Goal: Transaction & Acquisition: Purchase product/service

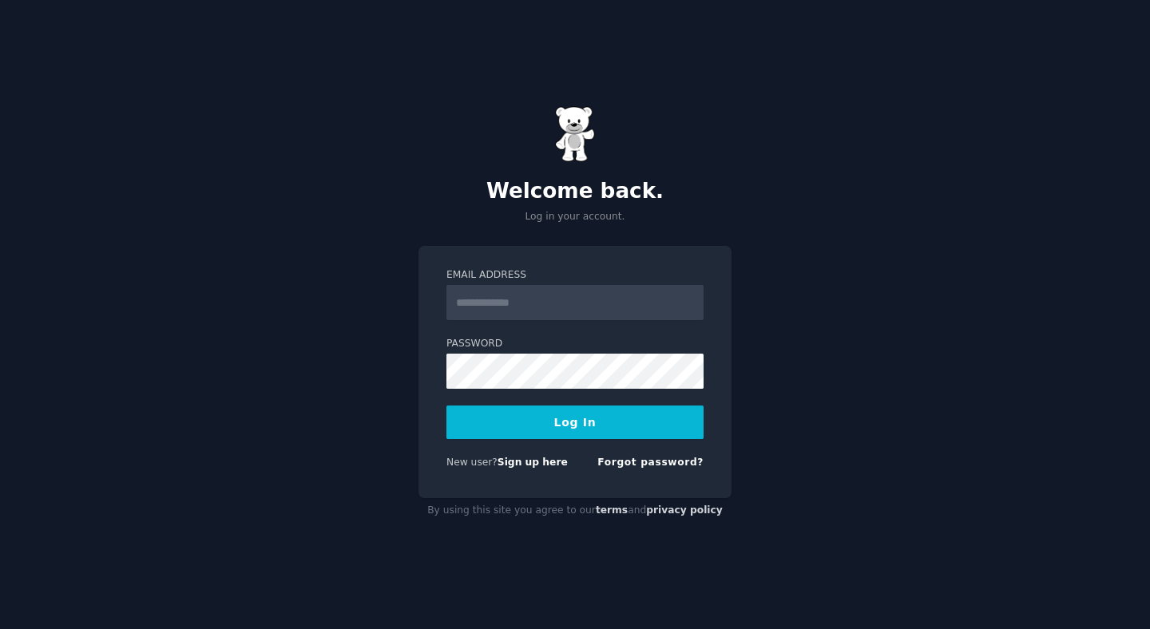
click at [505, 312] on input "Email Address" at bounding box center [574, 302] width 257 height 35
type input "**********"
click at [572, 430] on button "Log In" at bounding box center [574, 423] width 257 height 34
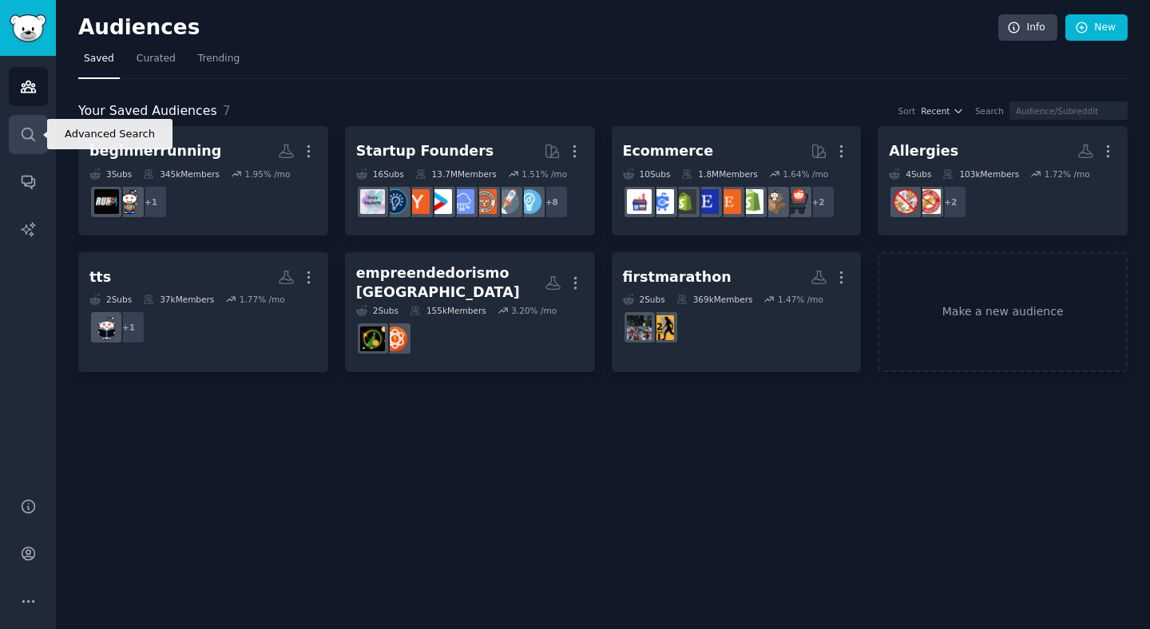
click at [28, 137] on icon "Sidebar" at bounding box center [28, 134] width 17 height 17
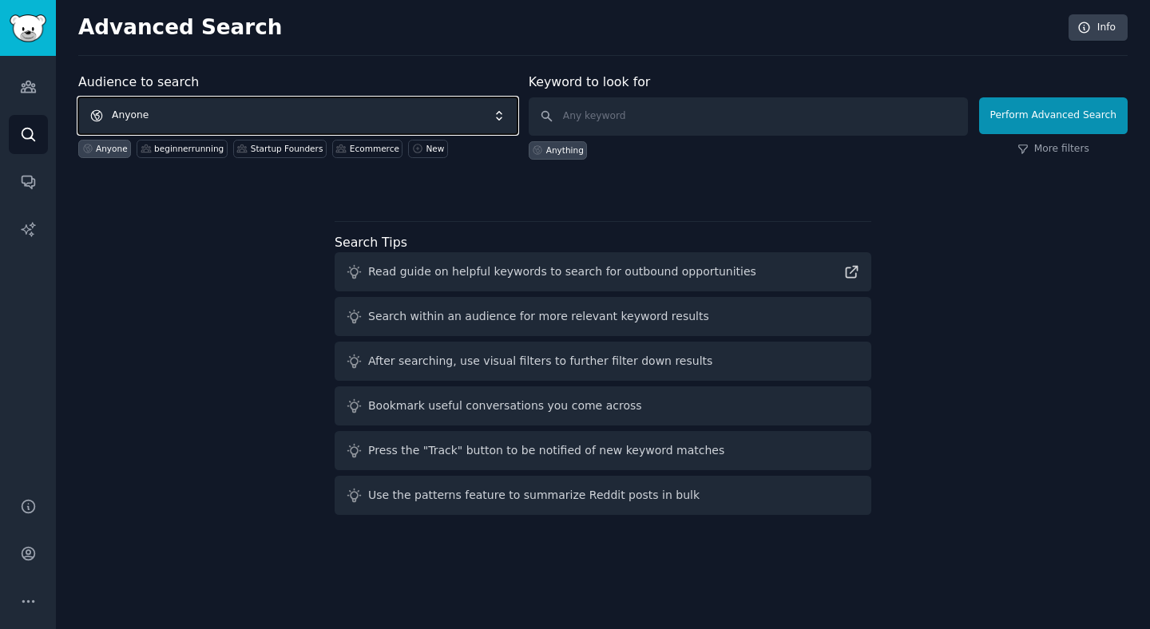
click at [331, 125] on span "Anyone" at bounding box center [297, 115] width 439 height 37
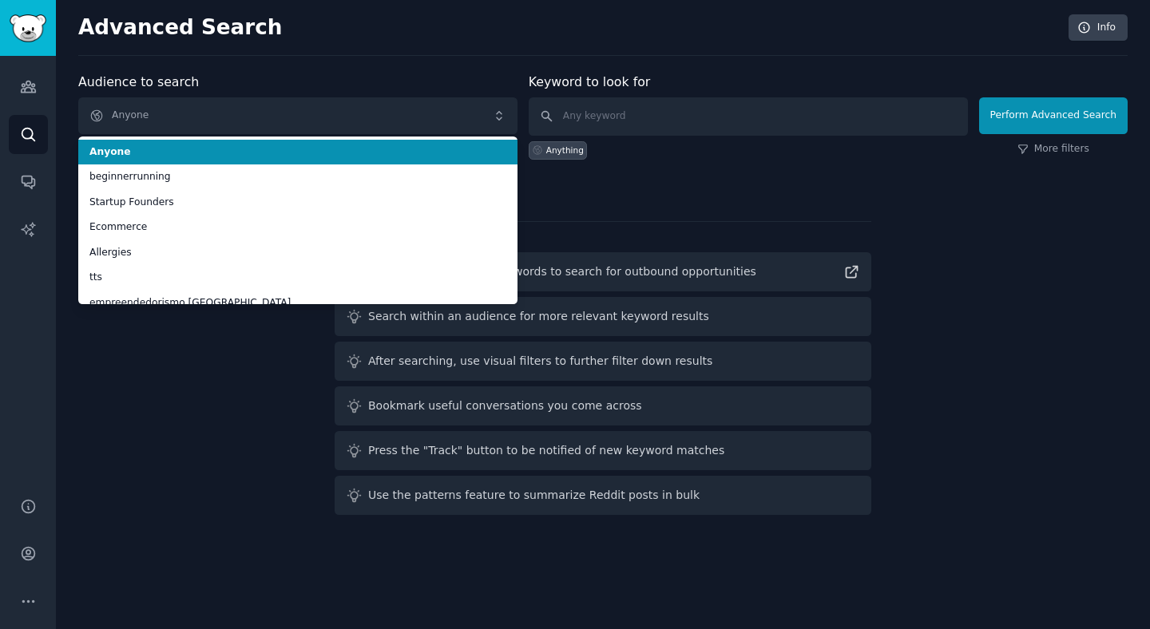
click at [671, 43] on div "Advanced Search Info" at bounding box center [602, 35] width 1049 height 42
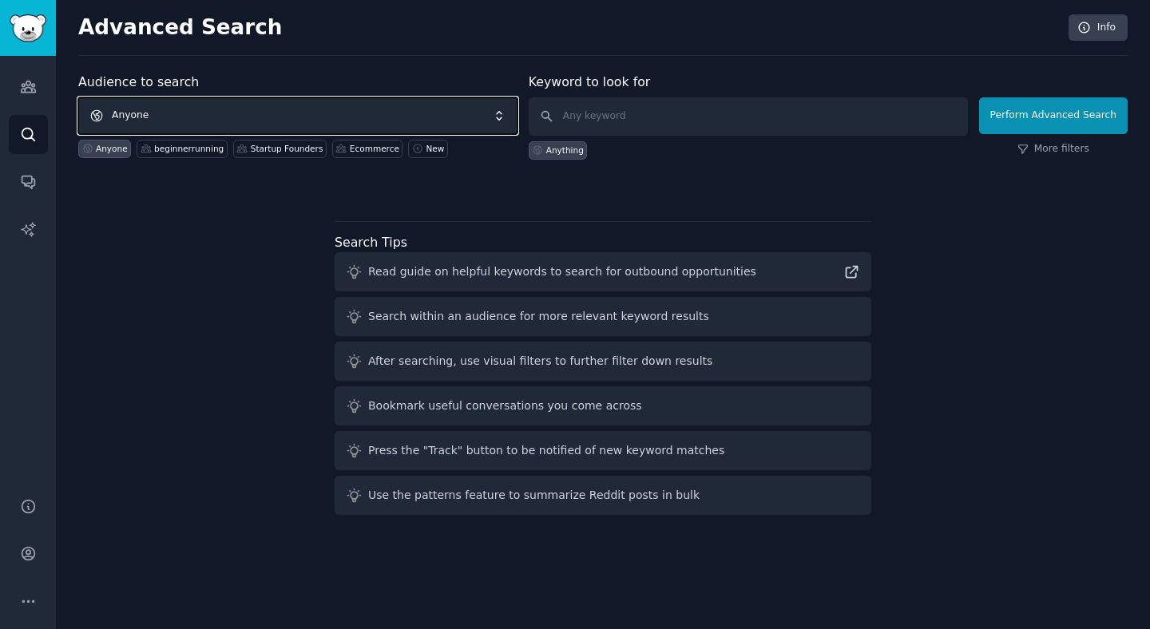
click at [460, 122] on span "Anyone" at bounding box center [297, 115] width 439 height 37
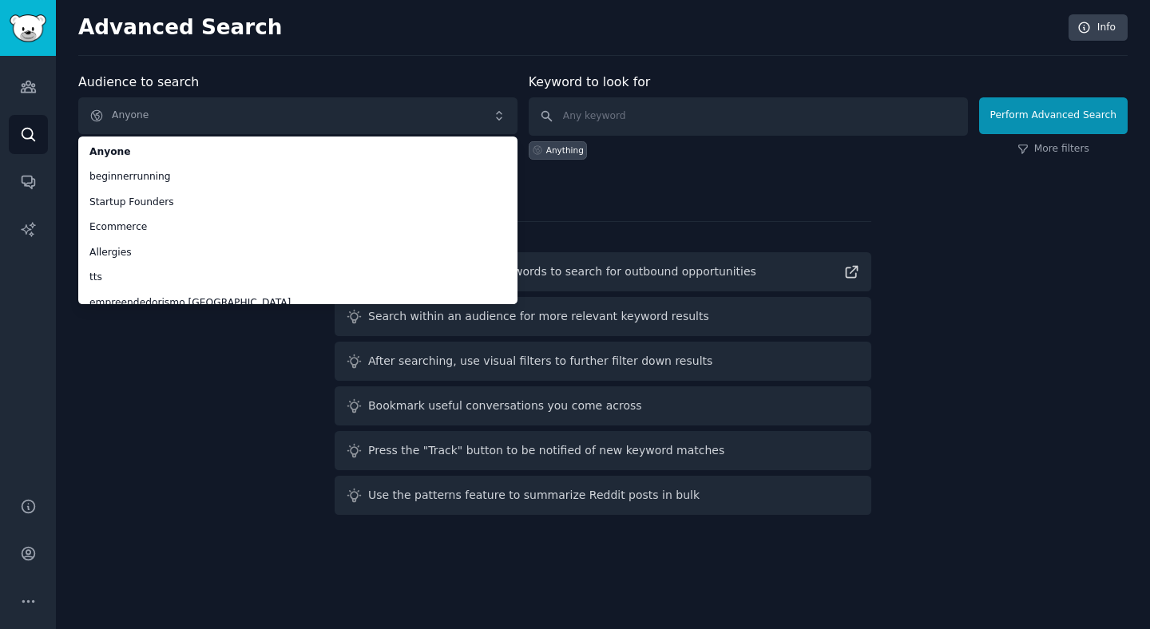
click at [226, 362] on div "Audience to search Anyone Anyone beginnerrunning Startup Founders Ecommerce All…" at bounding box center [602, 297] width 1049 height 449
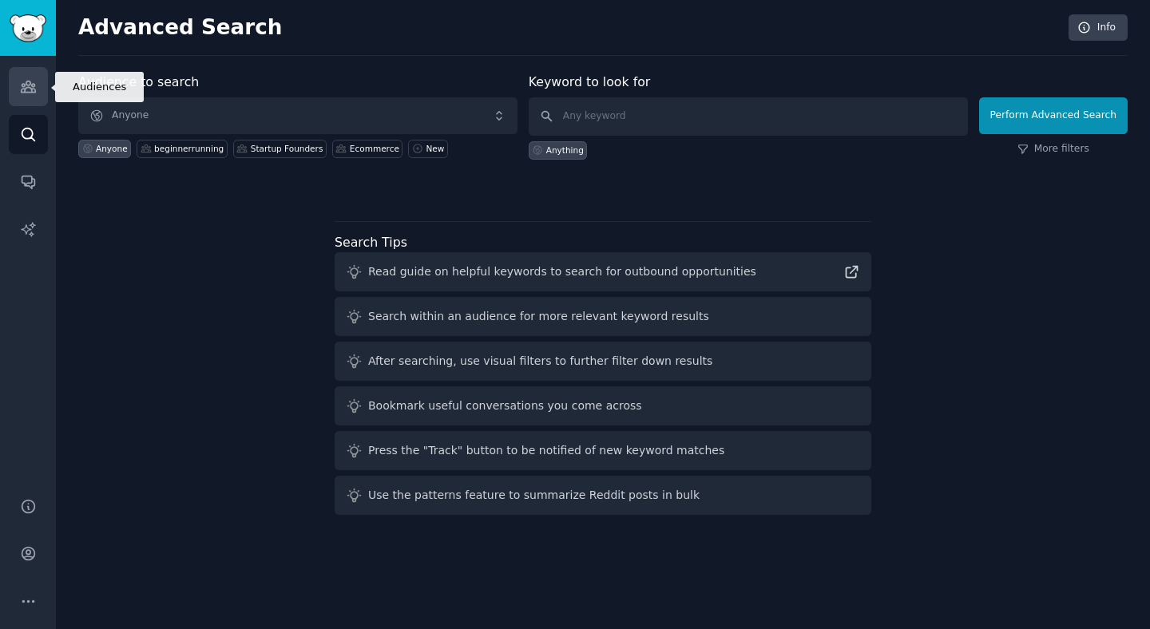
click at [33, 101] on link "Audiences" at bounding box center [28, 86] width 39 height 39
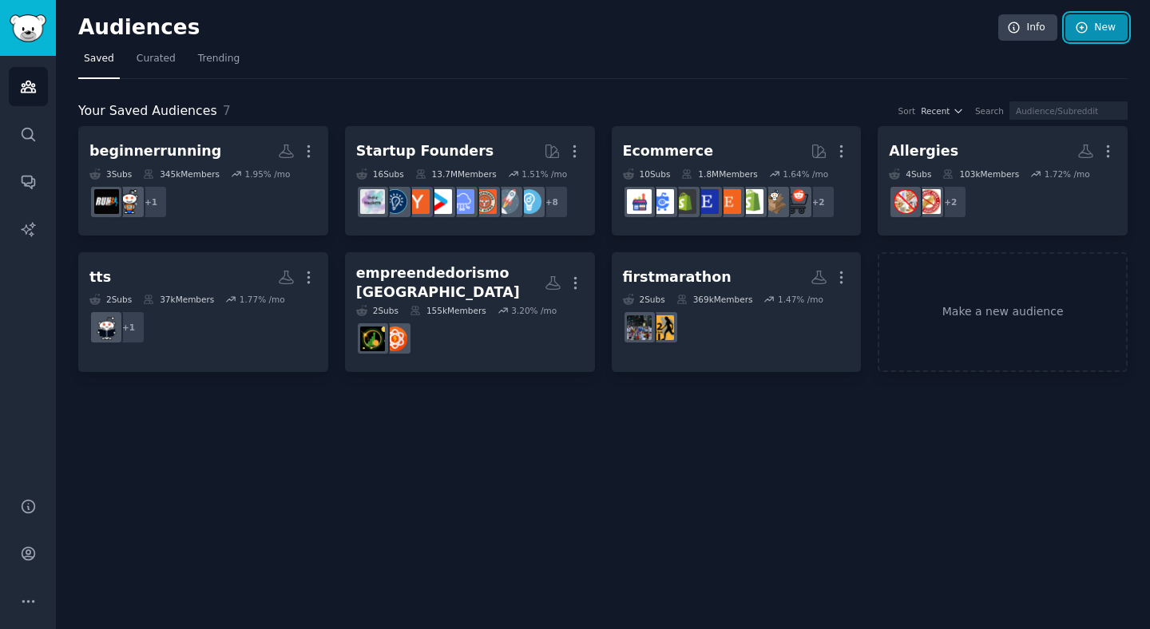
click at [1098, 25] on link "New" at bounding box center [1096, 27] width 62 height 27
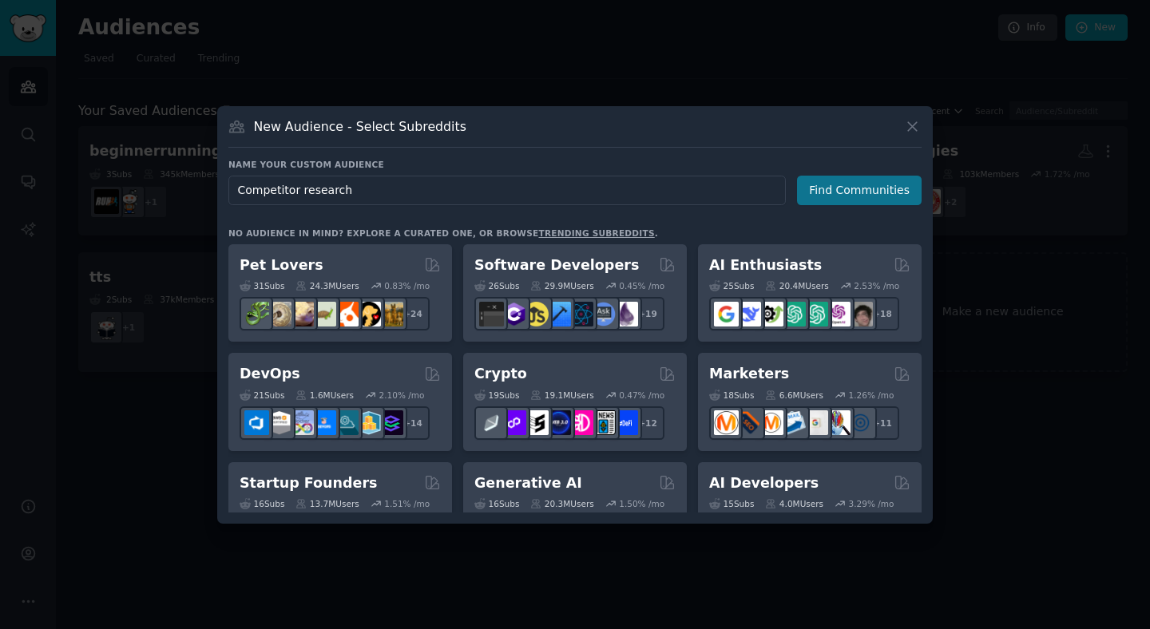
type input "Competitor research"
click at [847, 192] on button "Find Communities" at bounding box center [859, 191] width 125 height 30
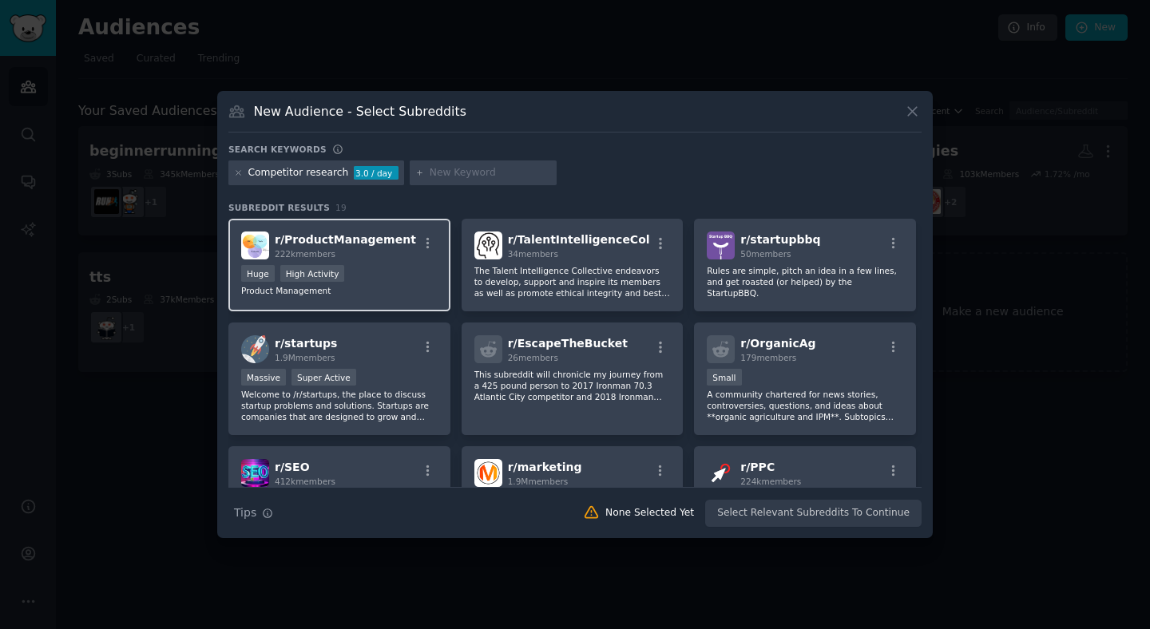
click at [410, 290] on p "Product Management" at bounding box center [339, 290] width 196 height 11
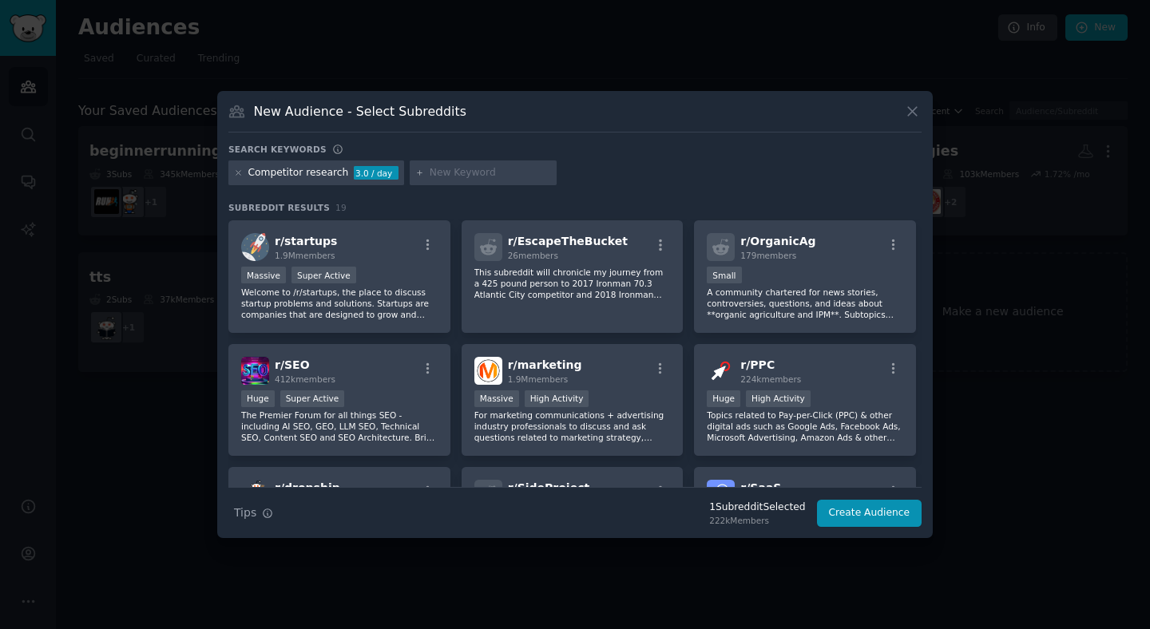
scroll to position [116, 0]
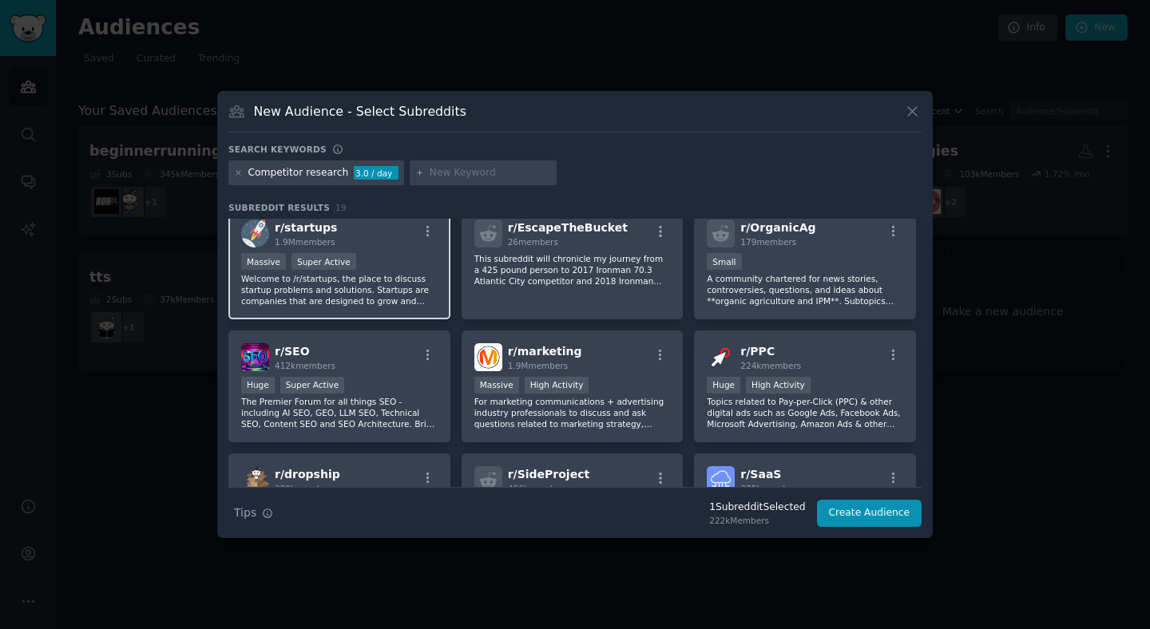
click at [410, 283] on p "Welcome to /r/startups, the place to discuss startup problems and solutions. St…" at bounding box center [339, 290] width 196 height 34
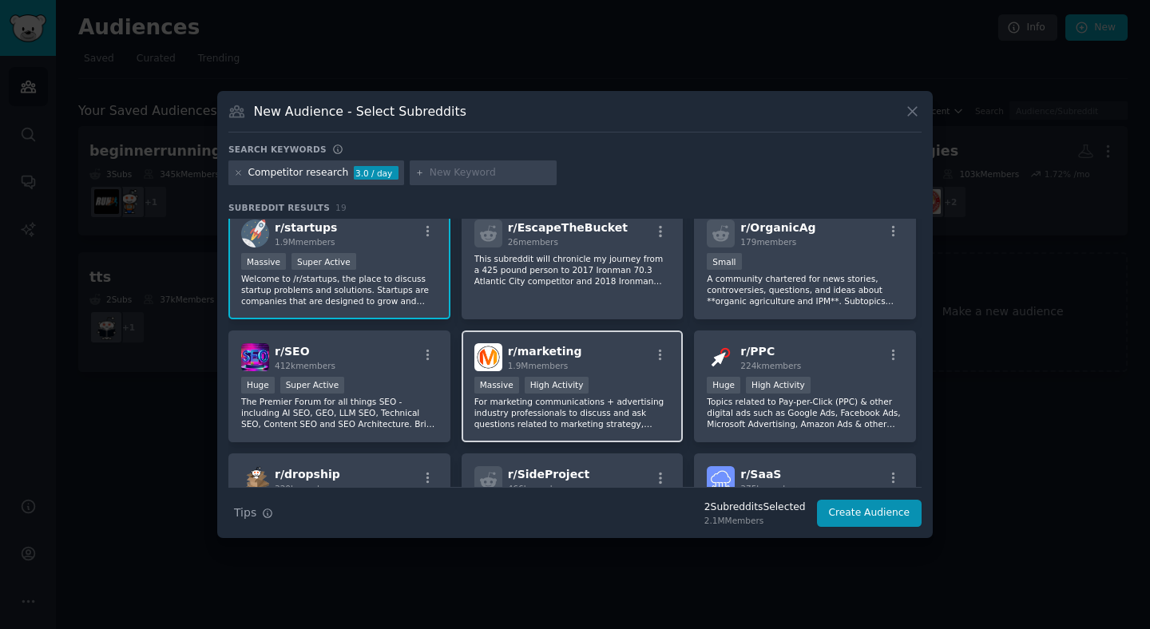
click at [589, 358] on div "r/ marketing 1.9M members" at bounding box center [572, 357] width 196 height 28
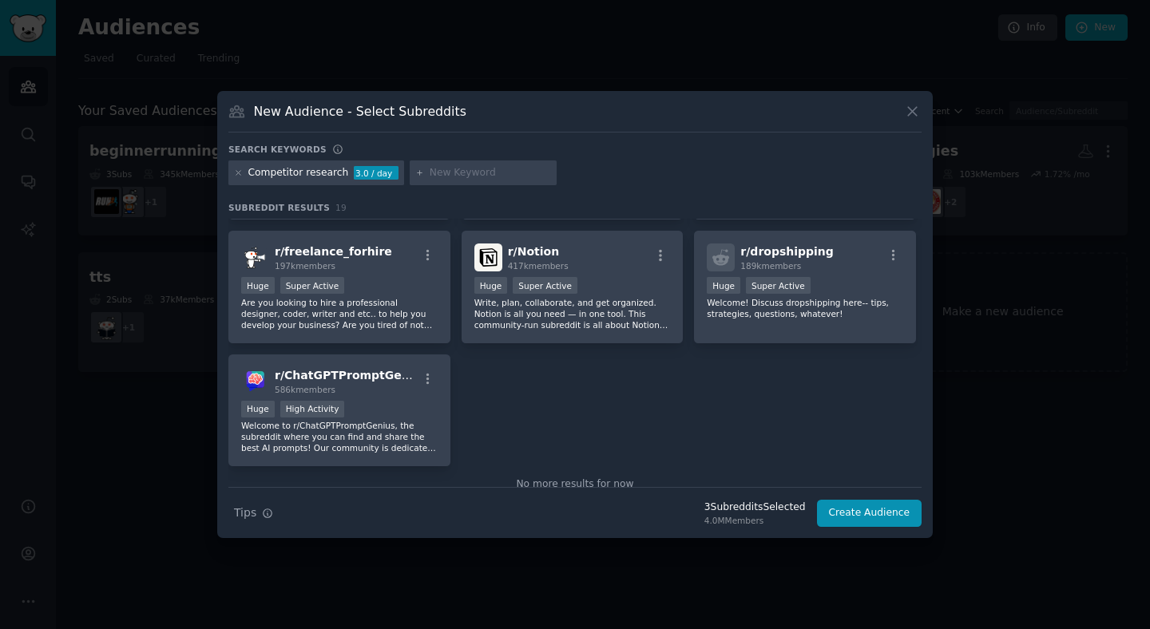
scroll to position [592, 0]
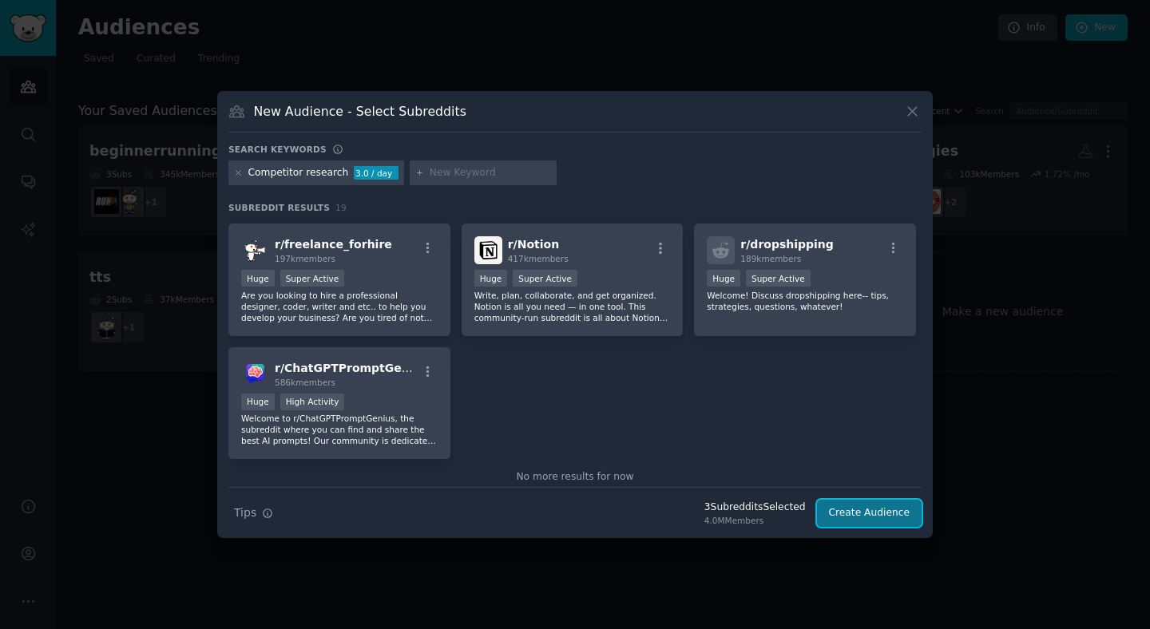
click at [854, 509] on button "Create Audience" at bounding box center [869, 513] width 105 height 27
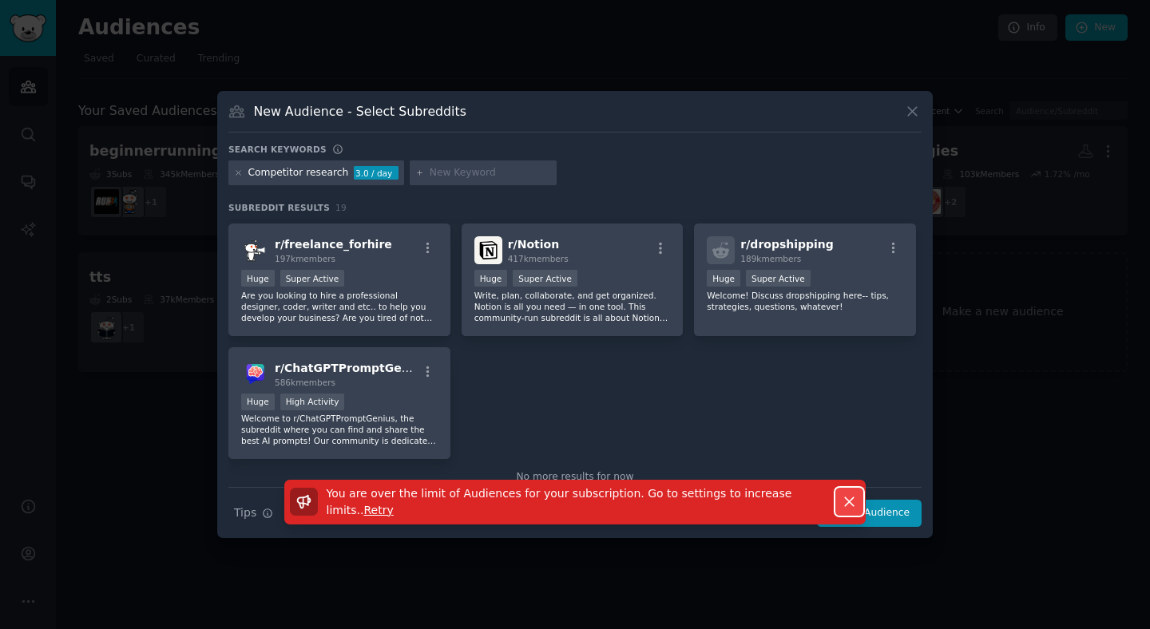
click at [850, 502] on icon "button" at bounding box center [849, 501] width 17 height 17
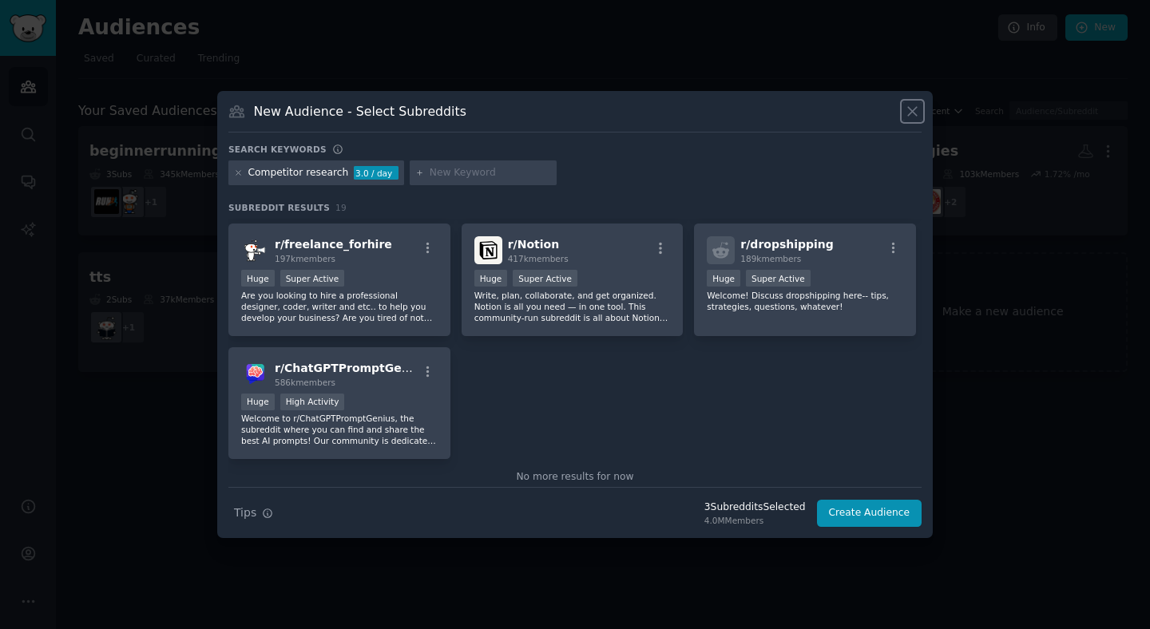
click at [910, 109] on icon at bounding box center [912, 111] width 9 height 9
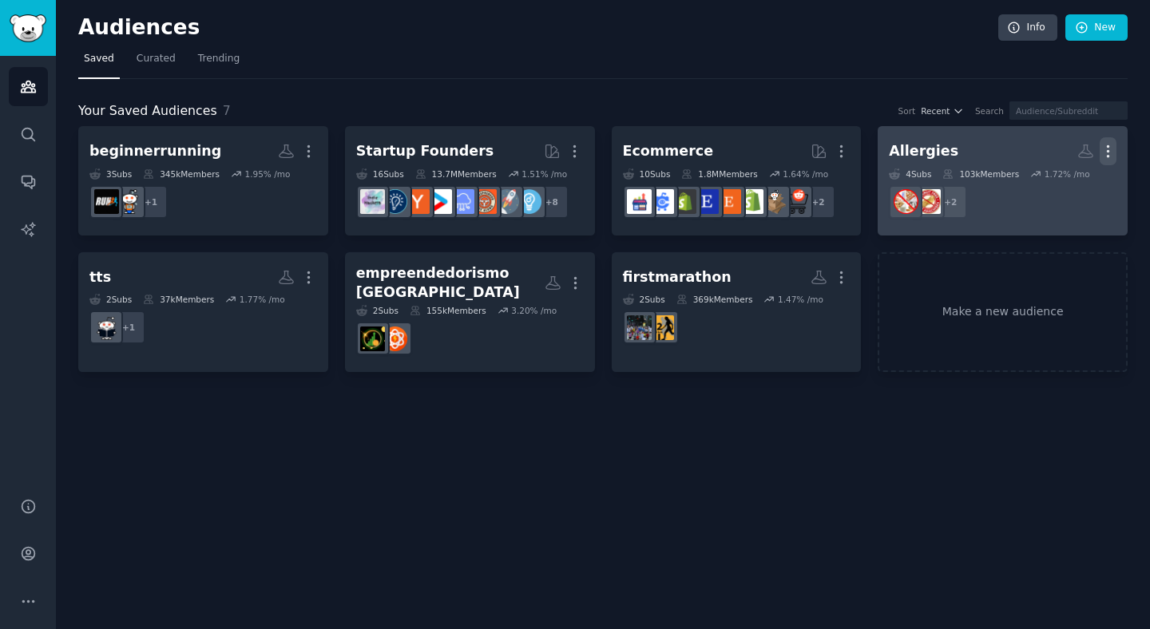
click at [1110, 152] on icon "button" at bounding box center [1107, 151] width 17 height 17
click at [1109, 152] on icon "button" at bounding box center [1107, 151] width 17 height 17
click at [1066, 184] on p "Delete" at bounding box center [1064, 184] width 37 height 17
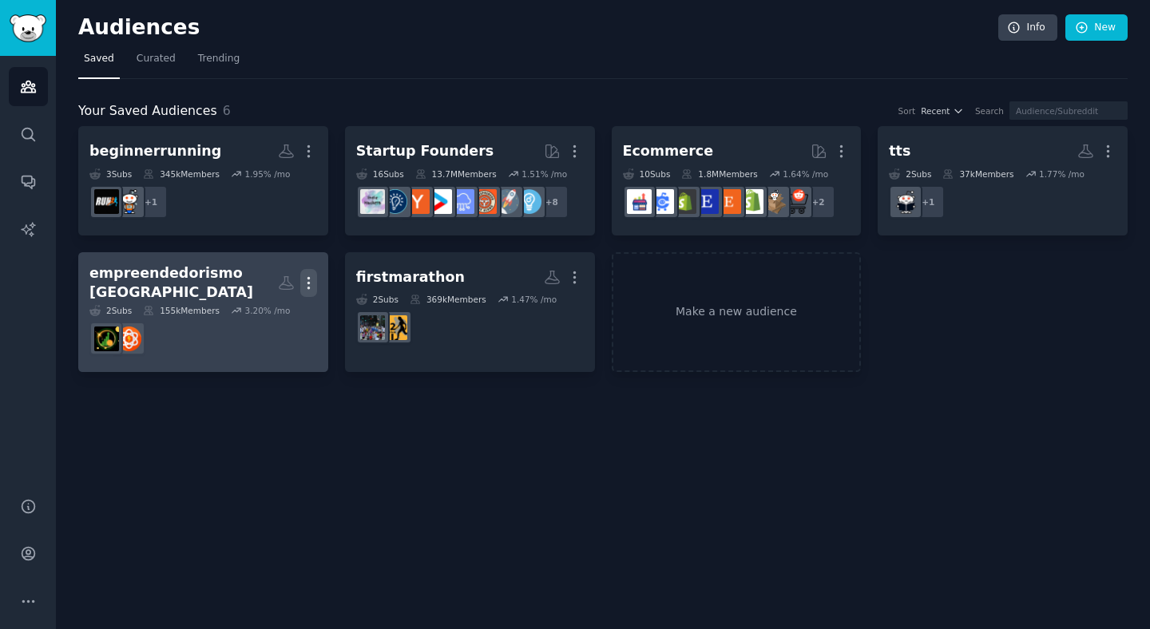
click at [302, 282] on icon "button" at bounding box center [308, 283] width 17 height 17
click at [265, 309] on p "Delete" at bounding box center [265, 316] width 37 height 17
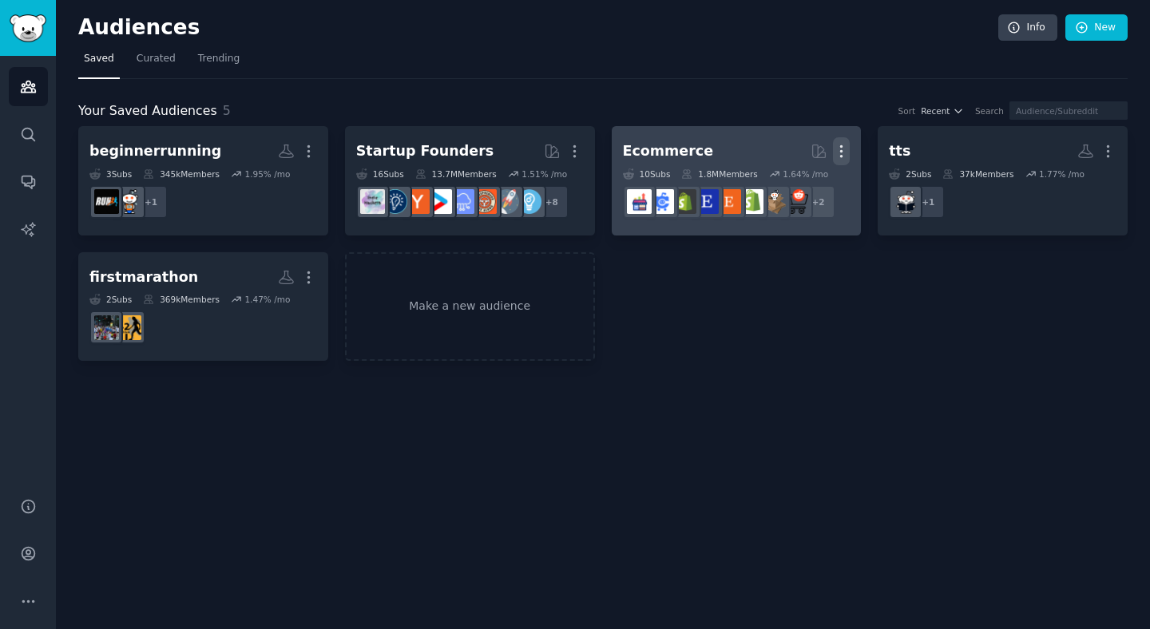
click at [840, 154] on icon "button" at bounding box center [841, 151] width 17 height 17
click at [802, 191] on p "Delete" at bounding box center [797, 184] width 37 height 17
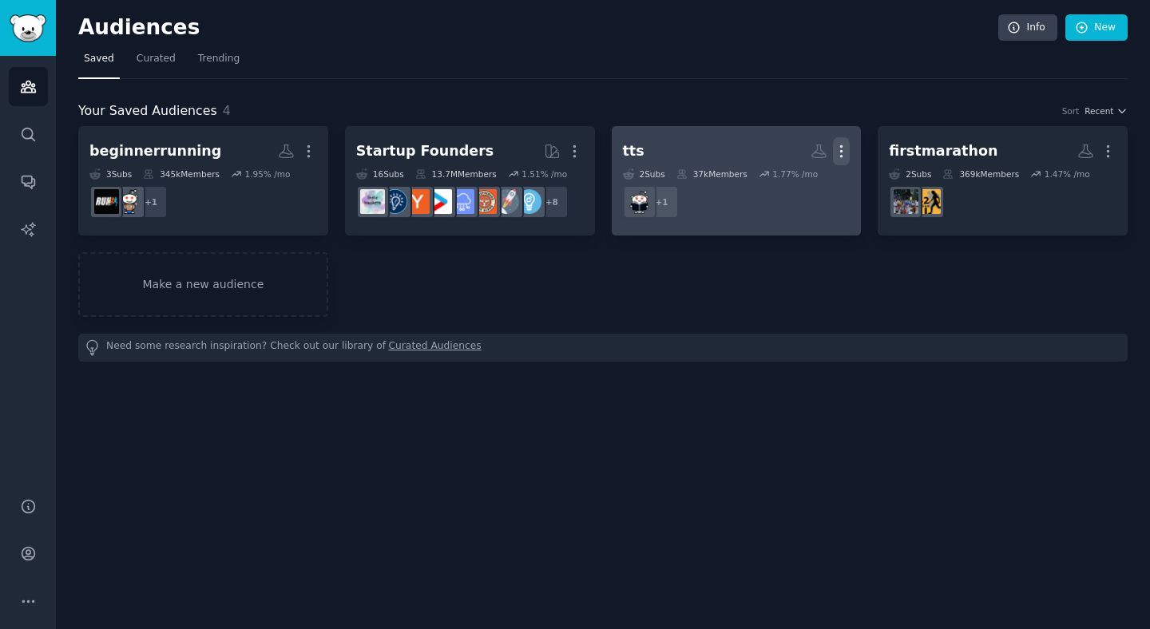
click at [841, 151] on icon "button" at bounding box center [842, 151] width 2 height 11
click at [797, 181] on p "Delete" at bounding box center [797, 184] width 37 height 17
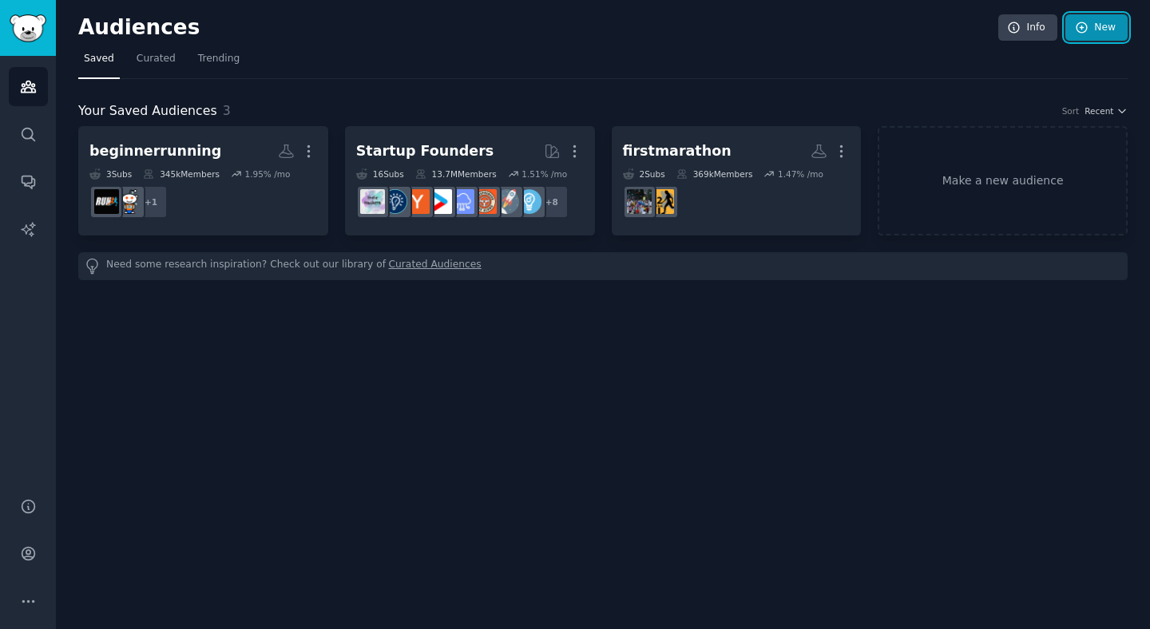
click at [1102, 30] on link "New" at bounding box center [1096, 27] width 62 height 27
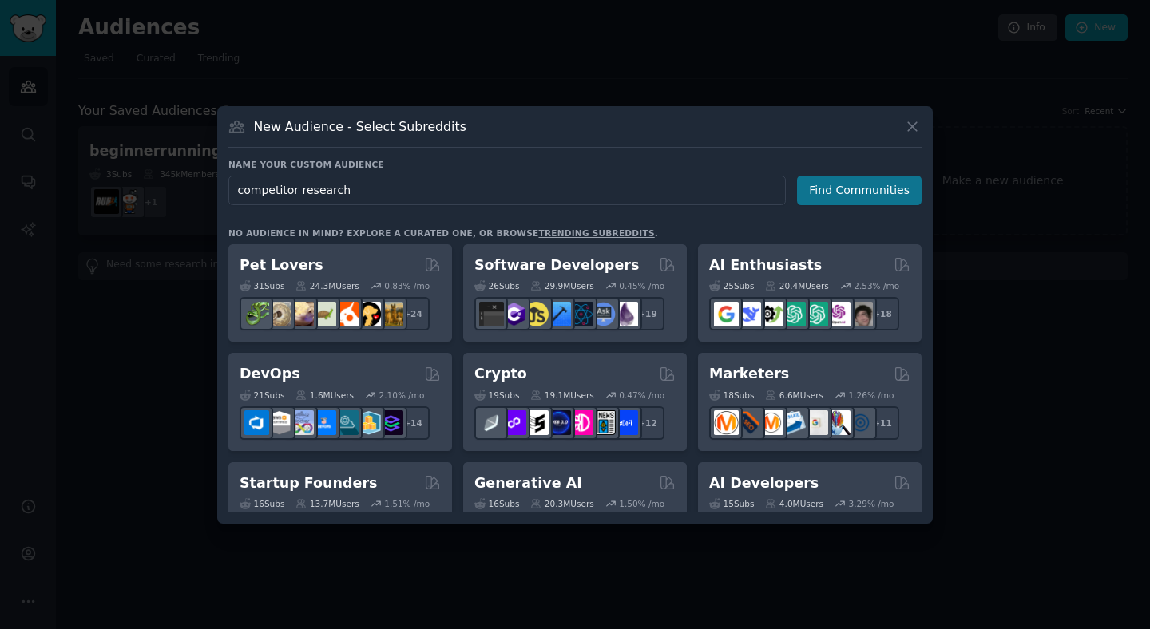
type input "competitor research"
click at [867, 194] on button "Find Communities" at bounding box center [859, 191] width 125 height 30
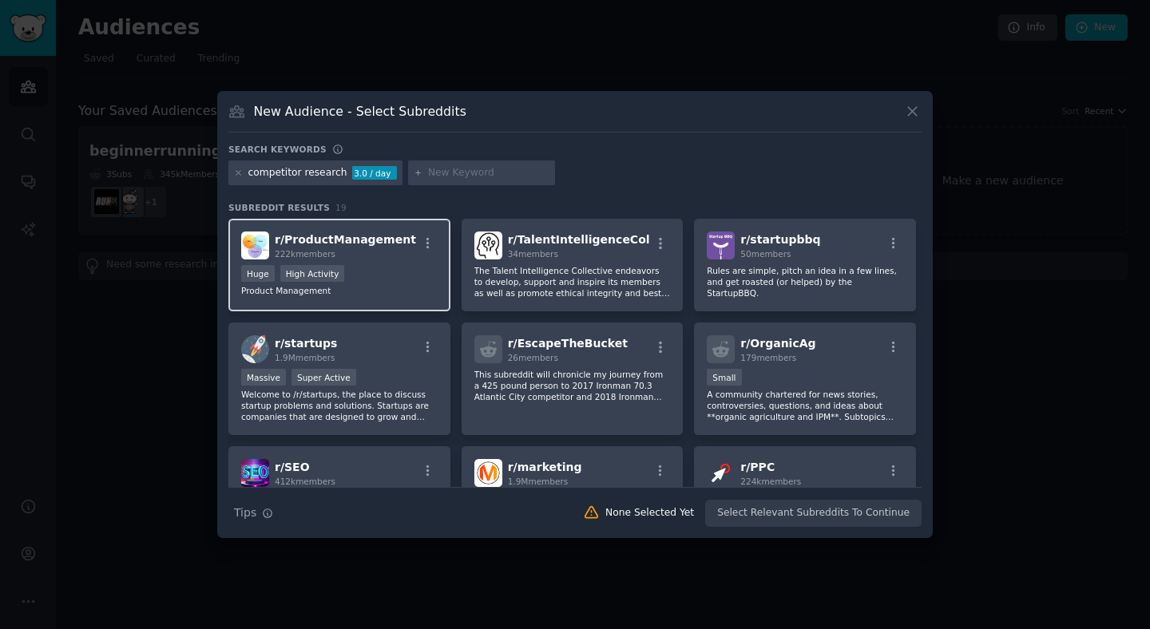
click at [413, 281] on div "Huge High Activity" at bounding box center [339, 275] width 196 height 20
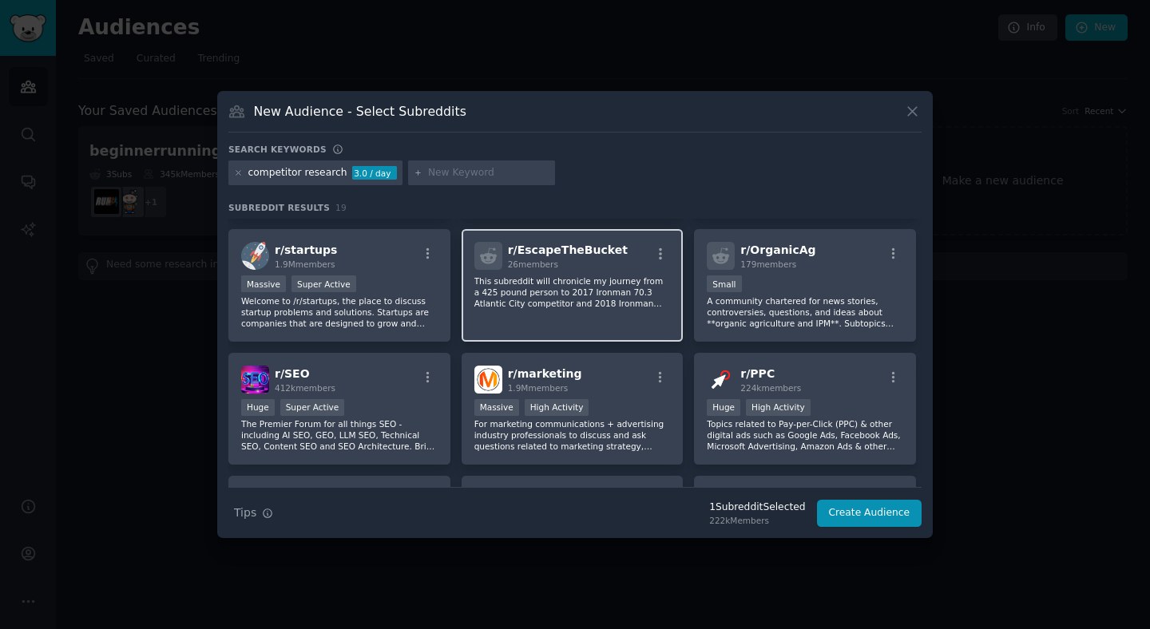
scroll to position [119, 0]
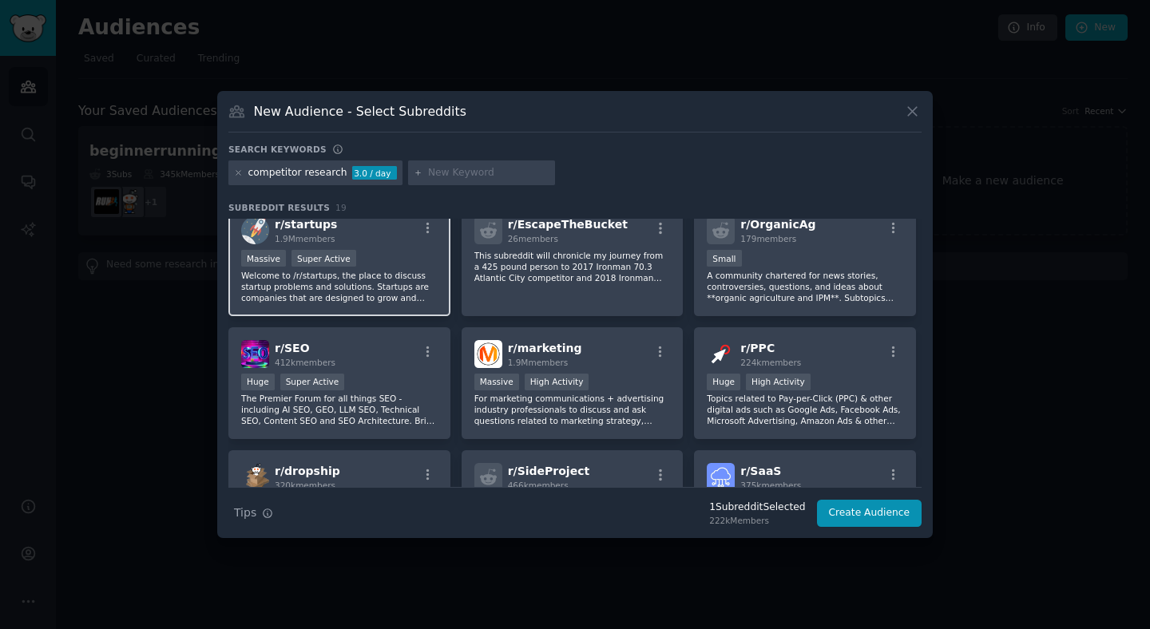
click at [385, 263] on div "Massive Super Active" at bounding box center [339, 260] width 196 height 20
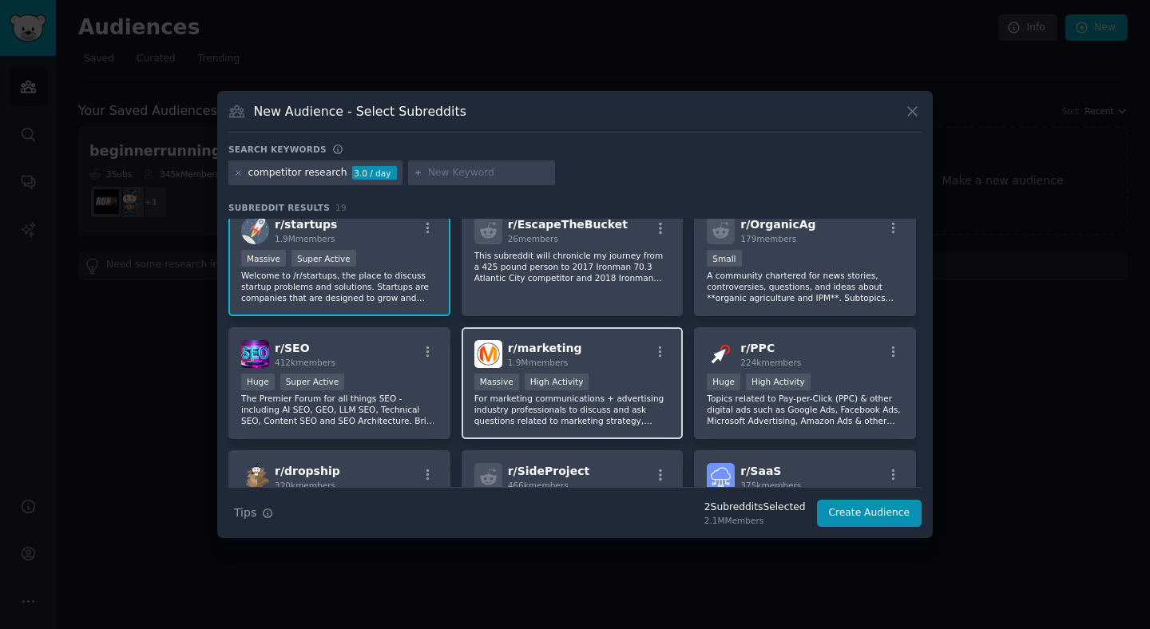
click at [644, 354] on div "r/ marketing 1.9M members" at bounding box center [572, 354] width 196 height 28
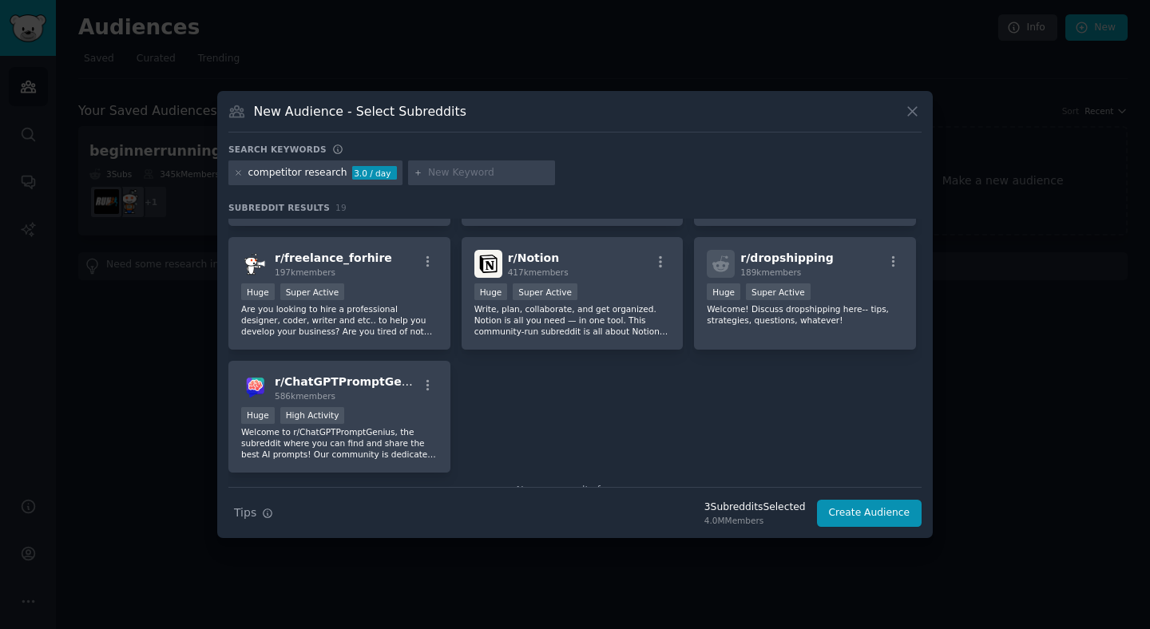
scroll to position [590, 0]
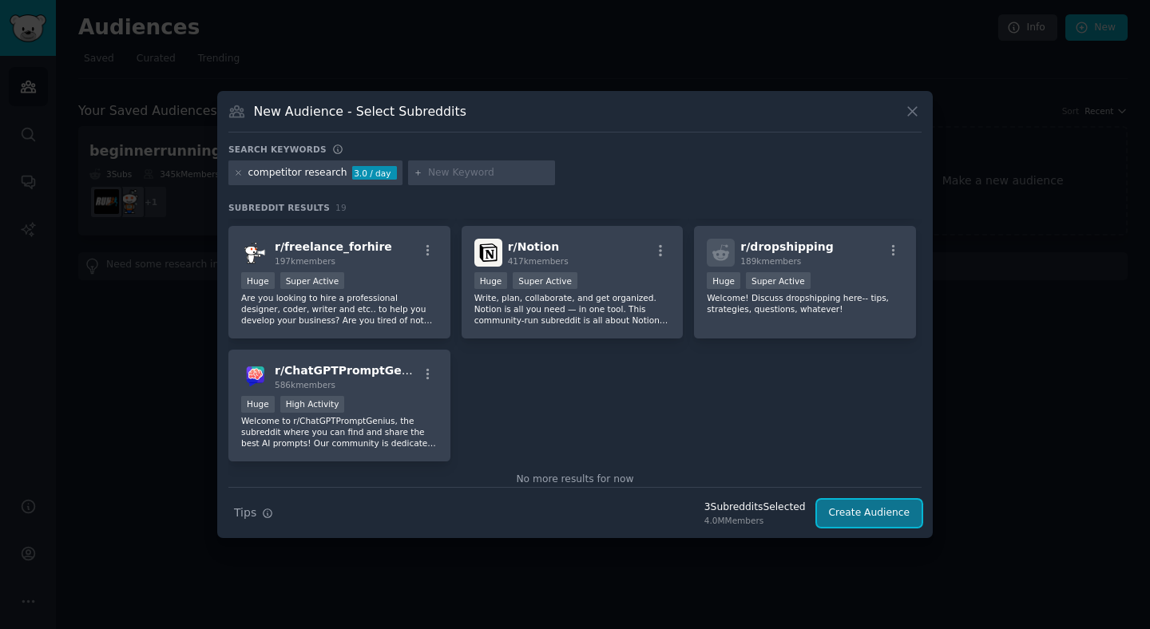
click at [845, 512] on button "Create Audience" at bounding box center [869, 513] width 105 height 27
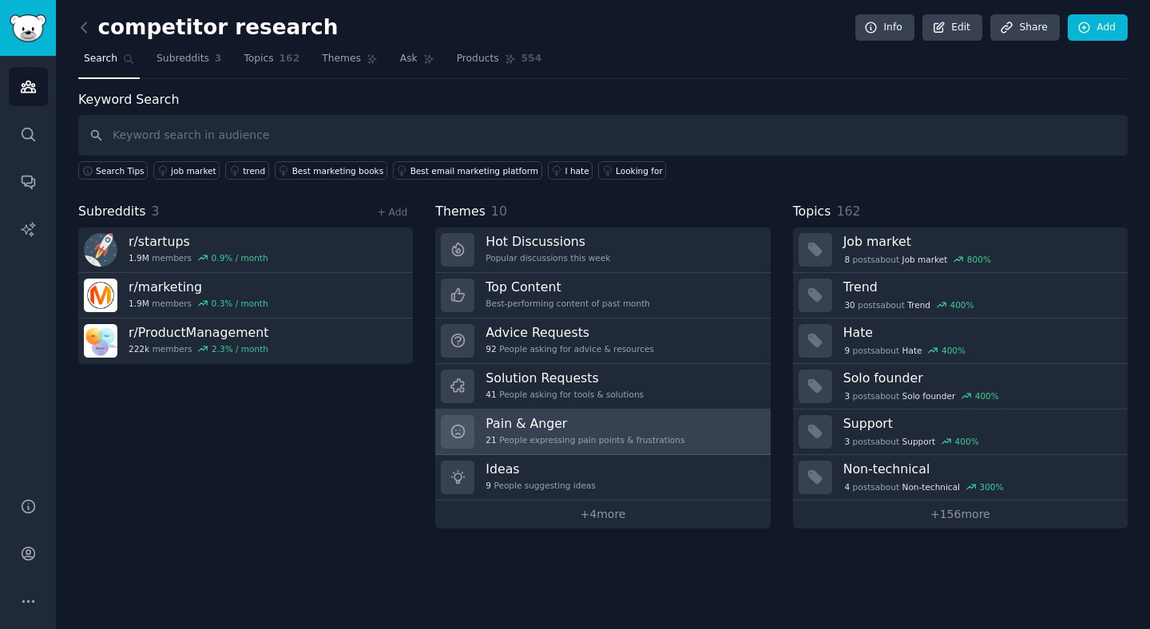
click at [696, 425] on link "Pain & Anger 21 People expressing pain points & frustrations" at bounding box center [602, 433] width 335 height 46
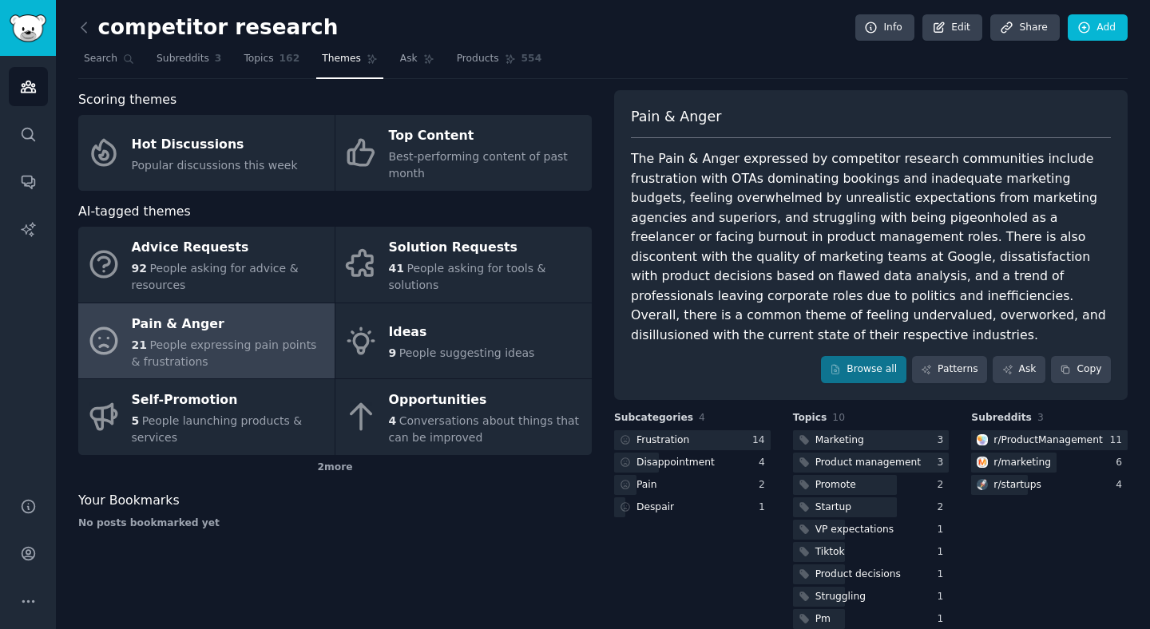
scroll to position [27, 0]
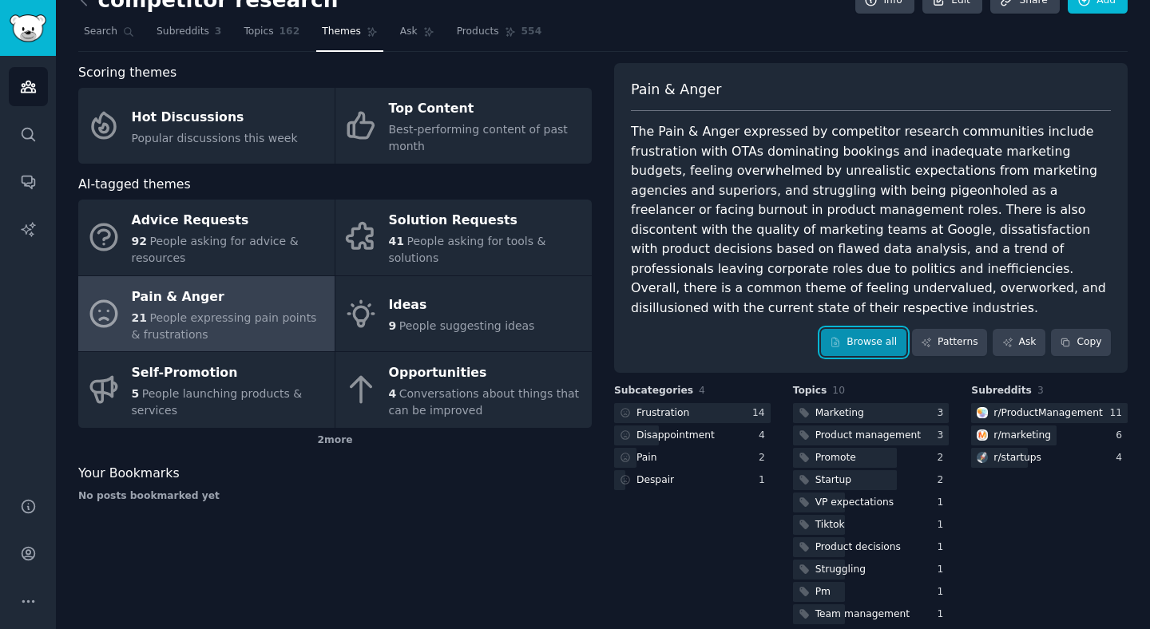
click at [854, 331] on link "Browse all" at bounding box center [863, 342] width 85 height 27
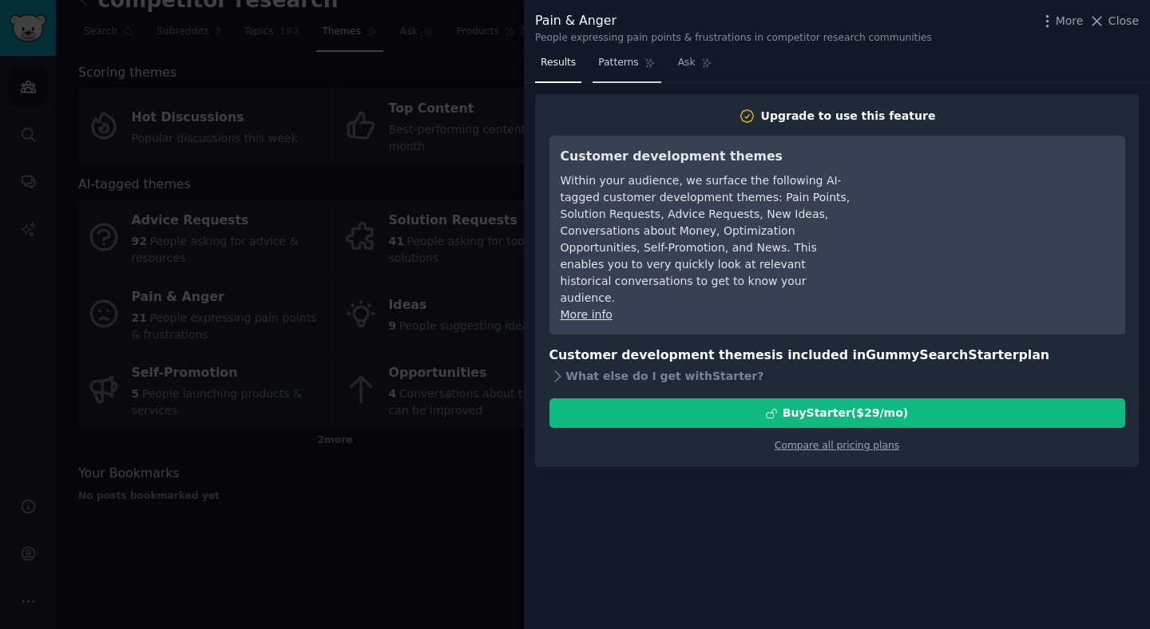
click at [620, 52] on link "Patterns" at bounding box center [626, 66] width 68 height 33
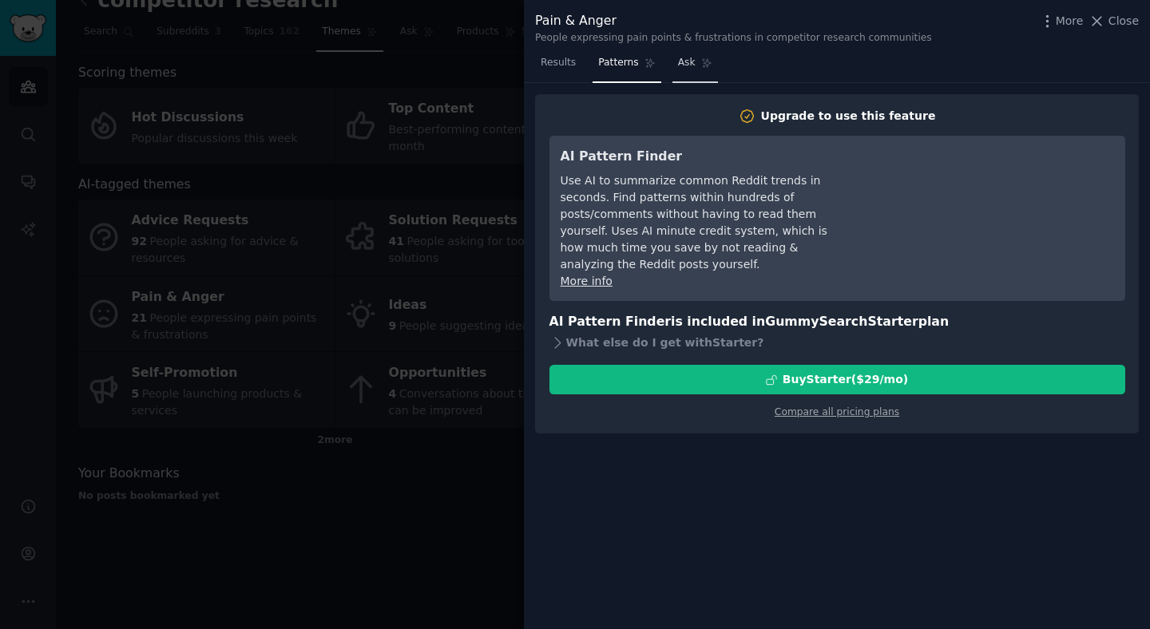
click at [672, 61] on link "Ask" at bounding box center [695, 66] width 46 height 33
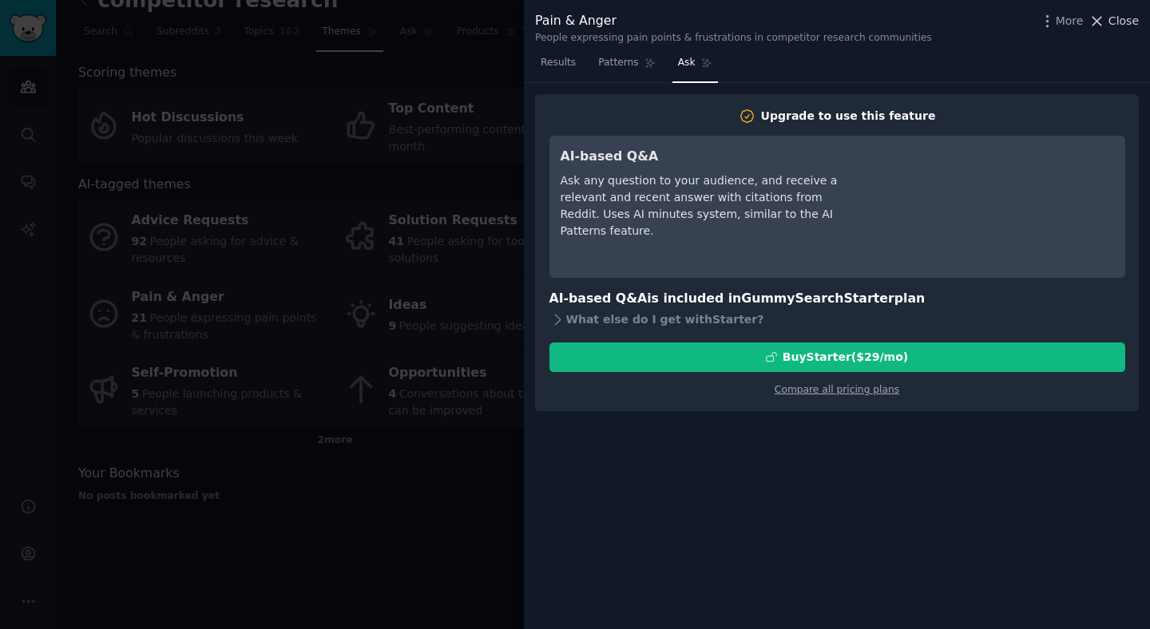
click at [1112, 25] on span "Close" at bounding box center [1123, 21] width 30 height 17
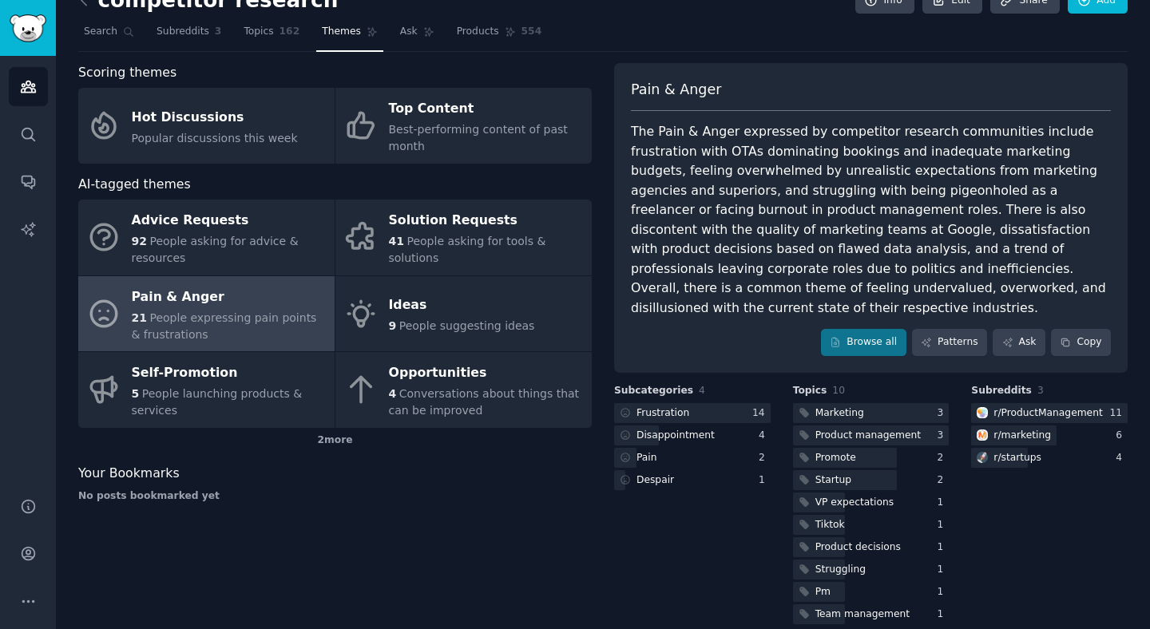
click at [467, 504] on div "Scoring themes Hot Discussions Popular discussions this week Top Content Best-p…" at bounding box center [334, 345] width 513 height 564
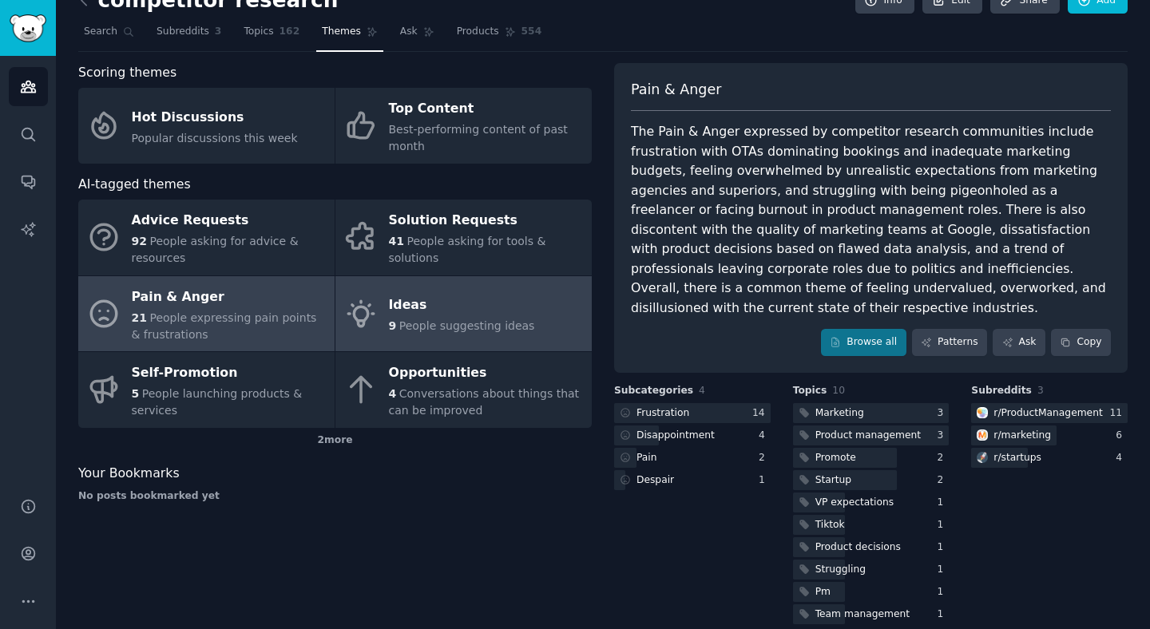
click at [465, 323] on span "People suggesting ideas" at bounding box center [467, 325] width 136 height 13
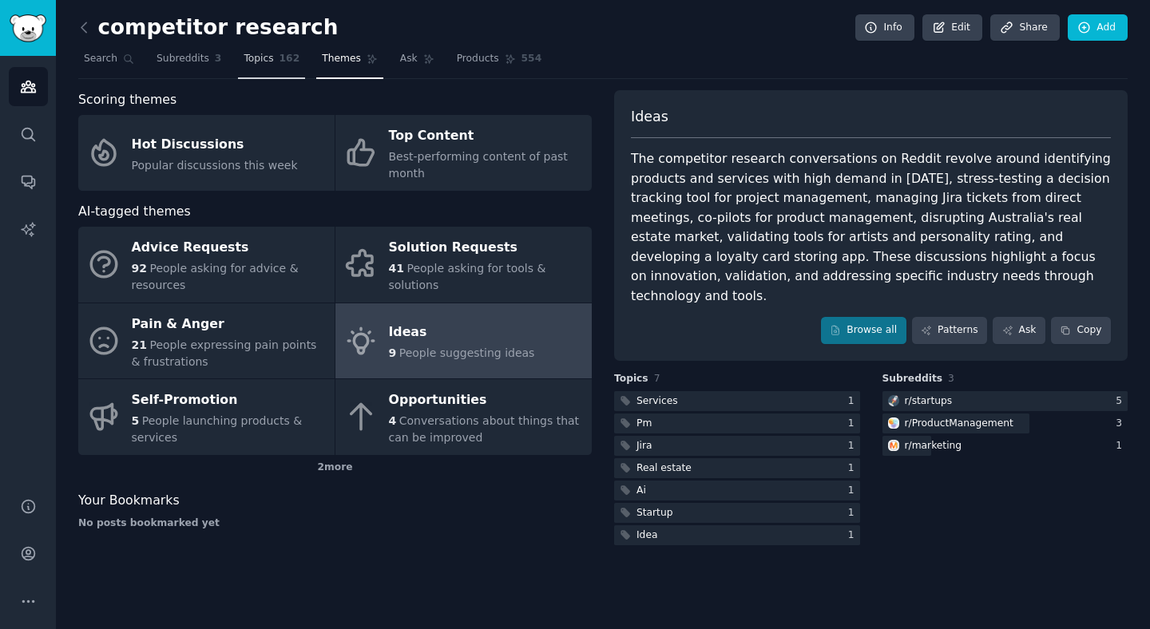
click at [261, 50] on link "Topics 162" at bounding box center [271, 62] width 67 height 33
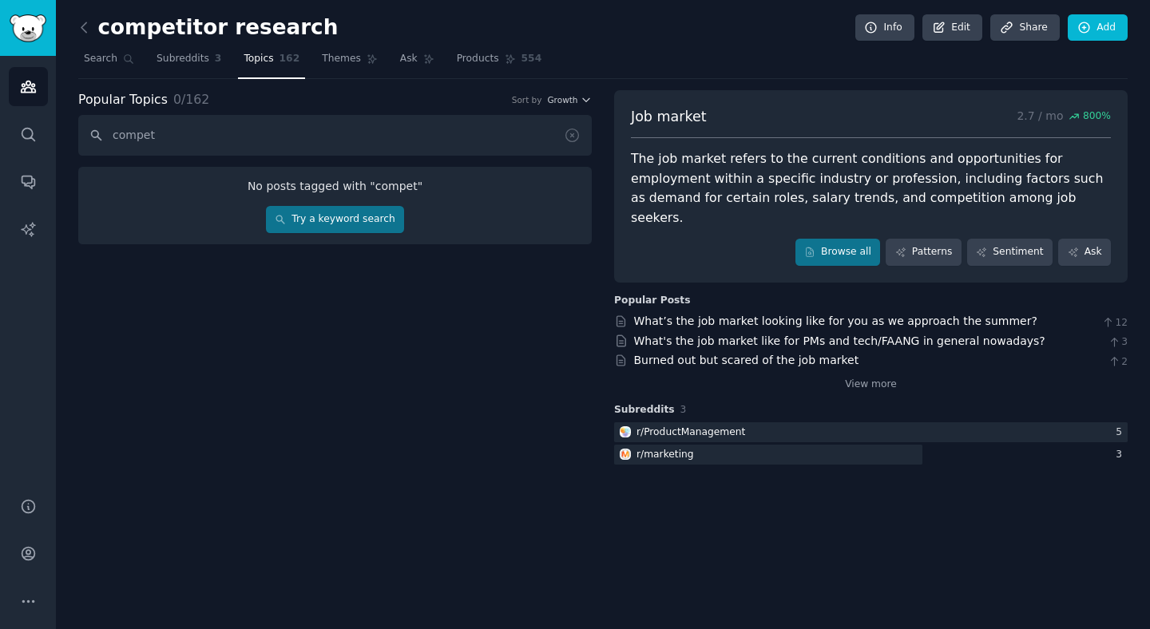
type input "competi"
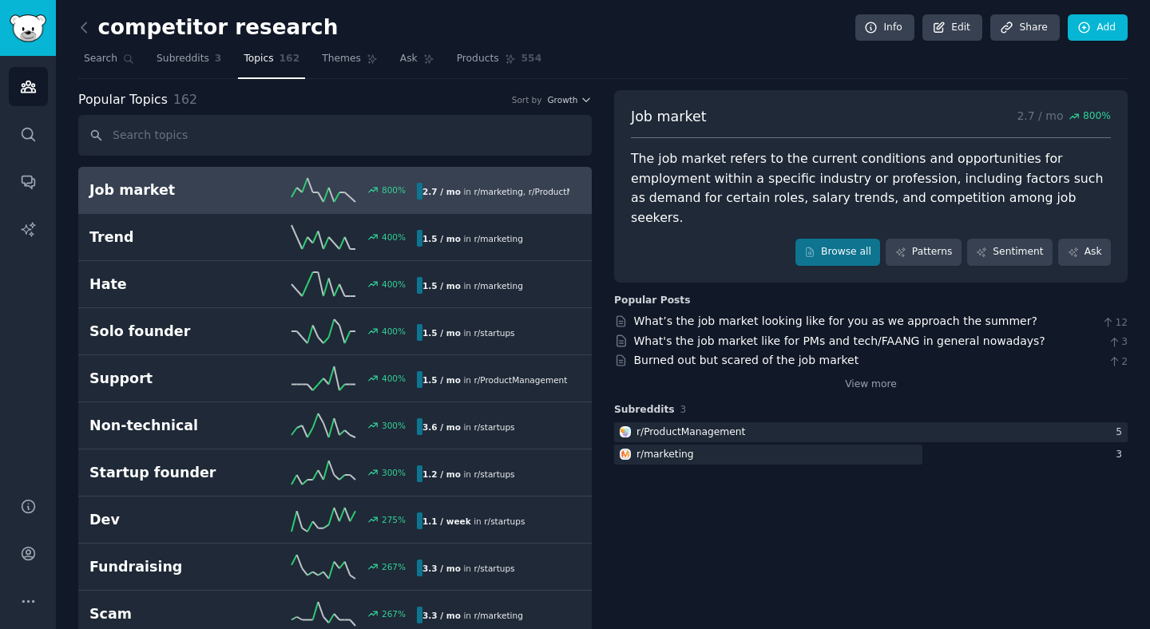
click at [115, 53] on span "Search" at bounding box center [101, 59] width 34 height 14
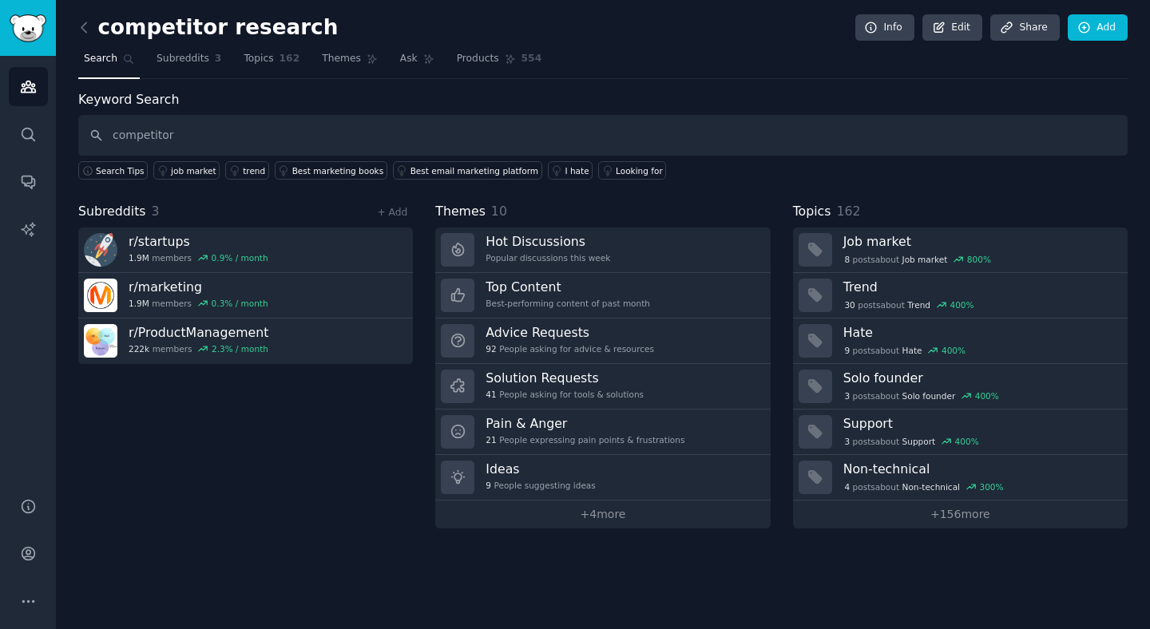
type input "competitor"
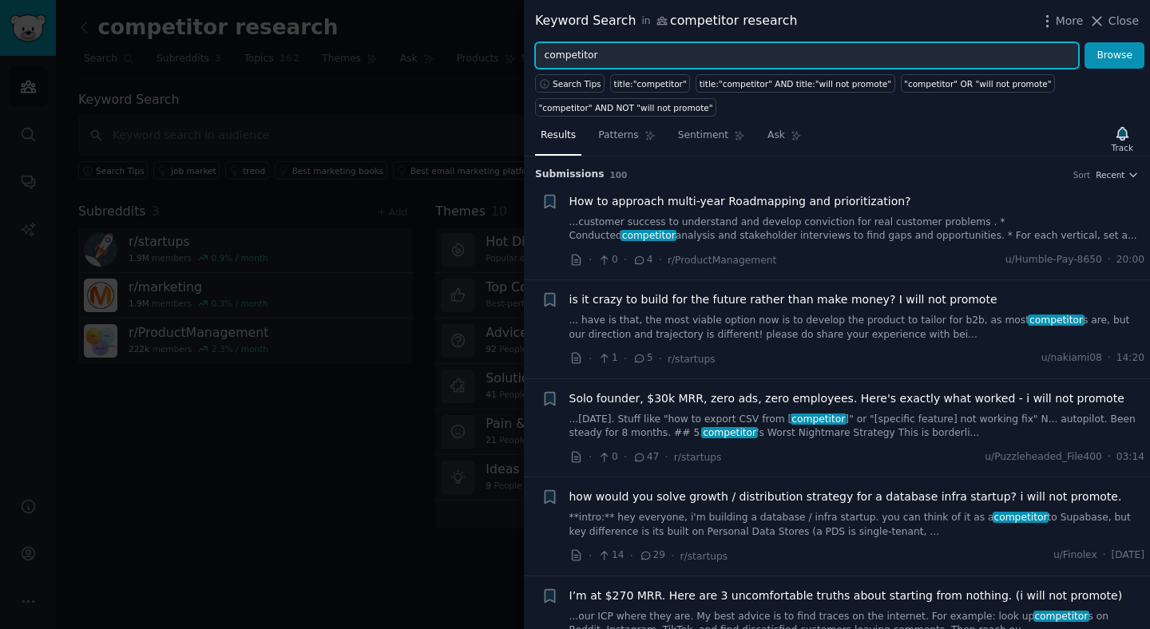
click at [695, 48] on input "competitor" at bounding box center [807, 55] width 544 height 27
type input "competitor analysis"
click at [1084, 42] on button "Browse" at bounding box center [1114, 55] width 60 height 27
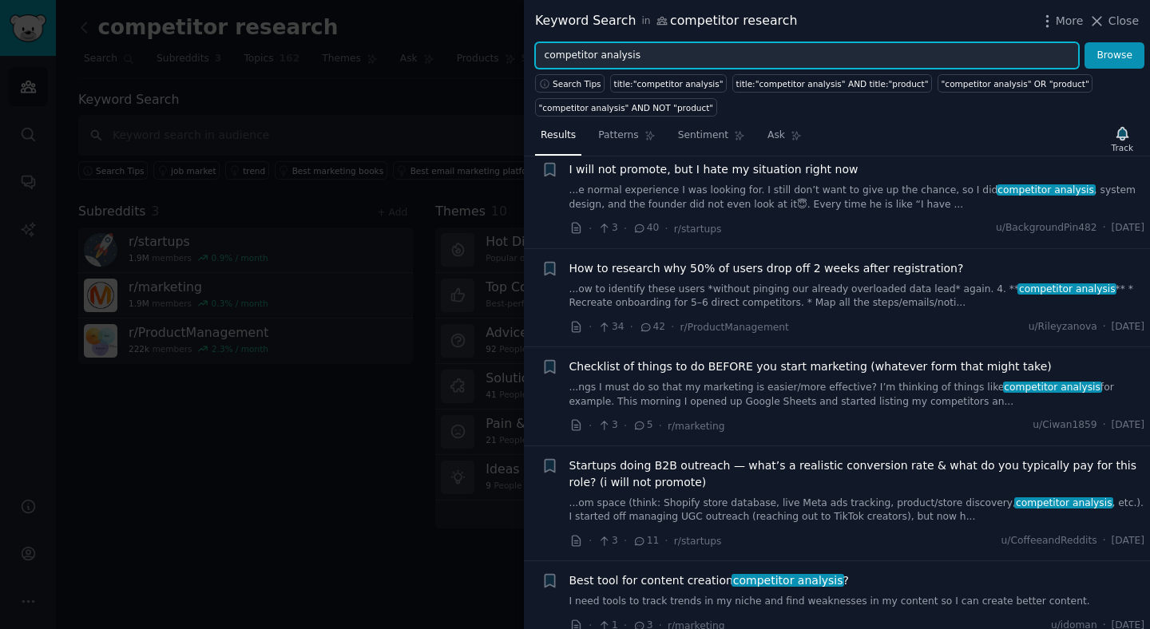
scroll to position [466, 0]
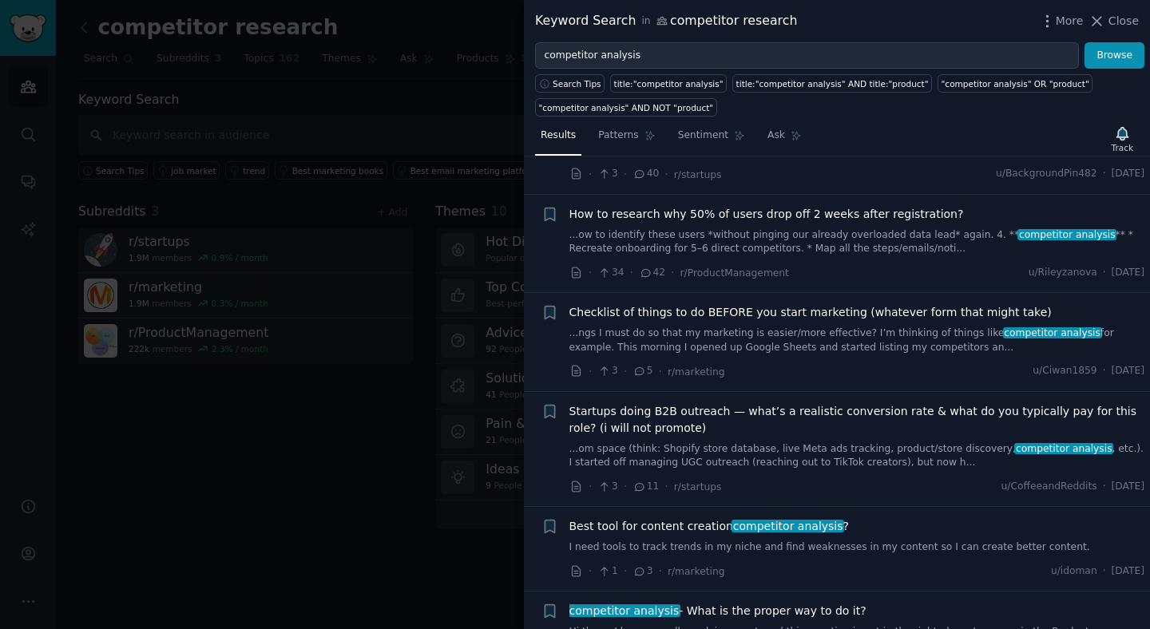
click at [361, 480] on div at bounding box center [575, 314] width 1150 height 629
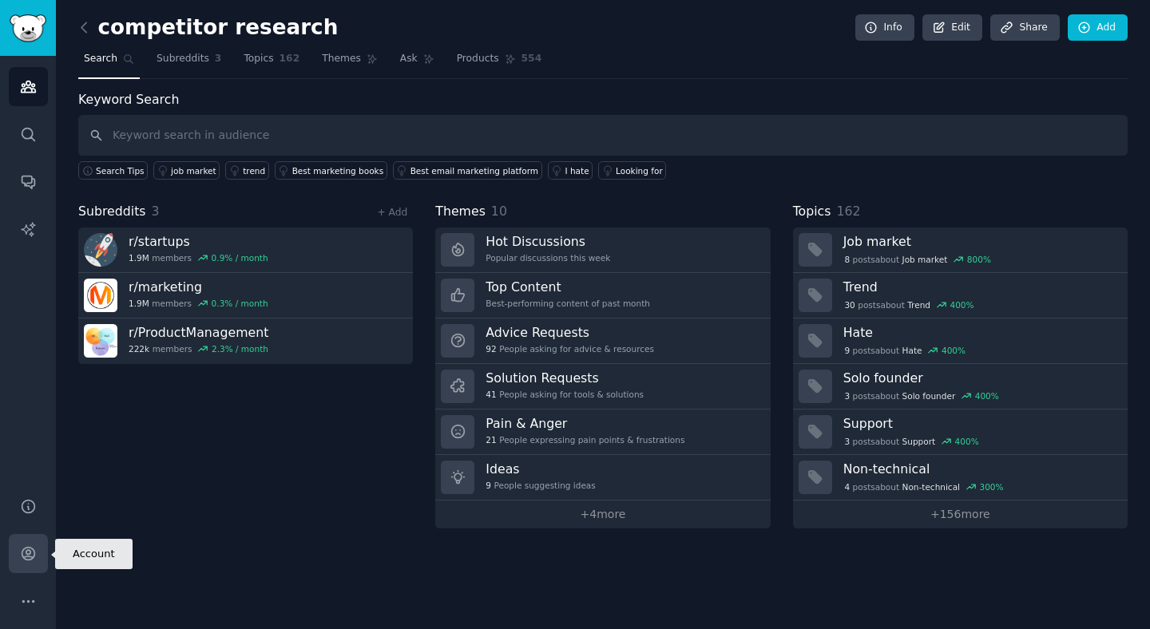
click at [26, 564] on link "Account" at bounding box center [28, 553] width 39 height 39
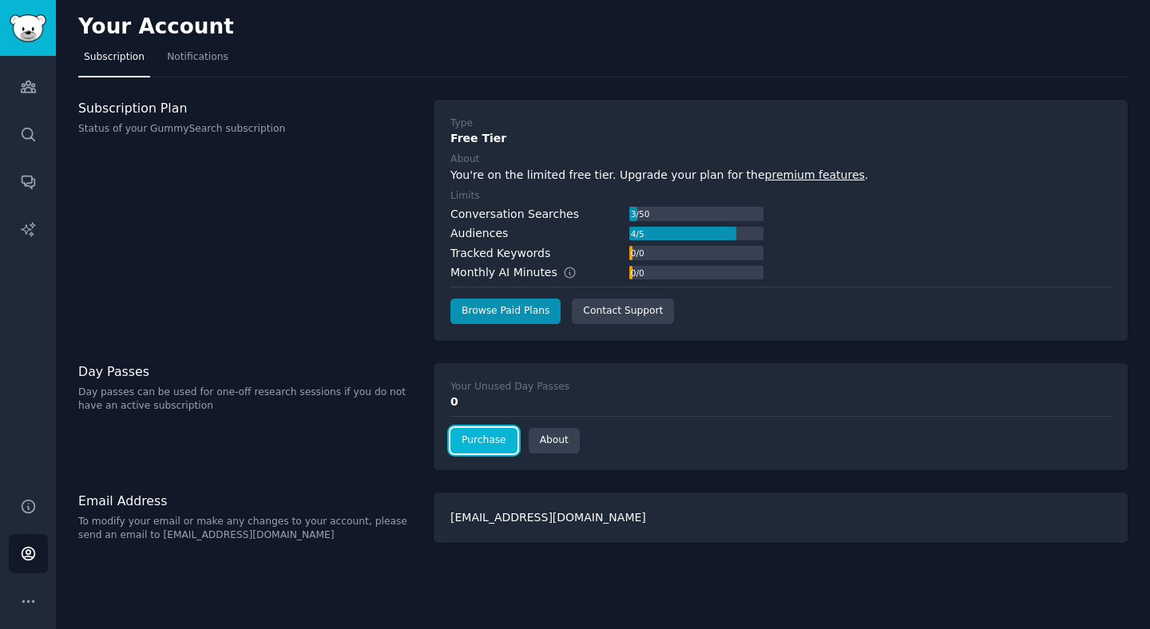
click at [483, 442] on link "Purchase" at bounding box center [483, 441] width 67 height 26
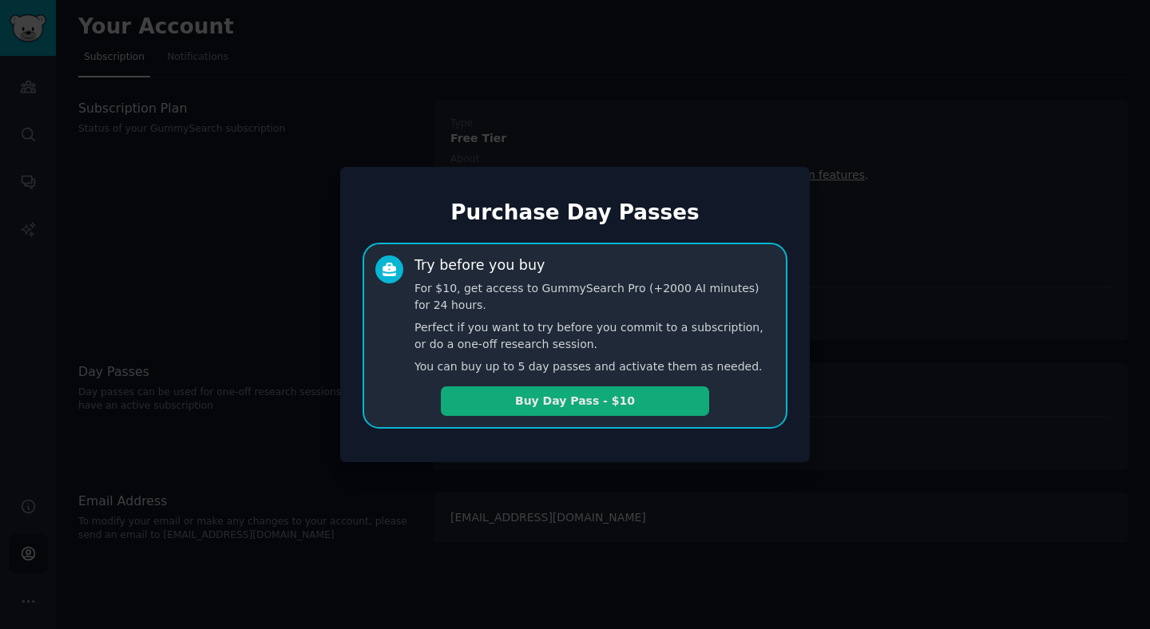
click at [569, 398] on button "Buy Day Pass - $10" at bounding box center [575, 401] width 268 height 30
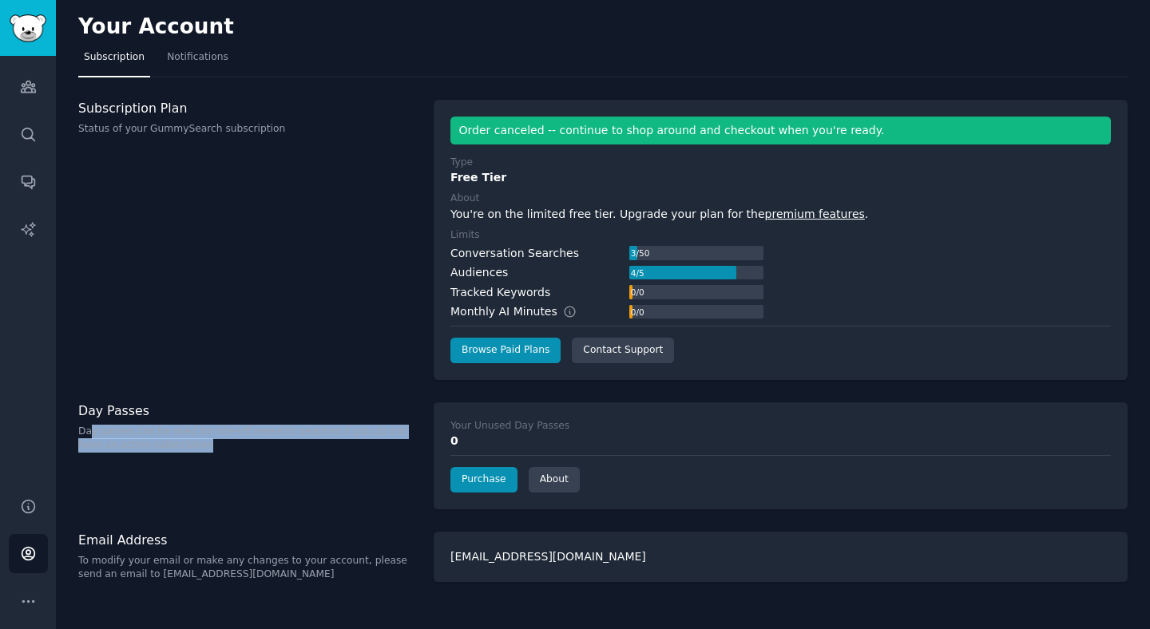
drag, startPoint x: 93, startPoint y: 431, endPoint x: 185, endPoint y: 450, distance: 94.6
click at [185, 450] on p "Day passes can be used for one-off research sessions if you do not have an acti…" at bounding box center [247, 439] width 339 height 28
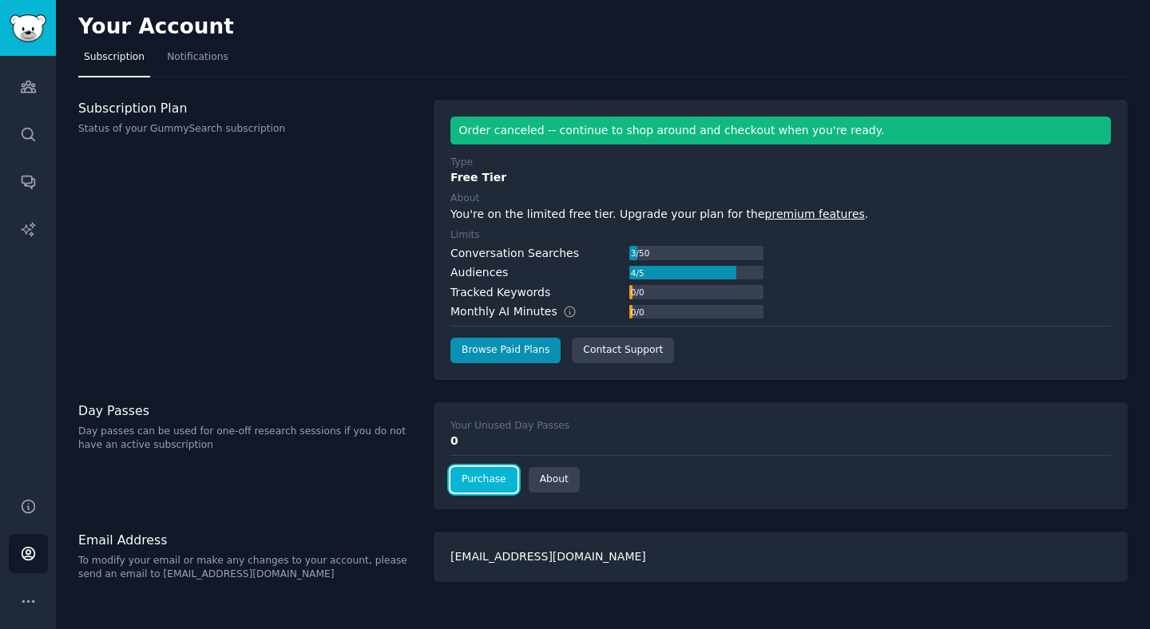
click at [479, 480] on link "Purchase" at bounding box center [483, 480] width 67 height 26
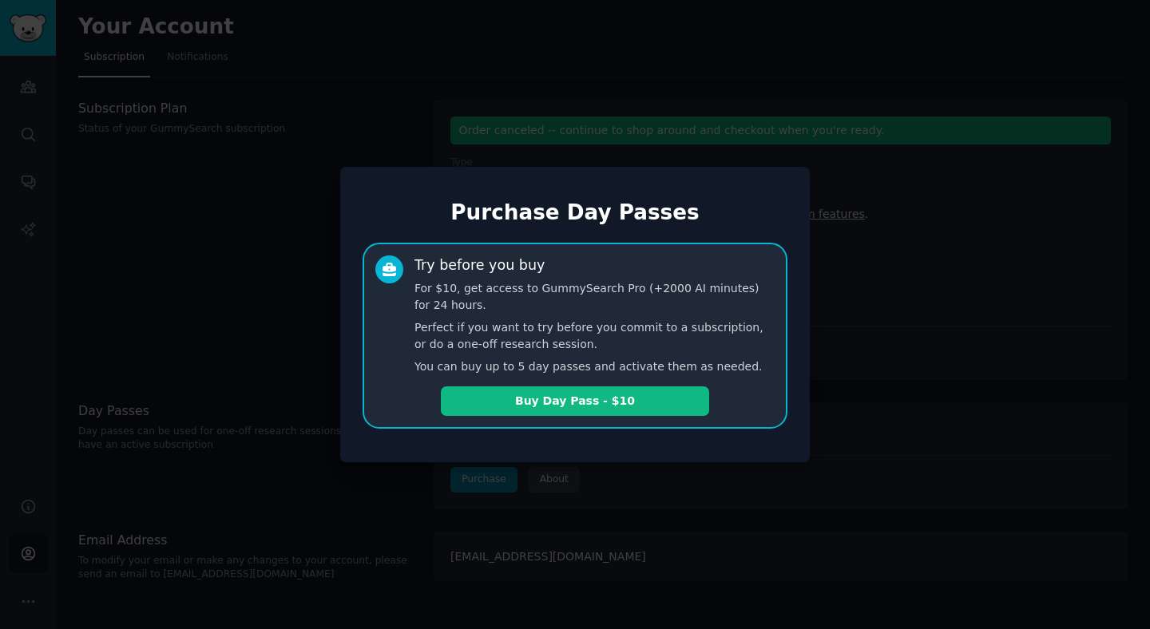
click at [430, 316] on div "Try before you buy For $10, get access to GummySearch Pro (+2000 AI minutes) fo…" at bounding box center [594, 315] width 360 height 121
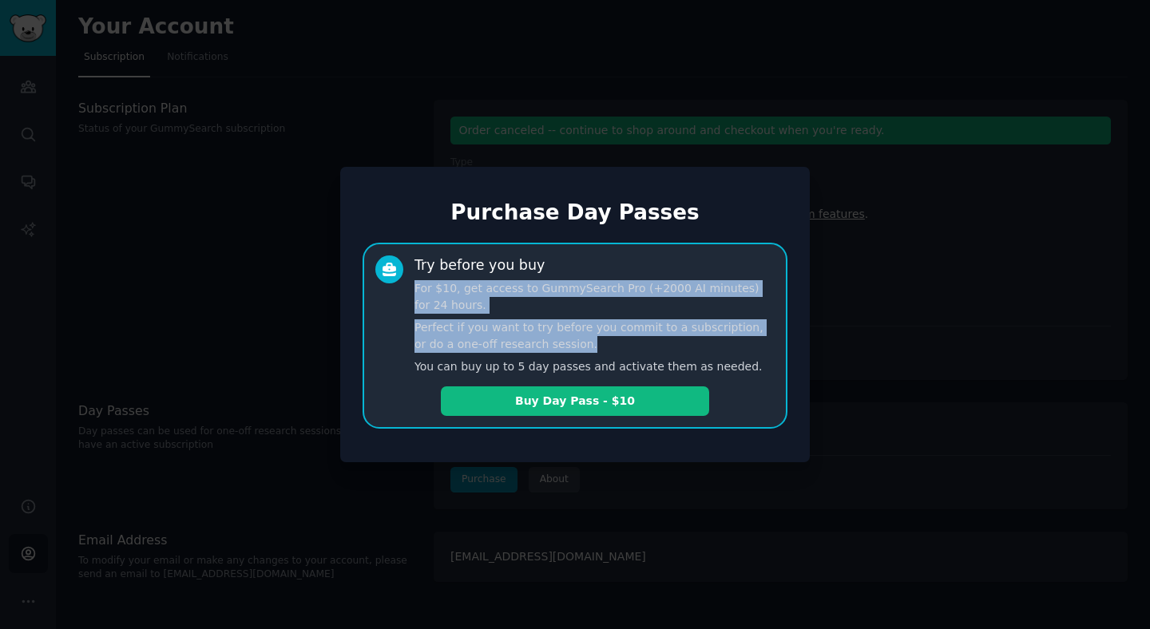
drag, startPoint x: 414, startPoint y: 283, endPoint x: 612, endPoint y: 339, distance: 205.2
click at [612, 339] on div "Try before you buy For $10, get access to GummySearch Pro (+2000 AI minutes) fo…" at bounding box center [594, 315] width 360 height 121
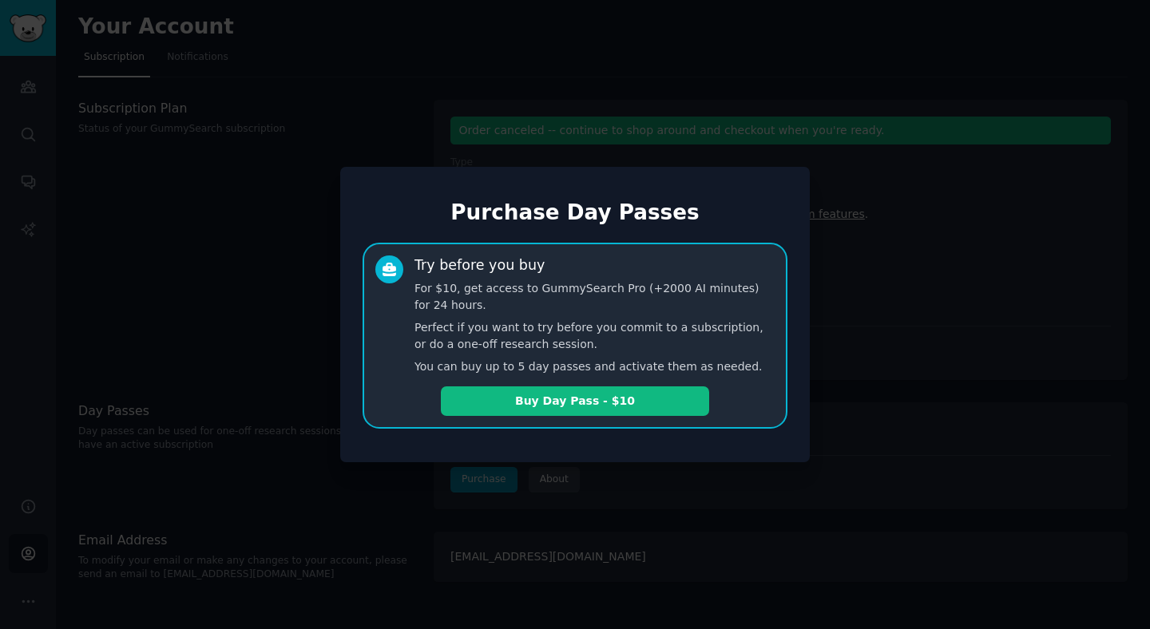
click at [633, 341] on p "Perfect if you want to try before you commit to a subscription, or do a one-off…" at bounding box center [594, 336] width 360 height 34
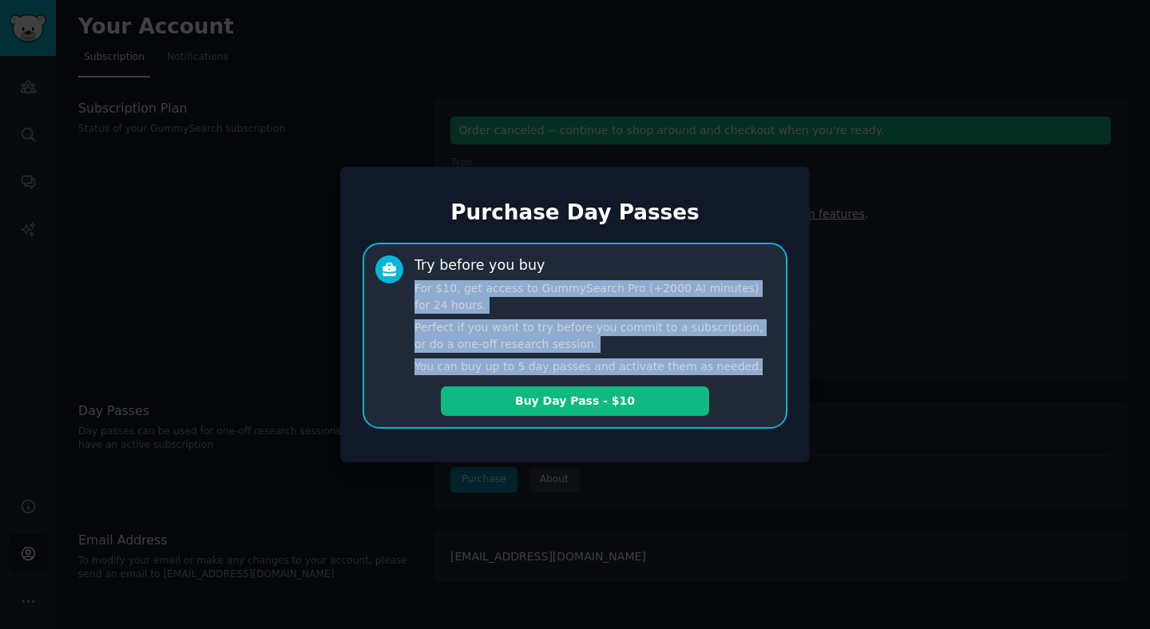
drag, startPoint x: 750, startPoint y: 367, endPoint x: 749, endPoint y: 259, distance: 108.6
click at [749, 259] on div "Try before you buy For $10, get access to GummySearch Pro (+2000 AI minutes) fo…" at bounding box center [594, 315] width 360 height 121
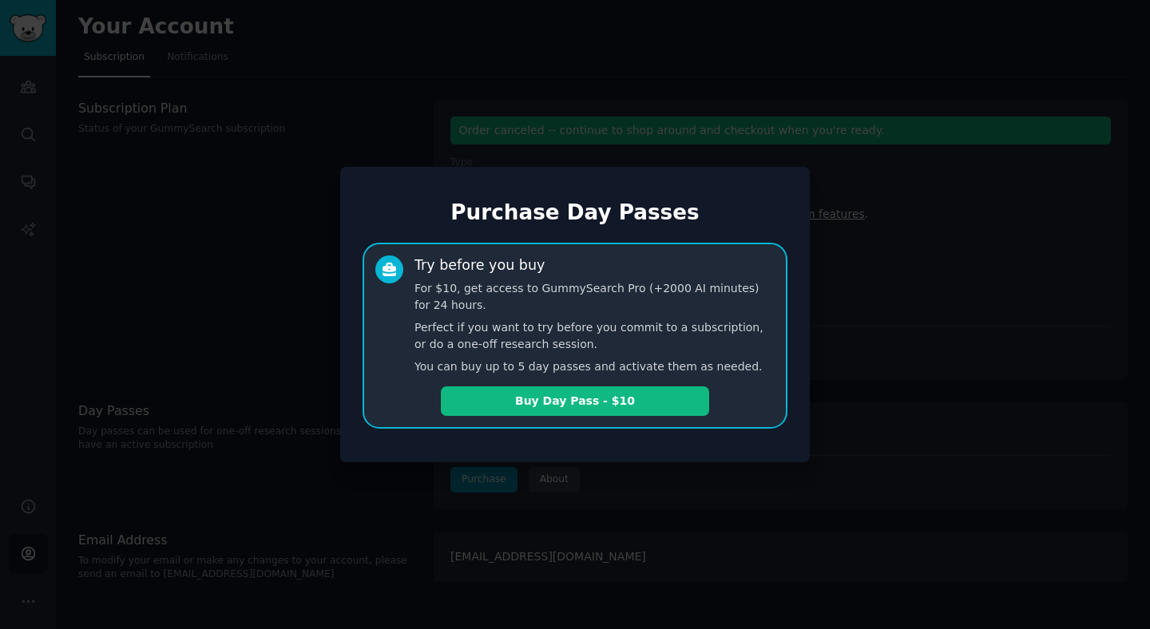
click at [762, 380] on div "Try before you buy For $10, get access to GummySearch Pro (+2000 AI minutes) fo…" at bounding box center [574, 336] width 425 height 187
click at [618, 398] on button "Buy Day Pass - $10" at bounding box center [575, 401] width 268 height 30
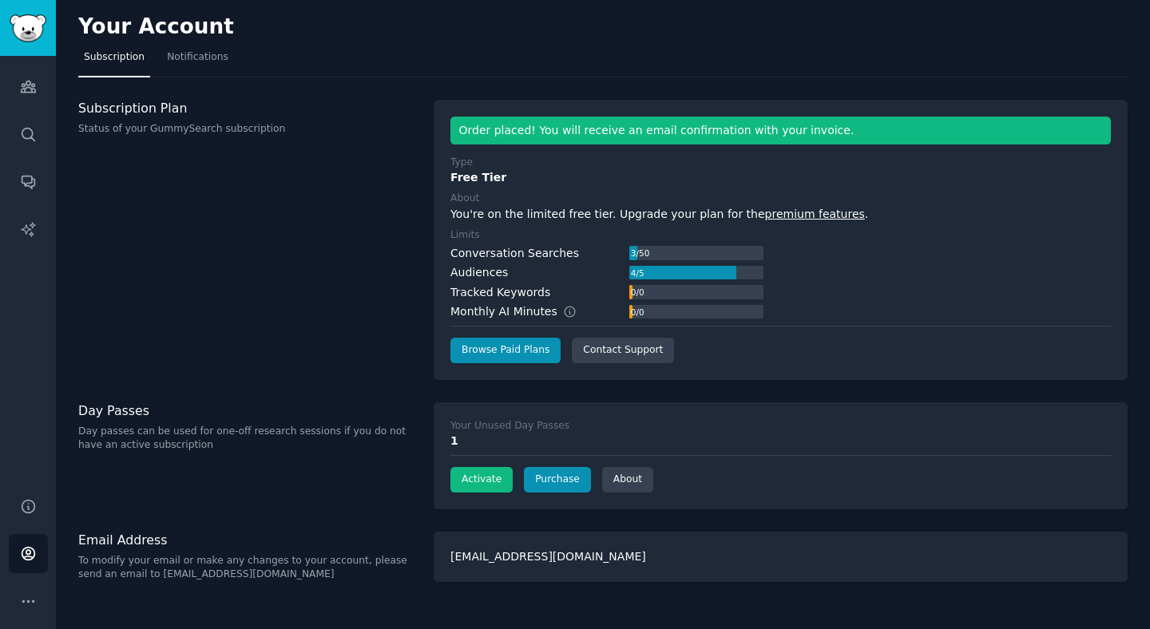
click at [514, 465] on div "Your Unused Day Passes 1 Activate Purchase About" at bounding box center [781, 455] width 694 height 107
click at [487, 477] on button "Activate" at bounding box center [481, 480] width 62 height 26
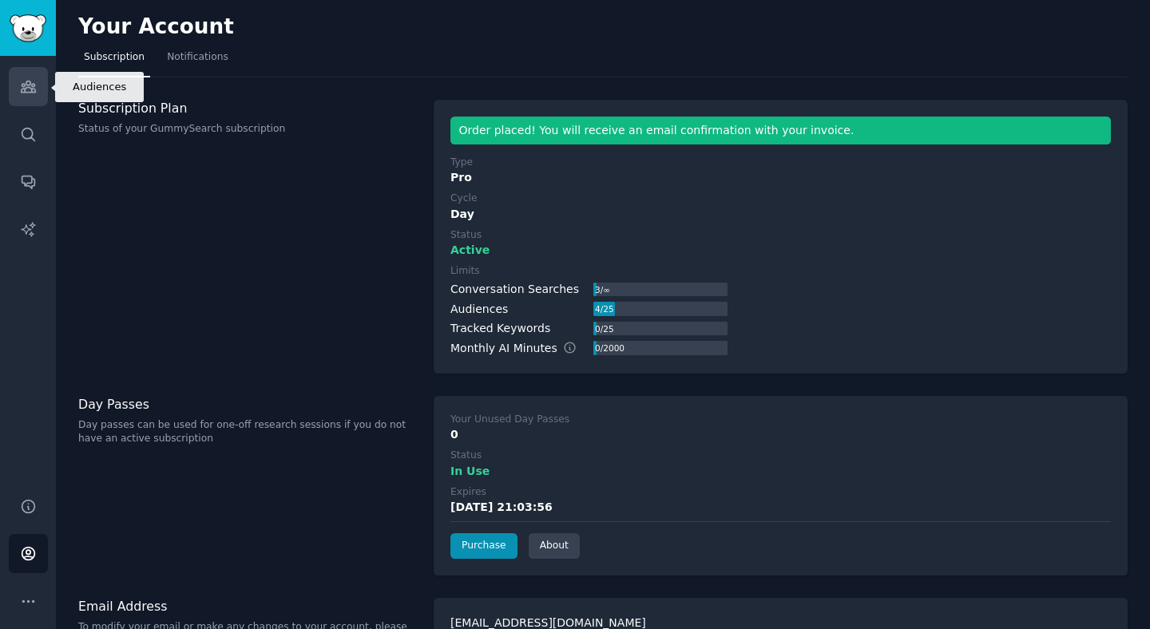
click at [24, 93] on icon "Sidebar" at bounding box center [28, 86] width 17 height 17
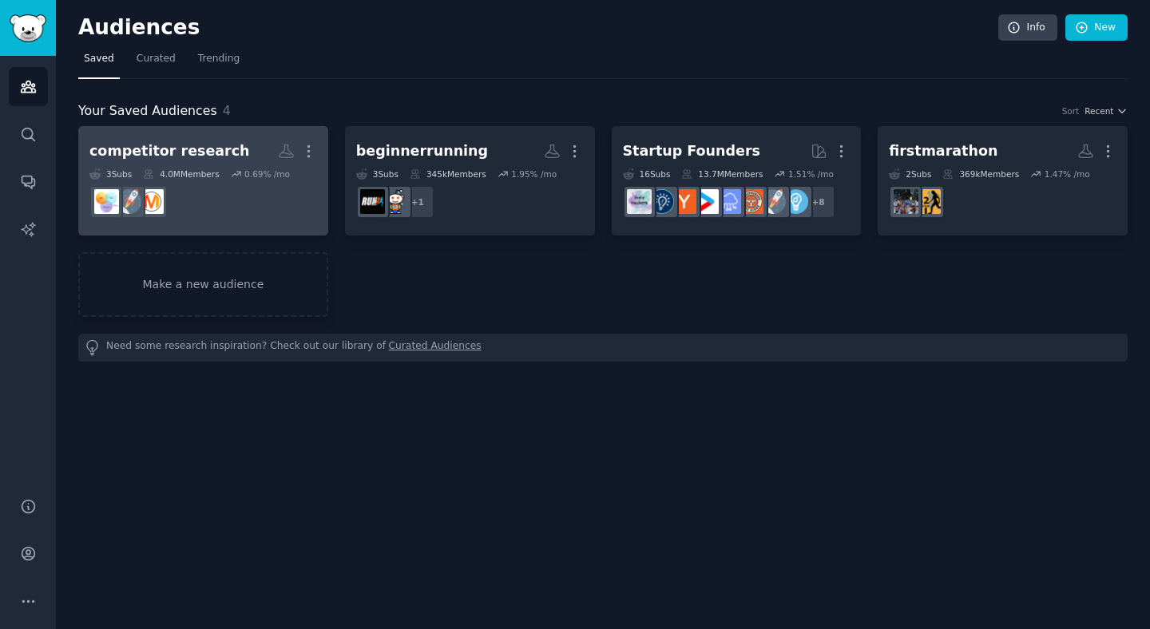
click at [204, 157] on div "competitor research" at bounding box center [169, 151] width 160 height 20
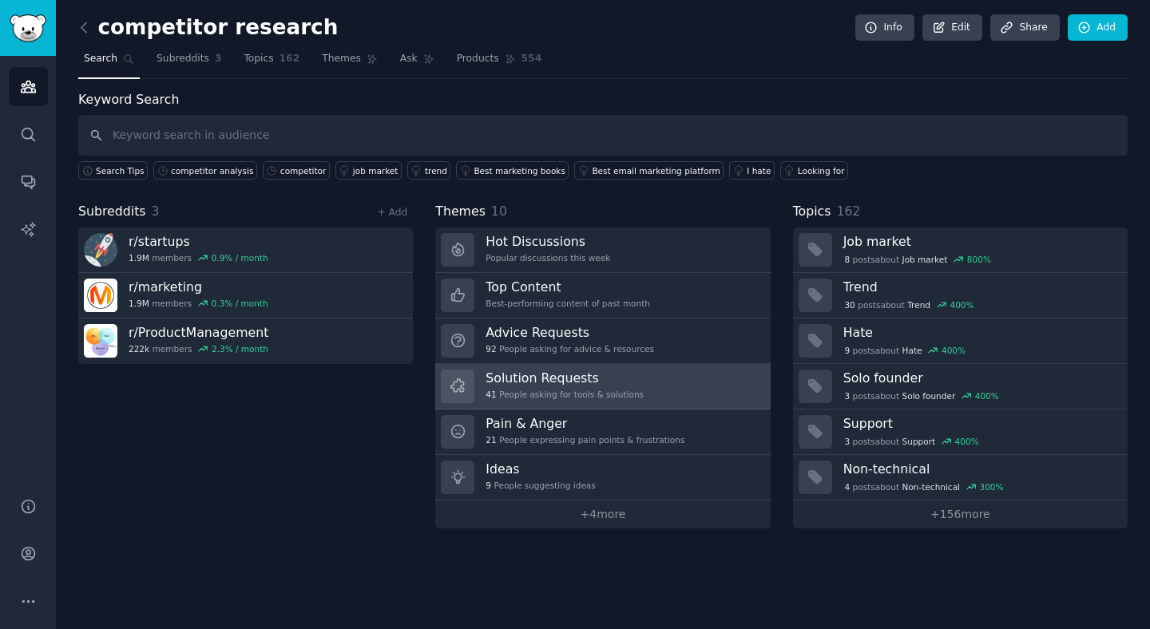
click at [622, 382] on h3 "Solution Requests" at bounding box center [564, 378] width 158 height 17
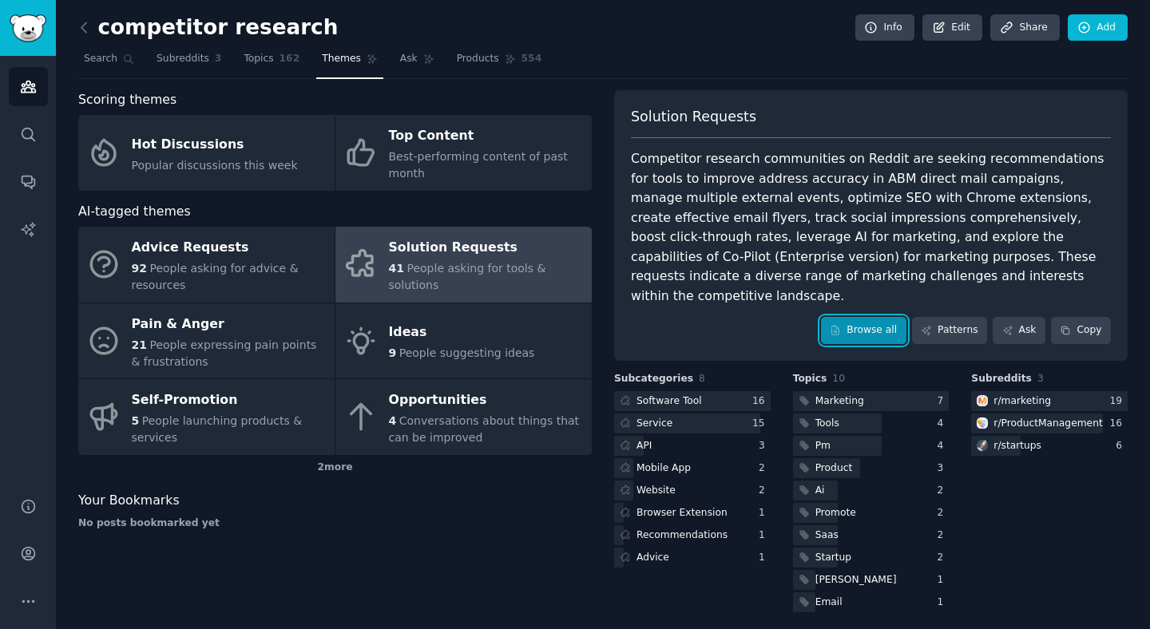
click at [873, 319] on link "Browse all" at bounding box center [863, 330] width 85 height 27
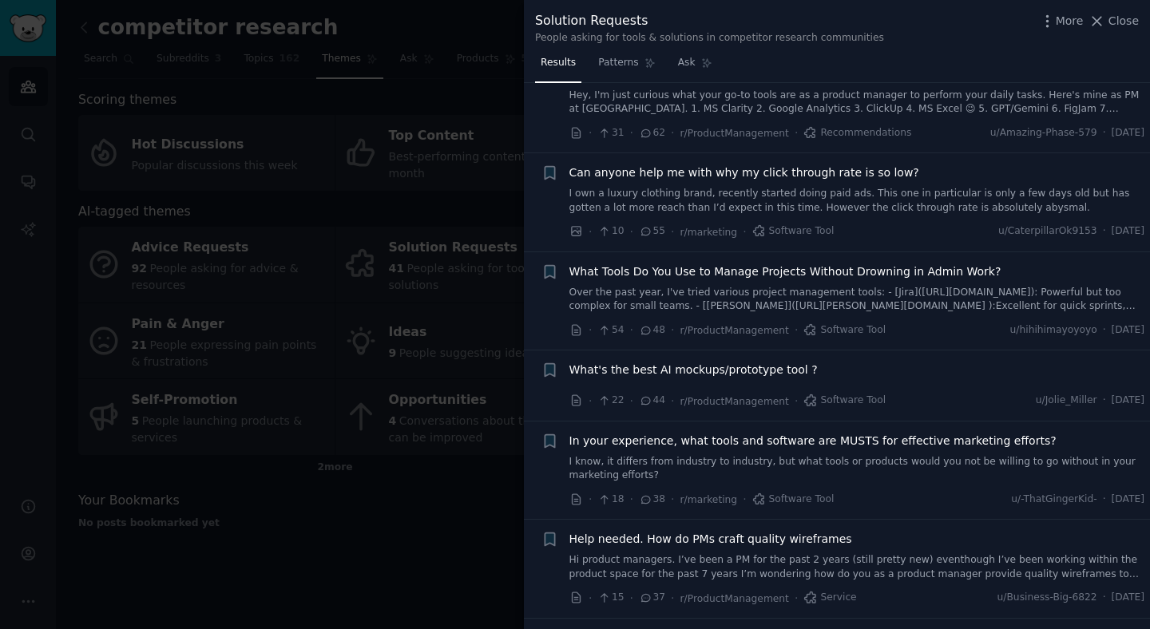
scroll to position [187, 0]
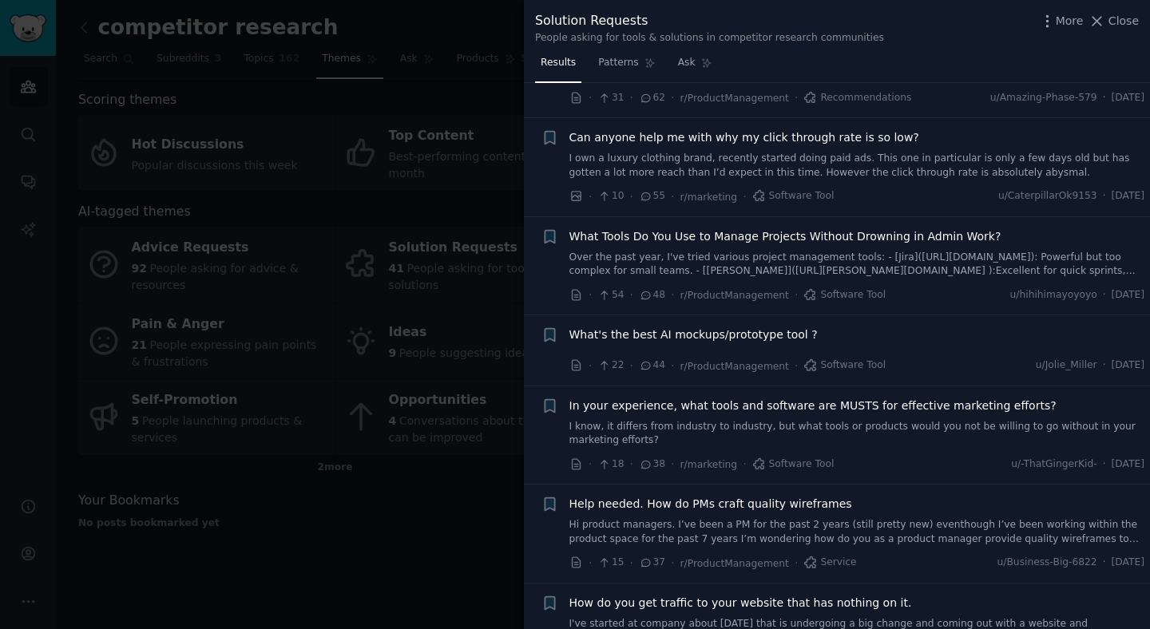
click at [469, 555] on div at bounding box center [575, 314] width 1150 height 629
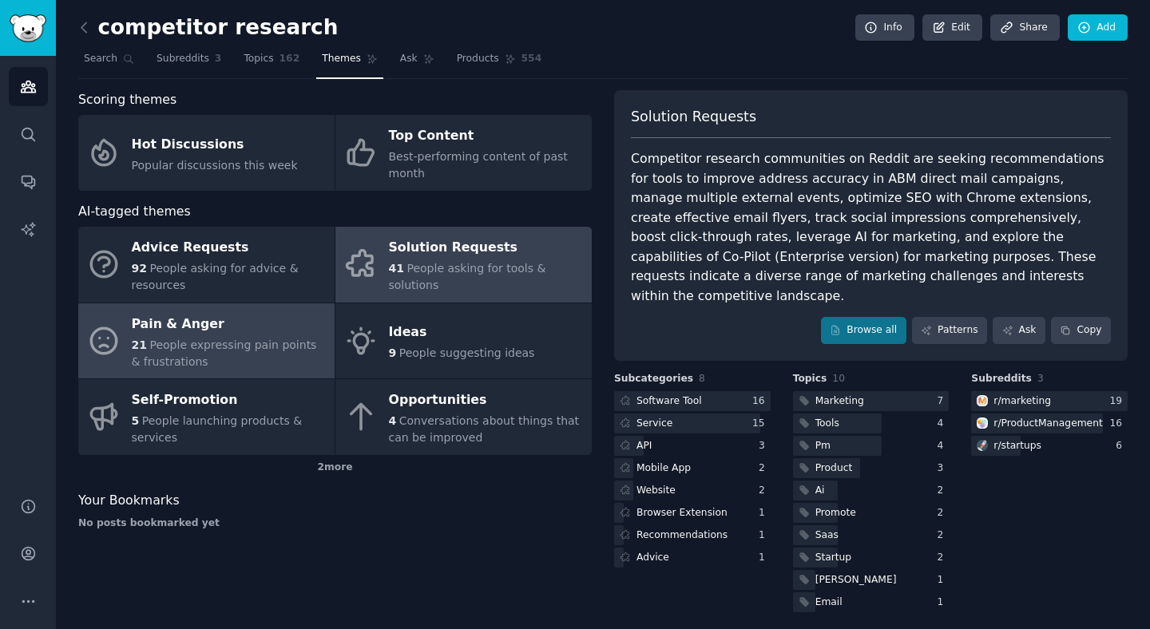
click at [220, 346] on span "People expressing pain points & frustrations" at bounding box center [224, 354] width 185 height 30
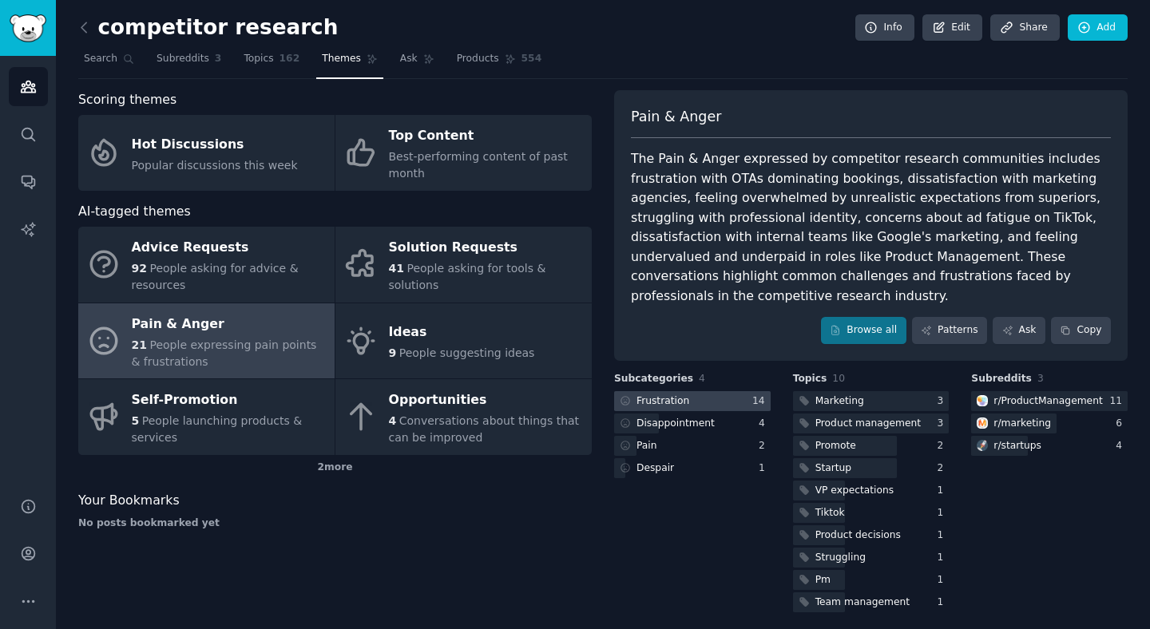
click at [662, 394] on div "Frustration" at bounding box center [662, 401] width 53 height 14
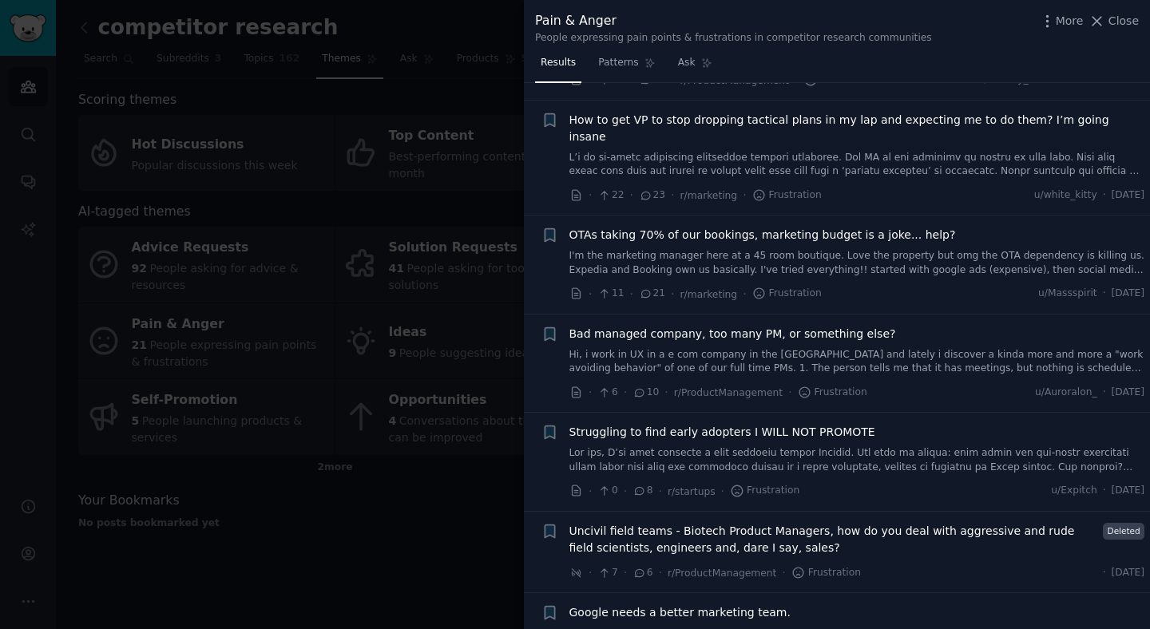
scroll to position [716, 0]
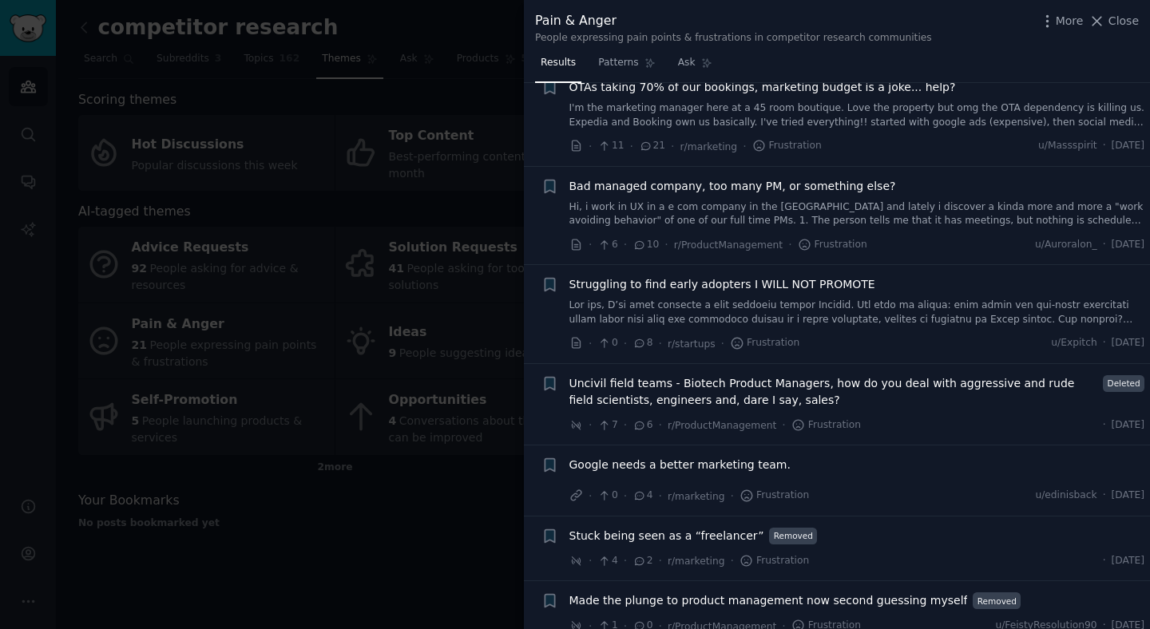
click at [485, 516] on div at bounding box center [575, 314] width 1150 height 629
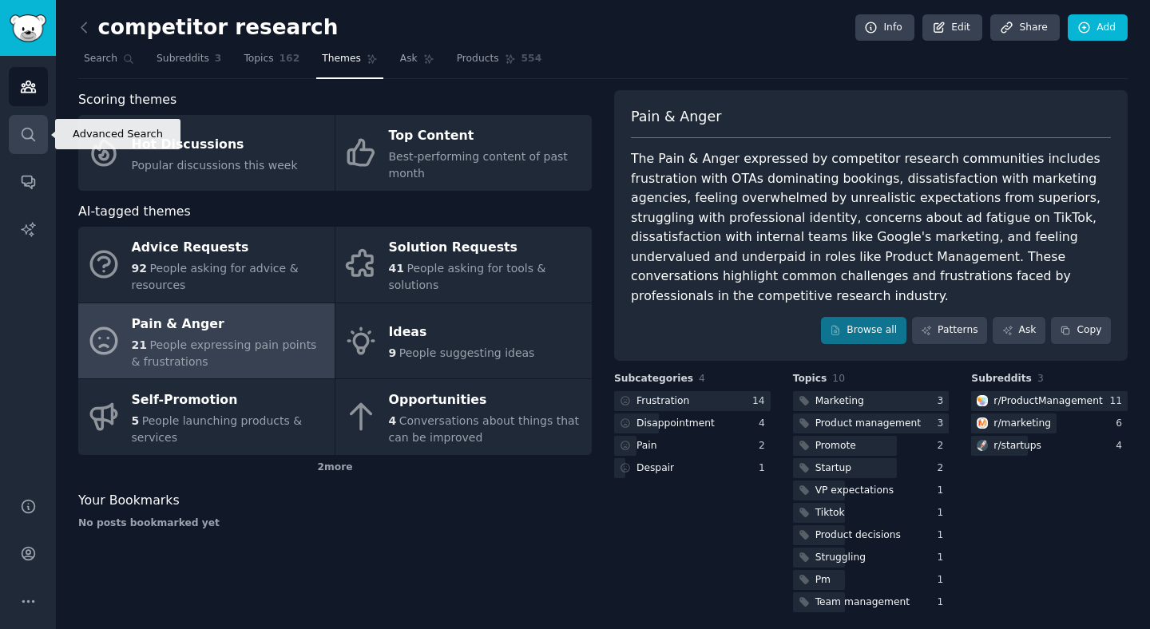
click at [43, 140] on link "Search" at bounding box center [28, 134] width 39 height 39
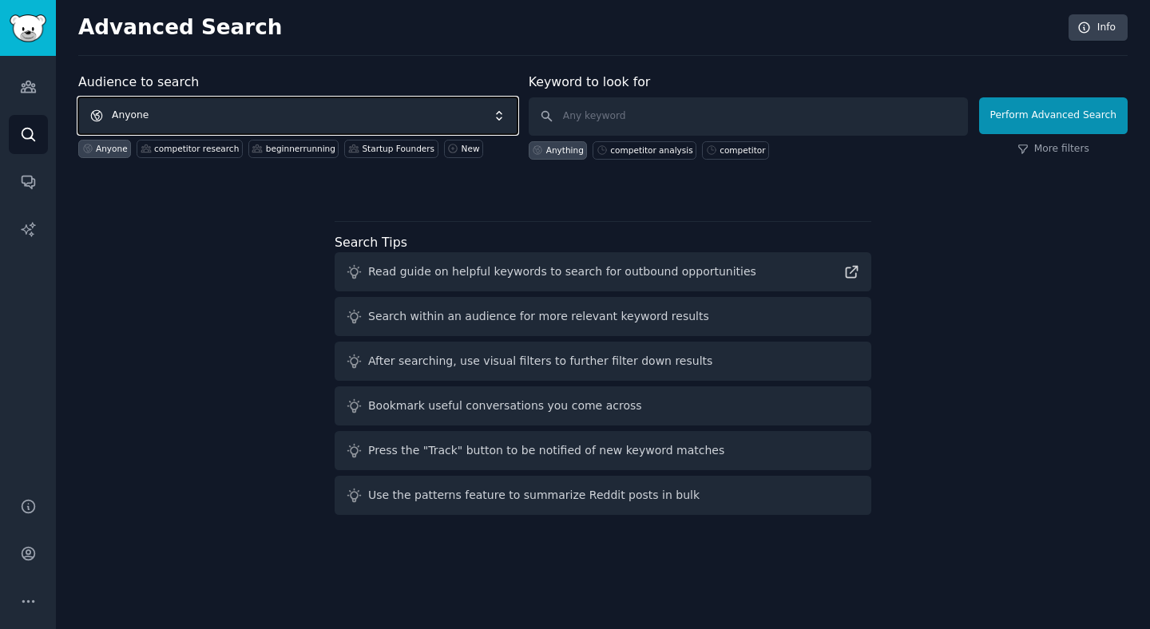
click at [232, 119] on span "Anyone" at bounding box center [297, 115] width 439 height 37
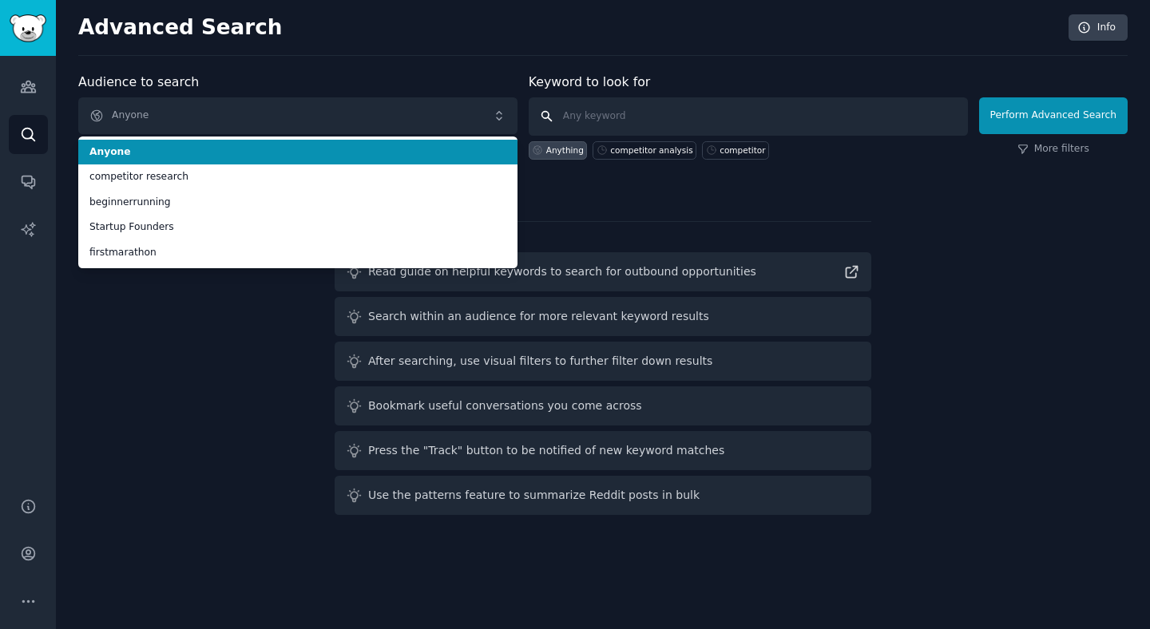
click at [584, 117] on input "text" at bounding box center [748, 116] width 439 height 38
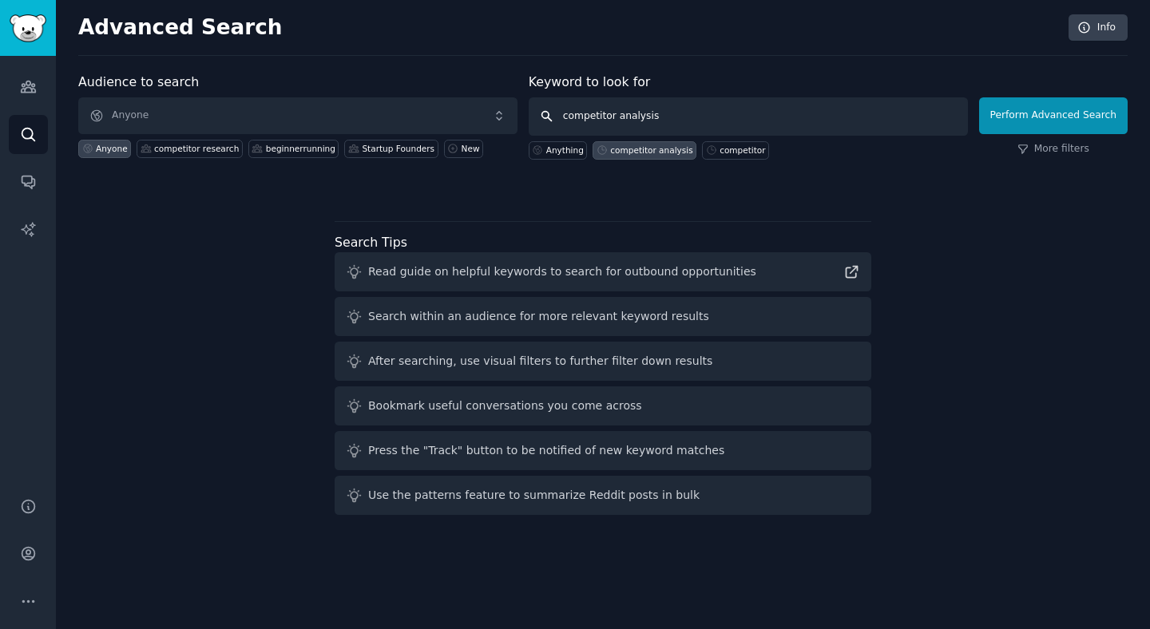
type input "competitor analysis"
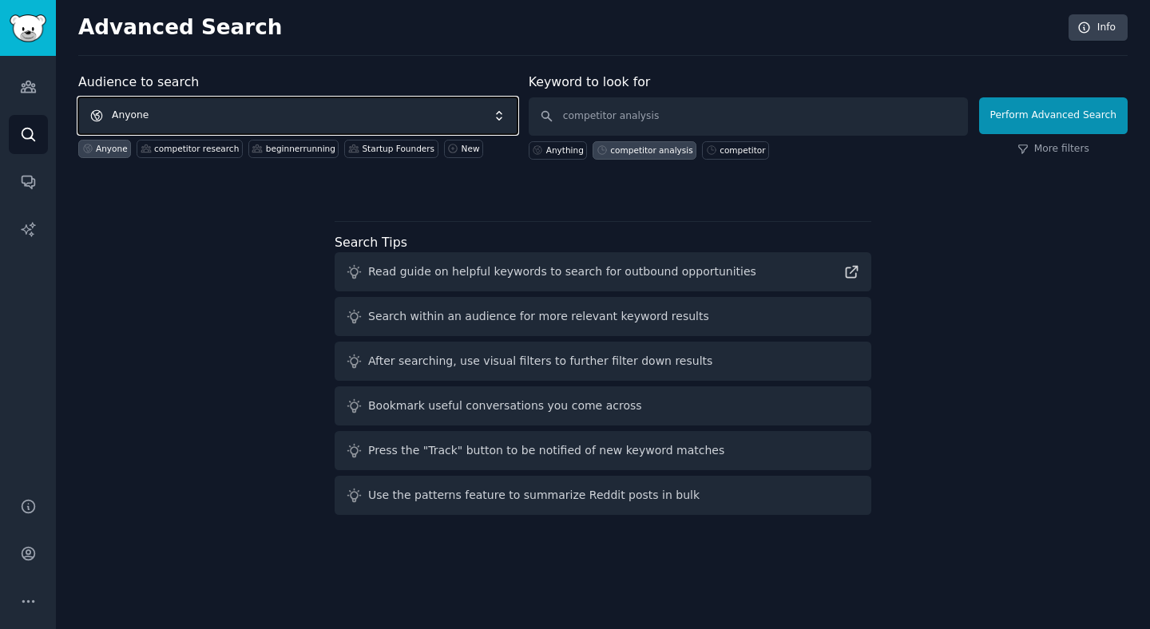
click at [493, 121] on span "Anyone" at bounding box center [297, 115] width 439 height 37
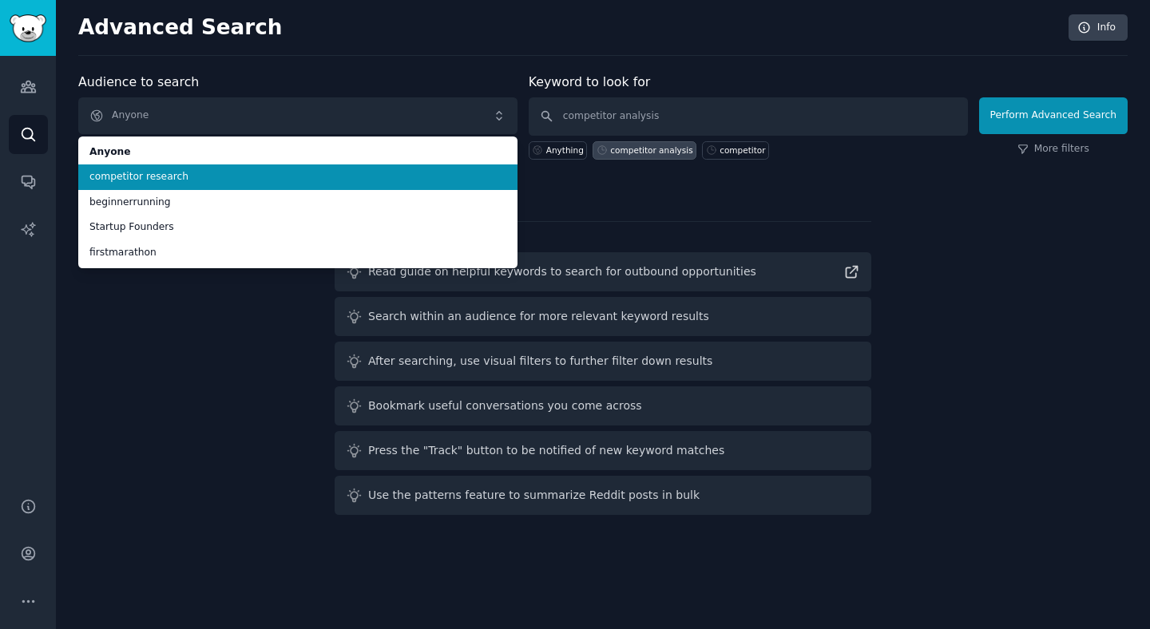
click at [354, 173] on span "competitor research" at bounding box center [297, 177] width 417 height 14
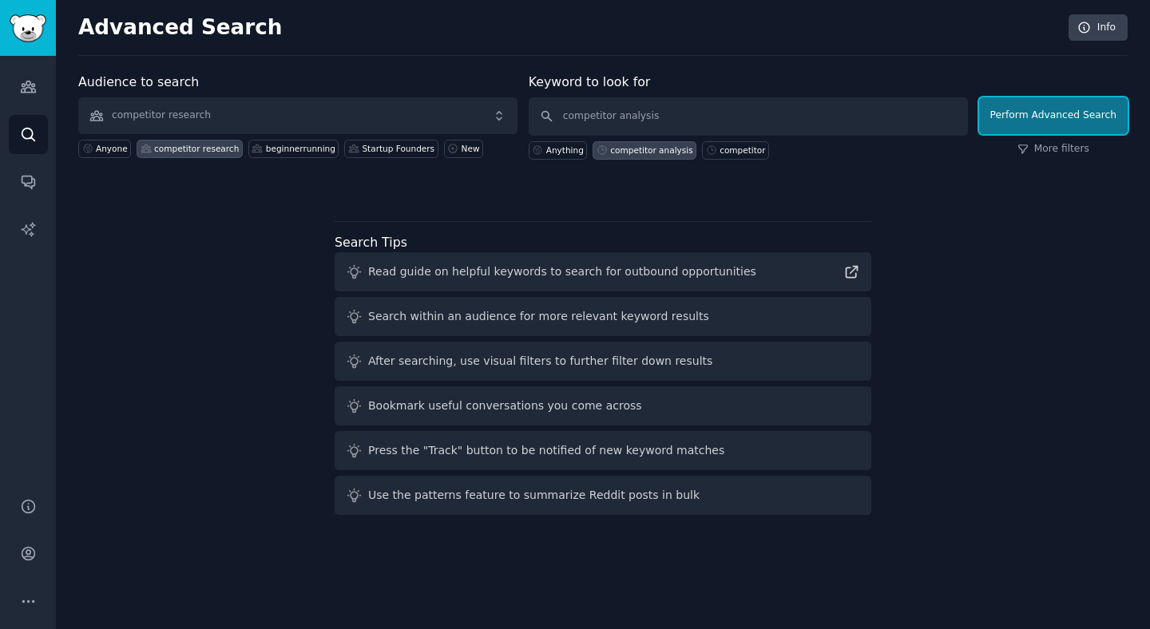
click at [1063, 122] on button "Perform Advanced Search" at bounding box center [1053, 115] width 149 height 37
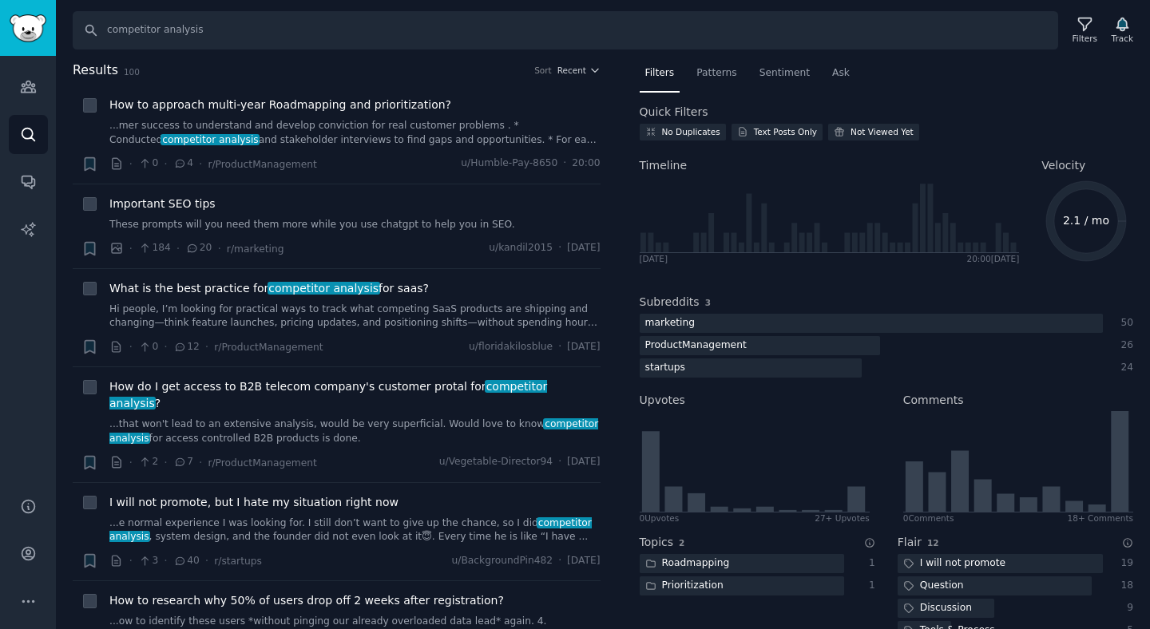
click at [718, 58] on div "Search competitor analysis Filters Track Results 100 Sort Recent + How to appro…" at bounding box center [603, 314] width 1094 height 629
click at [715, 83] on div "Patterns" at bounding box center [716, 77] width 51 height 33
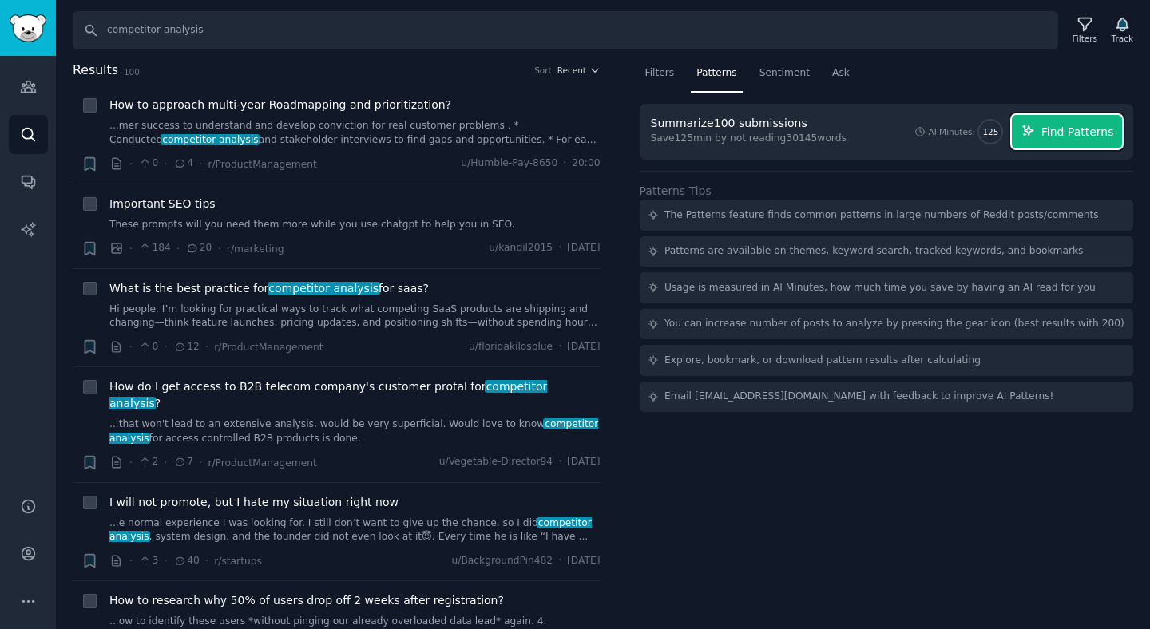
click at [1064, 141] on button "Find Patterns" at bounding box center [1067, 132] width 110 height 34
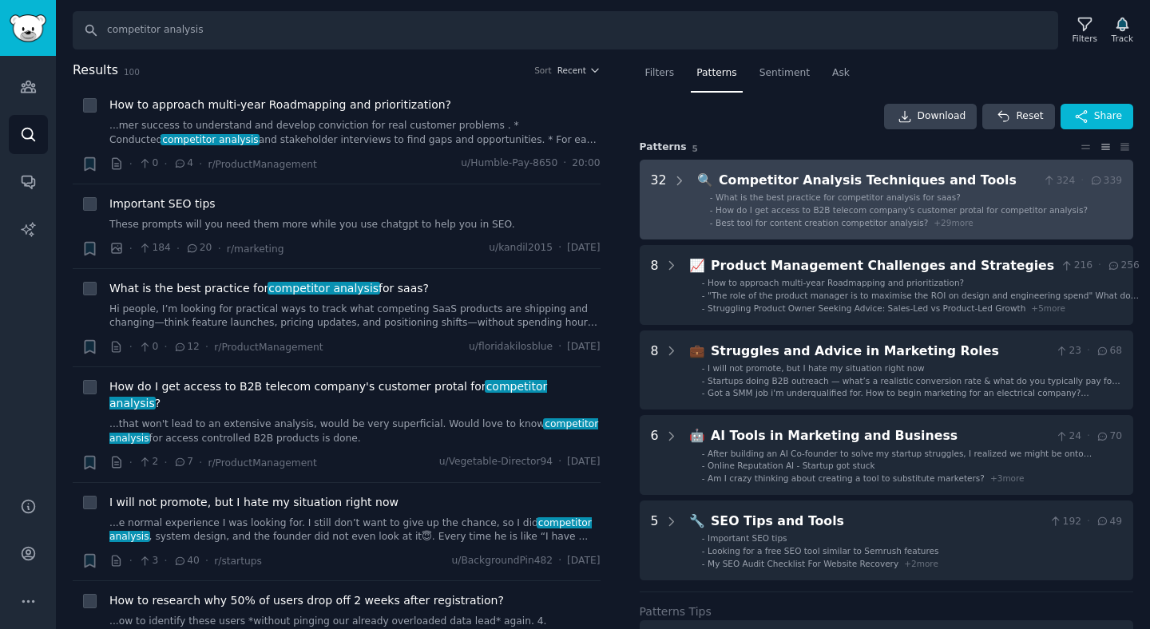
click at [820, 216] on ul "- What is the best practice for competitor analysis for saas? - How do I get ac…" at bounding box center [910, 210] width 423 height 37
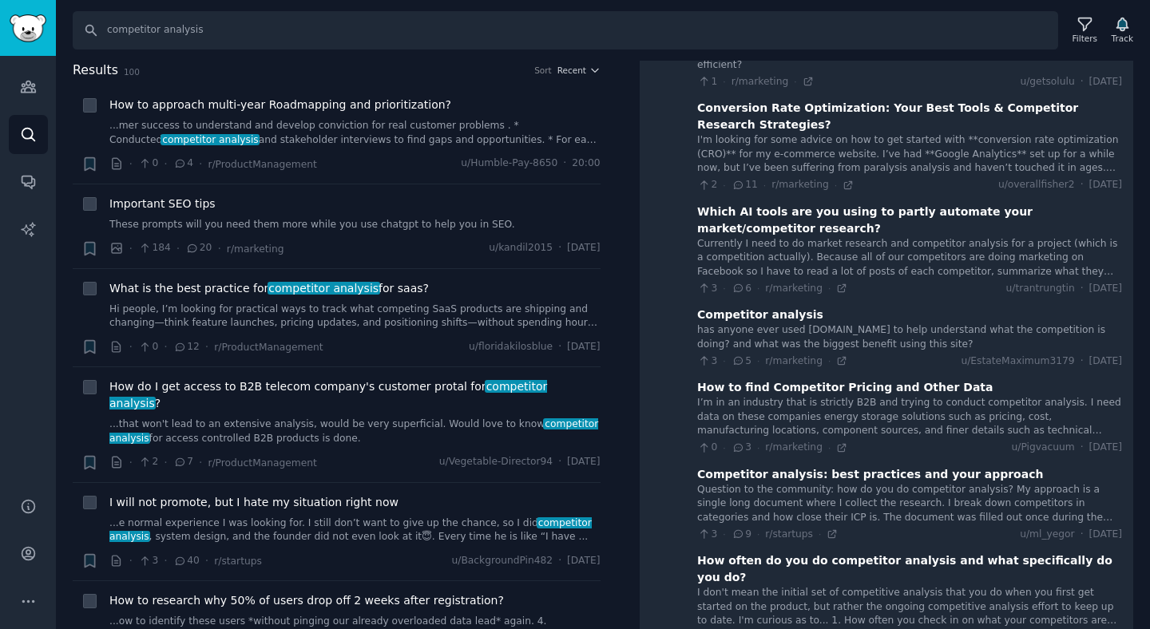
scroll to position [644, 0]
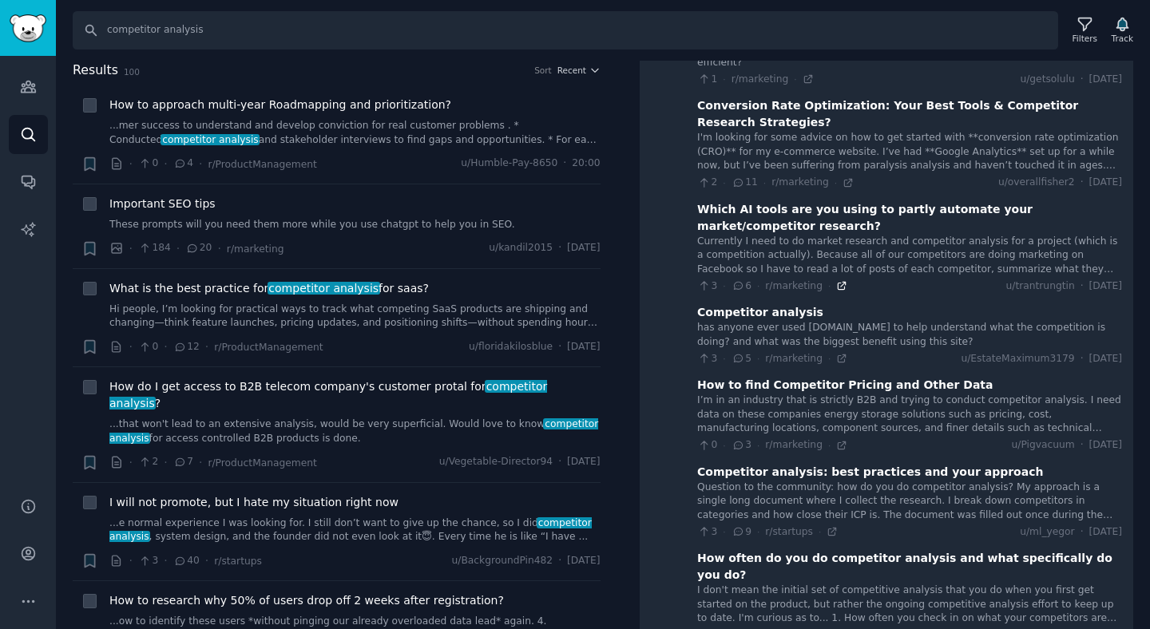
click at [841, 280] on icon at bounding box center [841, 285] width 11 height 11
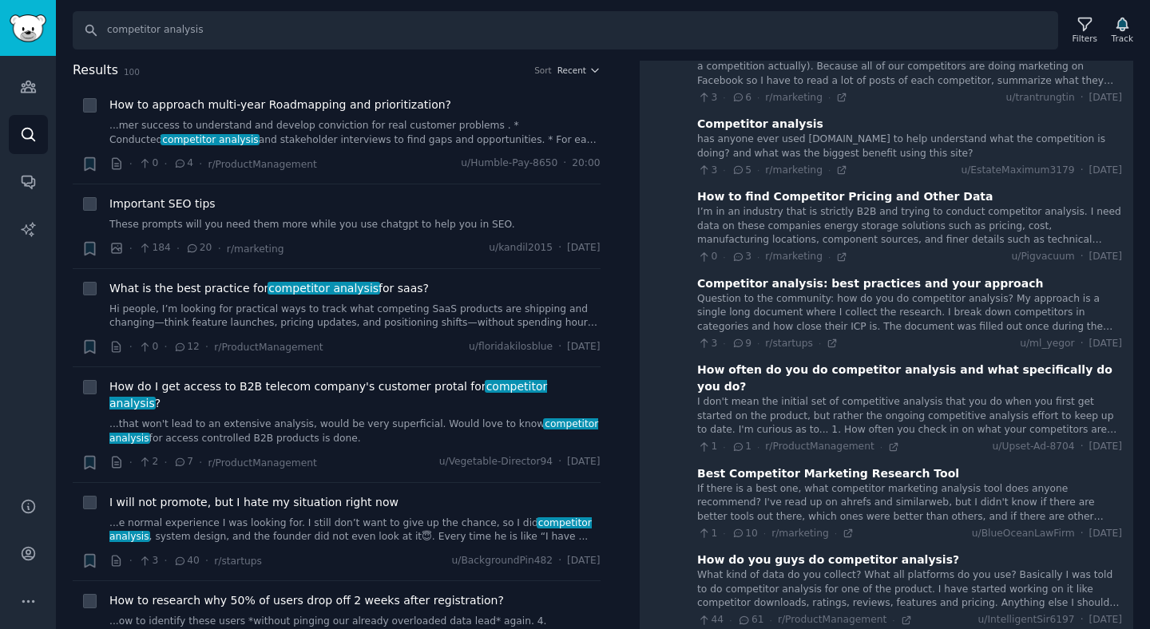
scroll to position [845, 0]
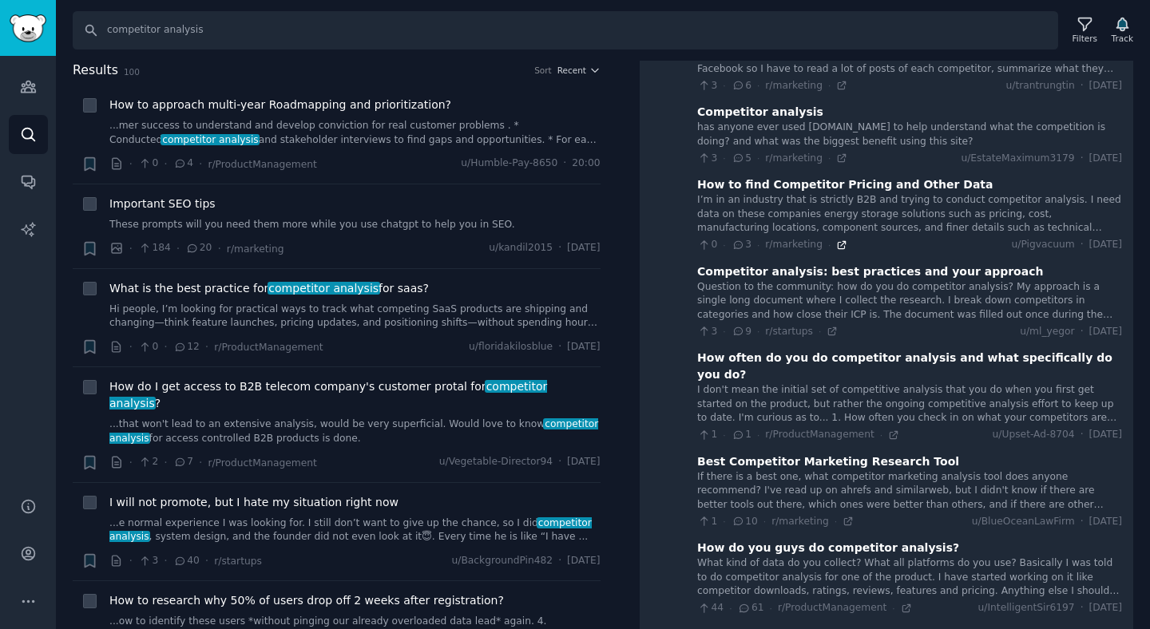
click at [839, 241] on icon at bounding box center [841, 244] width 7 height 7
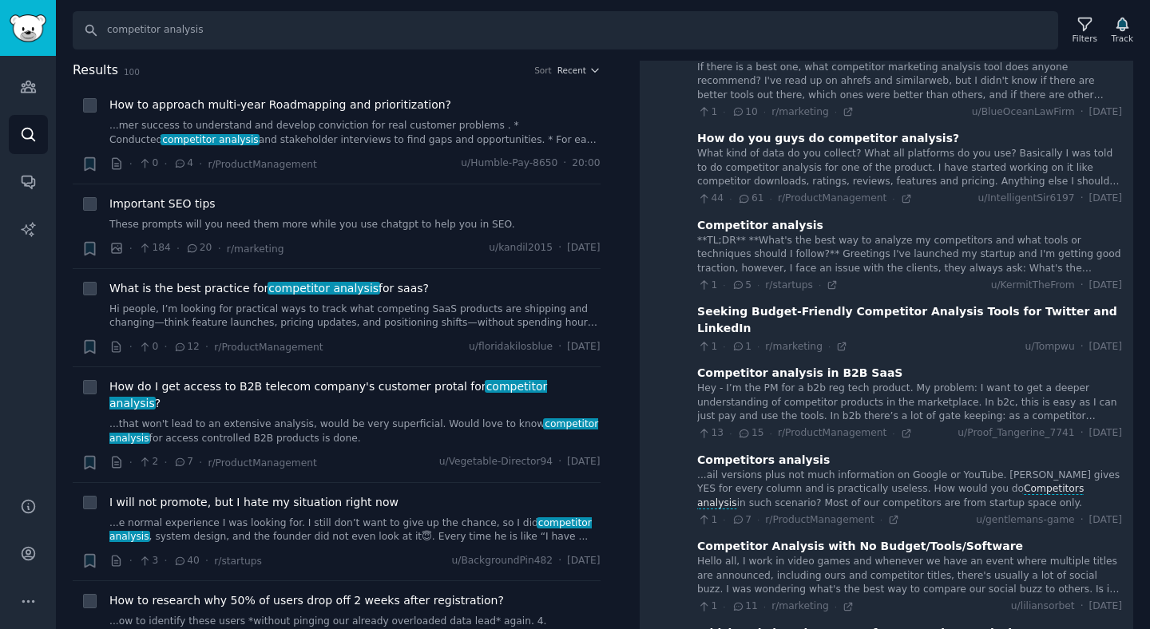
scroll to position [1257, 0]
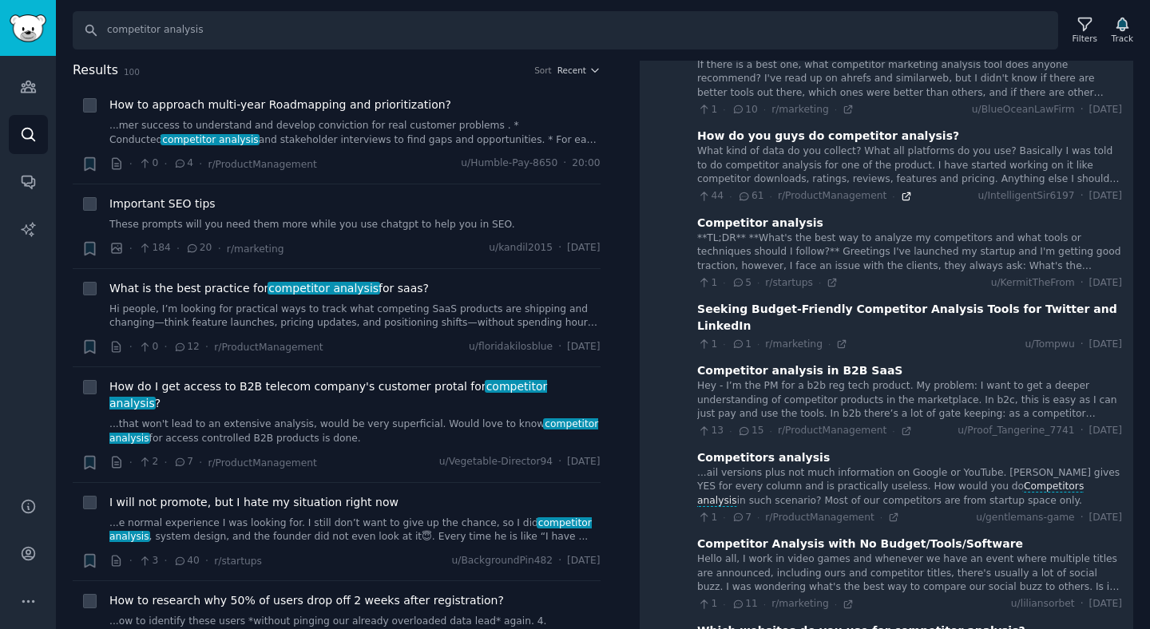
click at [901, 191] on icon at bounding box center [906, 196] width 11 height 11
click at [673, 338] on div at bounding box center [679, 339] width 14 height 2850
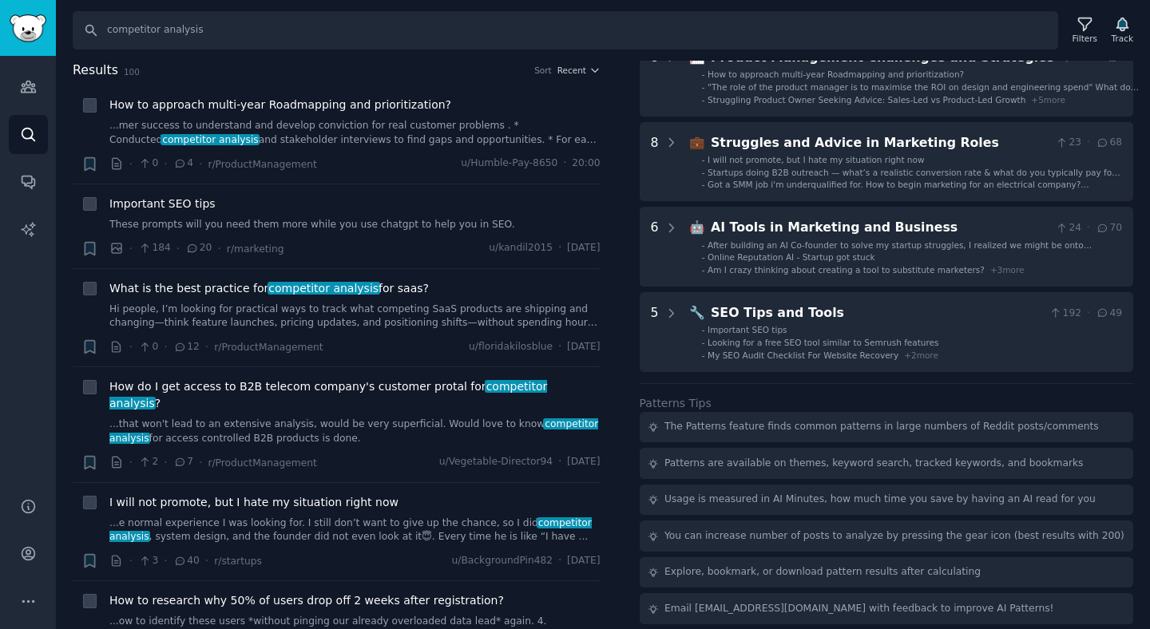
scroll to position [0, 0]
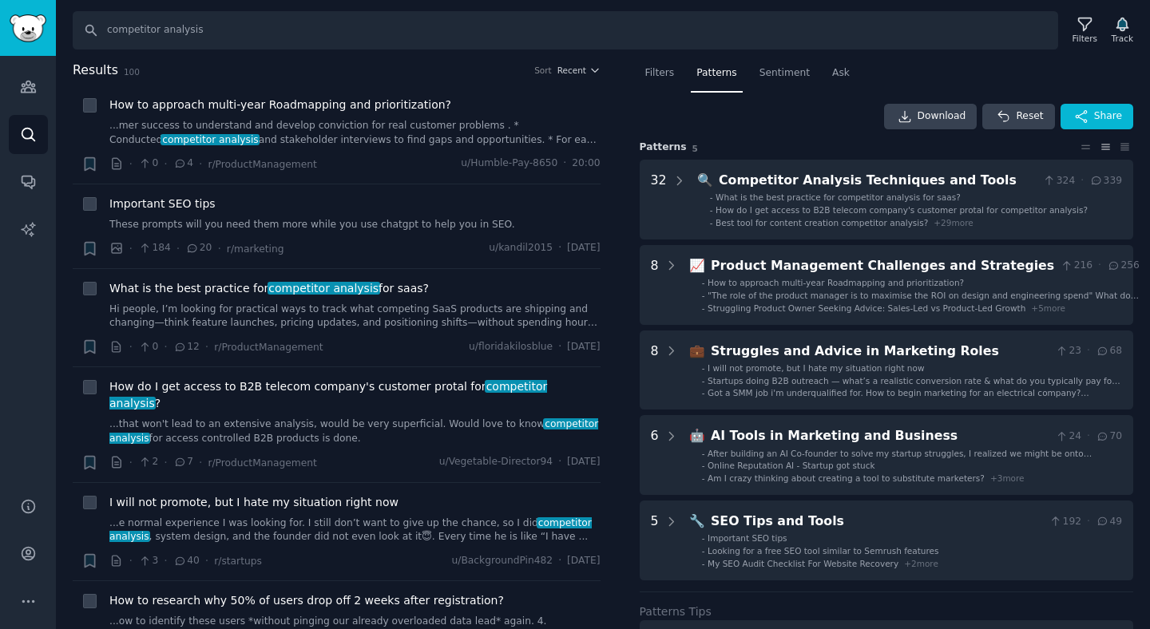
click at [915, 194] on span "What is the best practice for competitor analysis for saas?" at bounding box center [837, 197] width 245 height 10
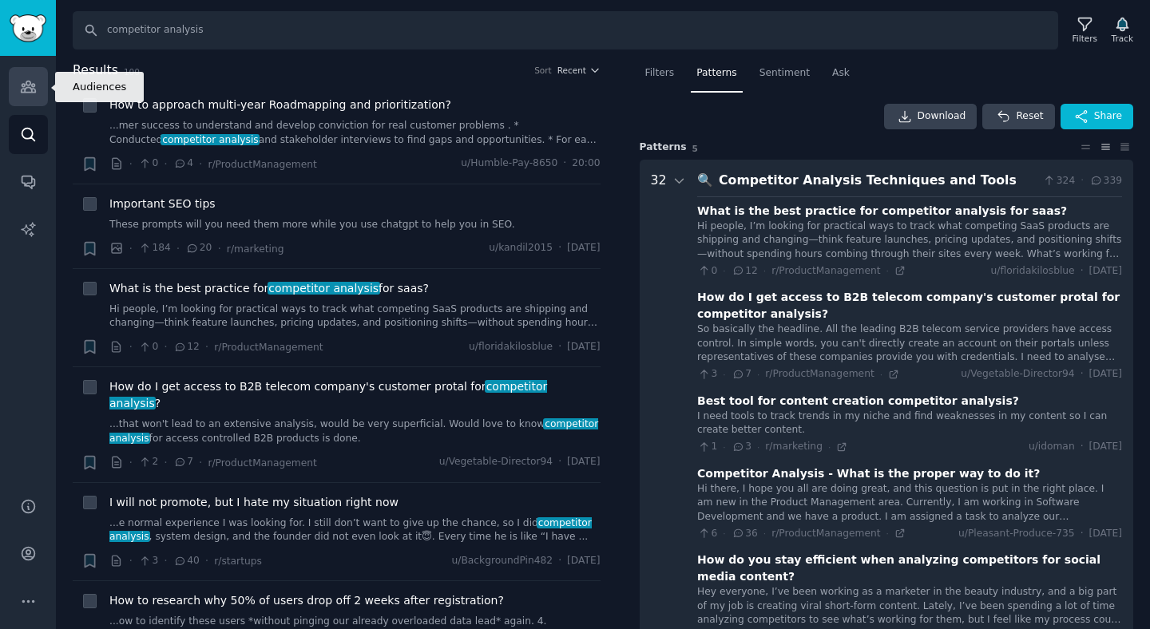
click at [30, 88] on icon "Sidebar" at bounding box center [28, 86] width 14 height 11
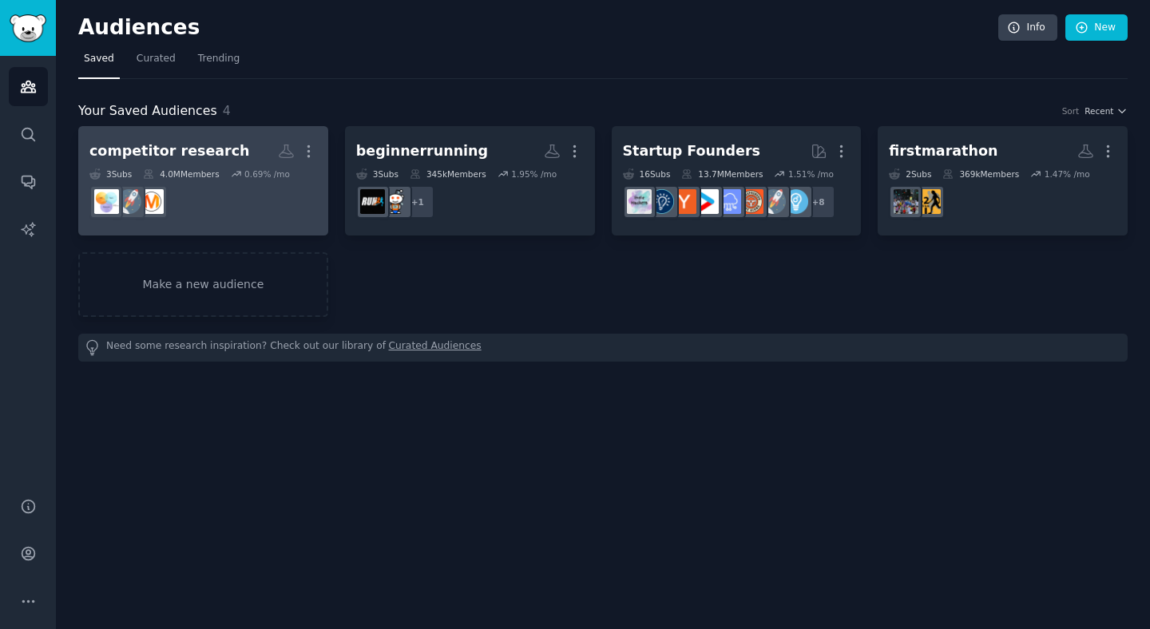
click at [188, 140] on h2 "competitor research More" at bounding box center [203, 151] width 228 height 28
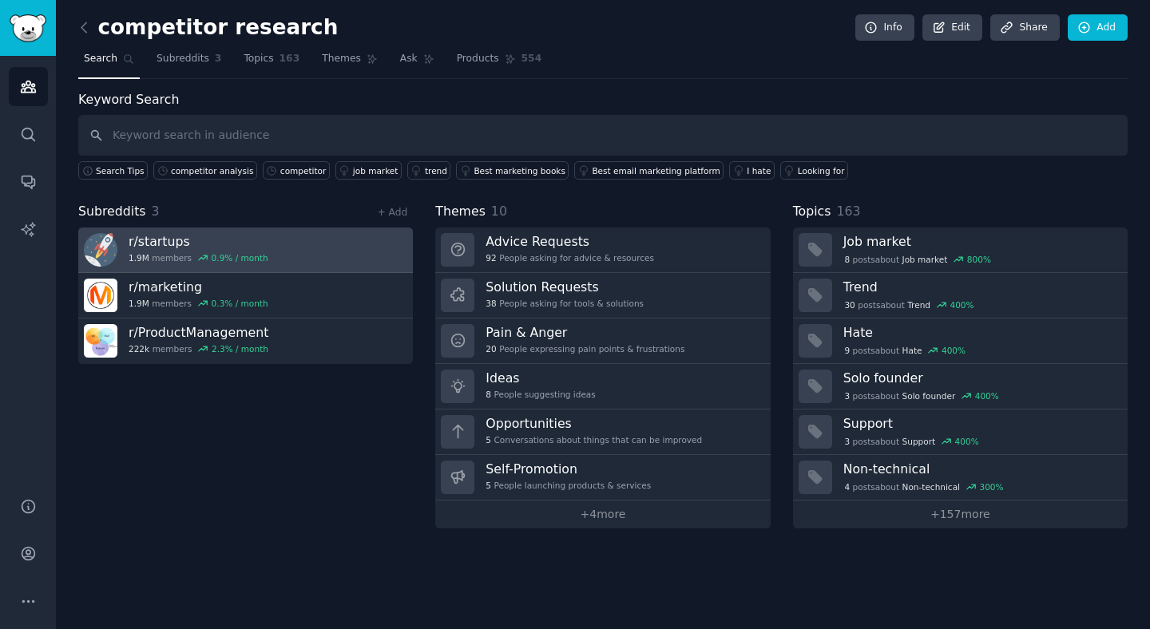
click at [303, 252] on link "r/ startups 1.9M members 0.9 % / month" at bounding box center [245, 251] width 335 height 46
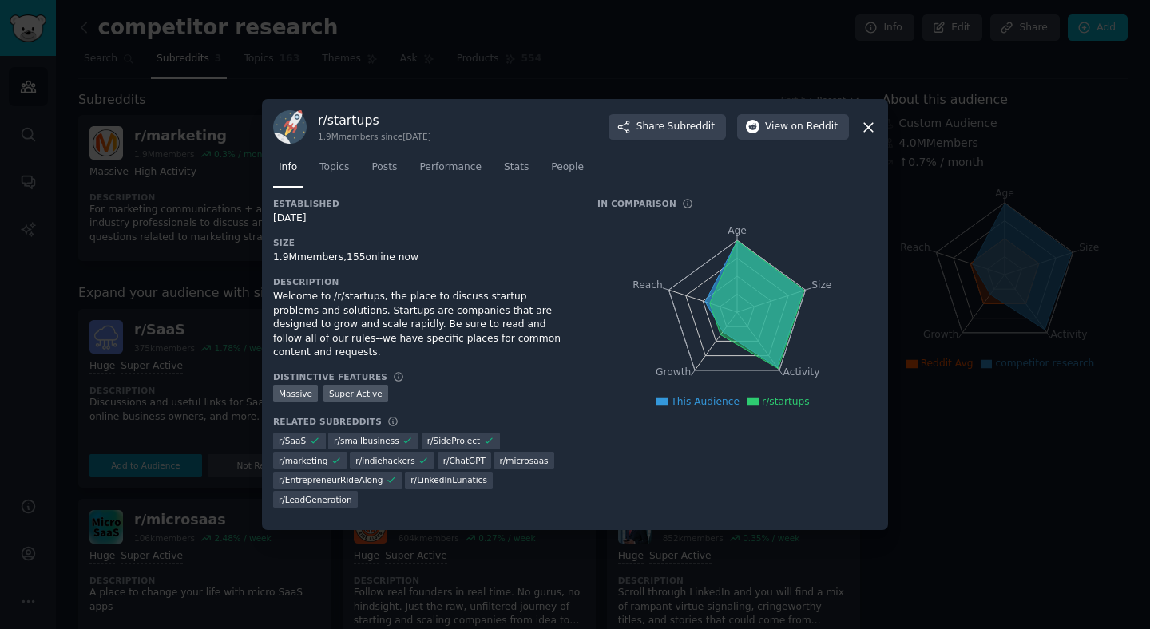
click at [869, 132] on icon at bounding box center [868, 127] width 17 height 17
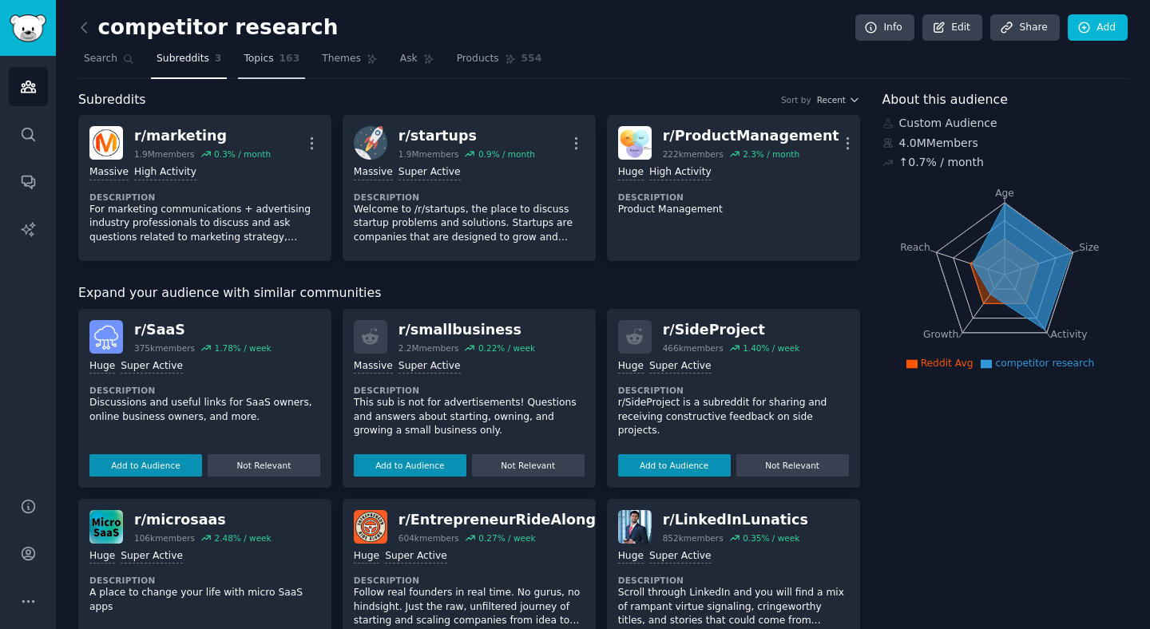
click at [264, 61] on span "Topics" at bounding box center [259, 59] width 30 height 14
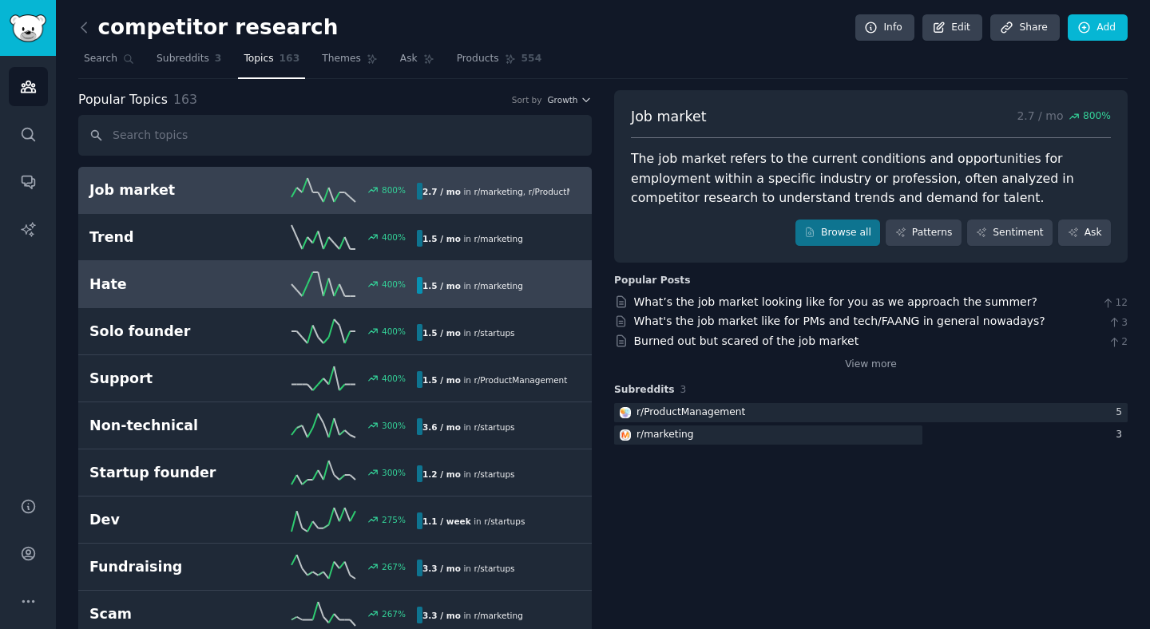
click at [213, 275] on h2 "Hate" at bounding box center [171, 285] width 164 height 20
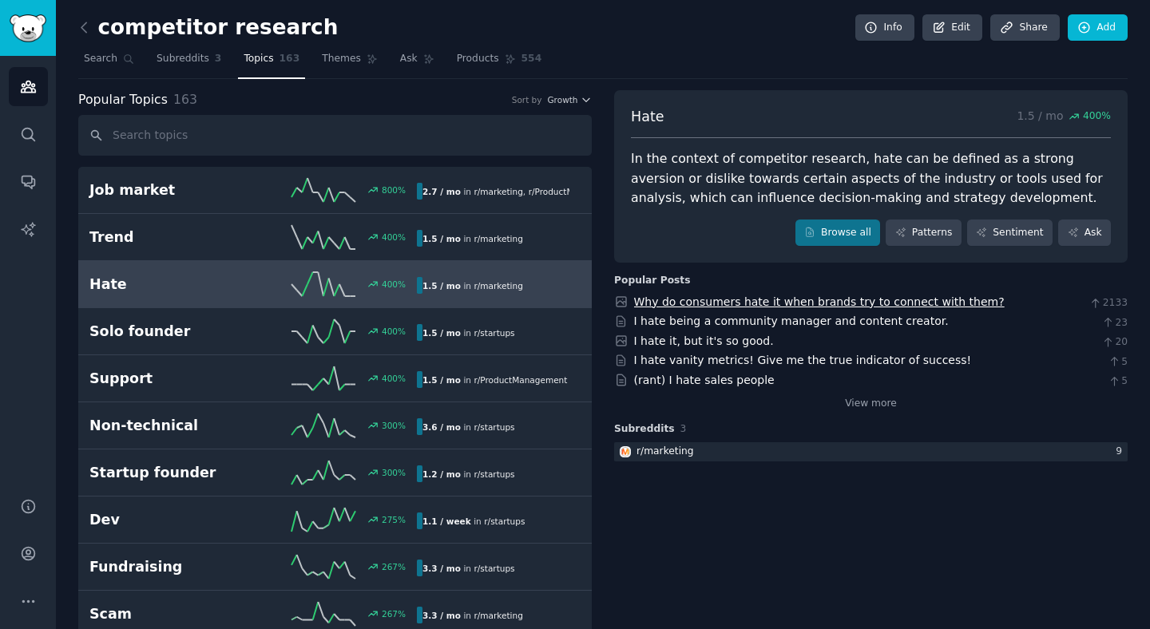
click at [804, 302] on link "Why do consumers hate it when brands try to connect with them?" at bounding box center [819, 301] width 370 height 13
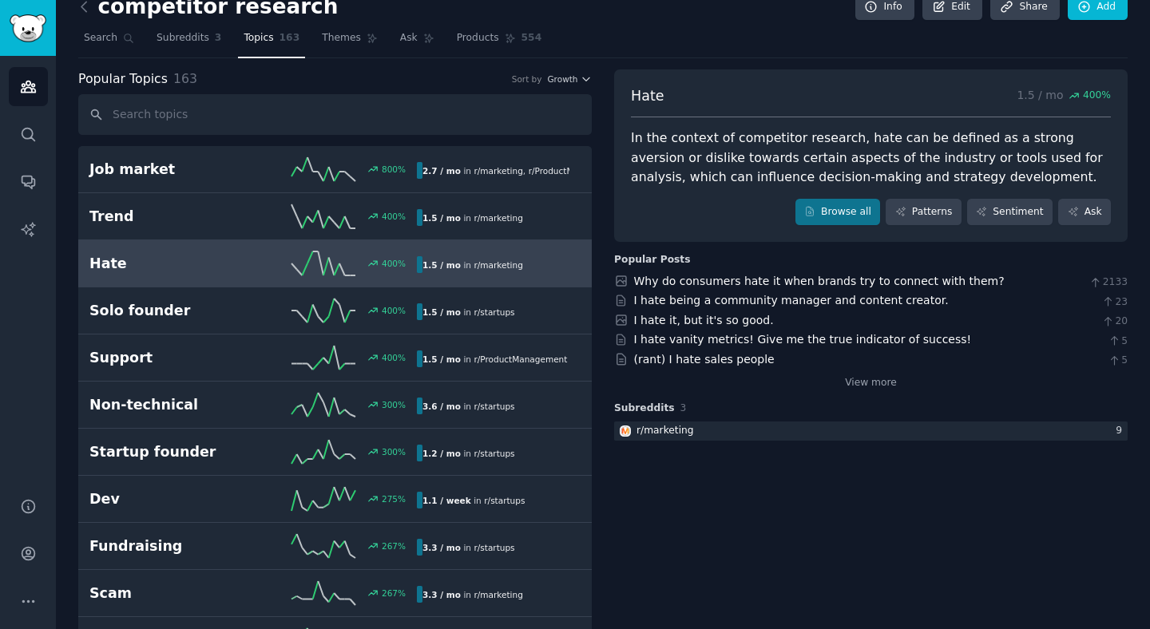
scroll to position [20, 0]
click at [78, 6] on icon at bounding box center [84, 7] width 17 height 17
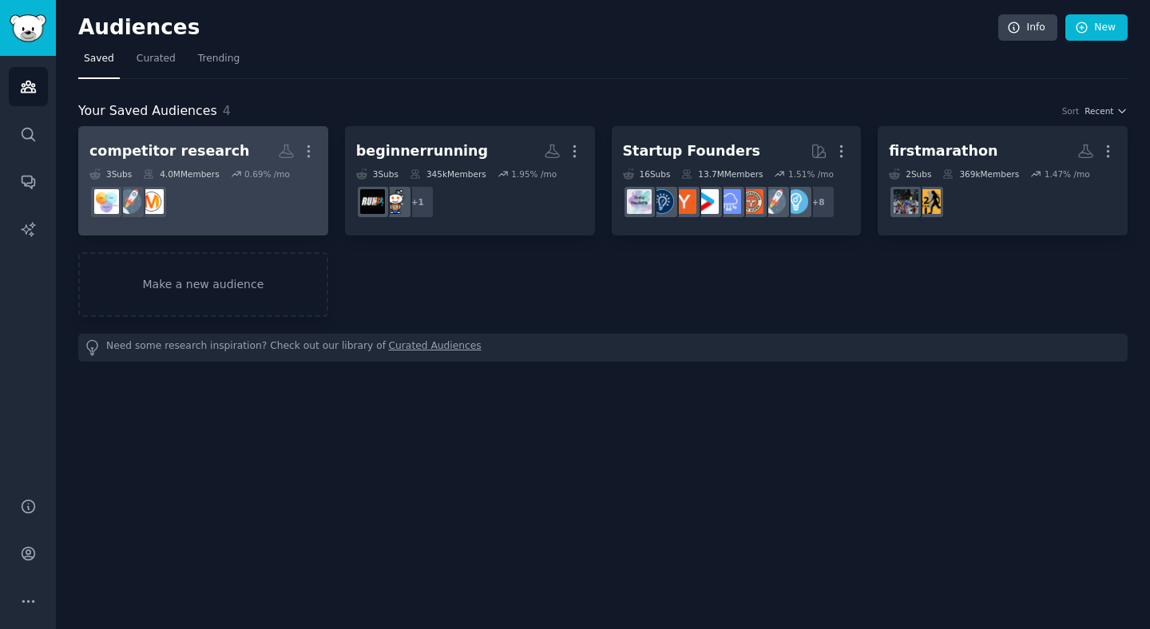
click at [179, 152] on div "competitor research" at bounding box center [169, 151] width 160 height 20
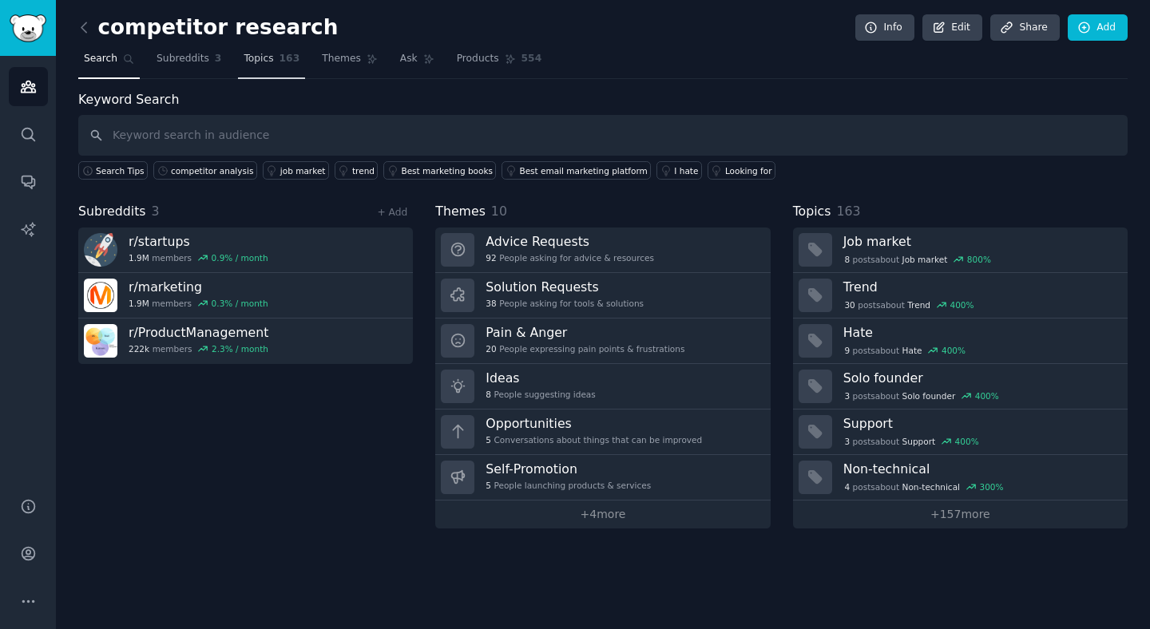
click at [266, 57] on span "Topics" at bounding box center [259, 59] width 30 height 14
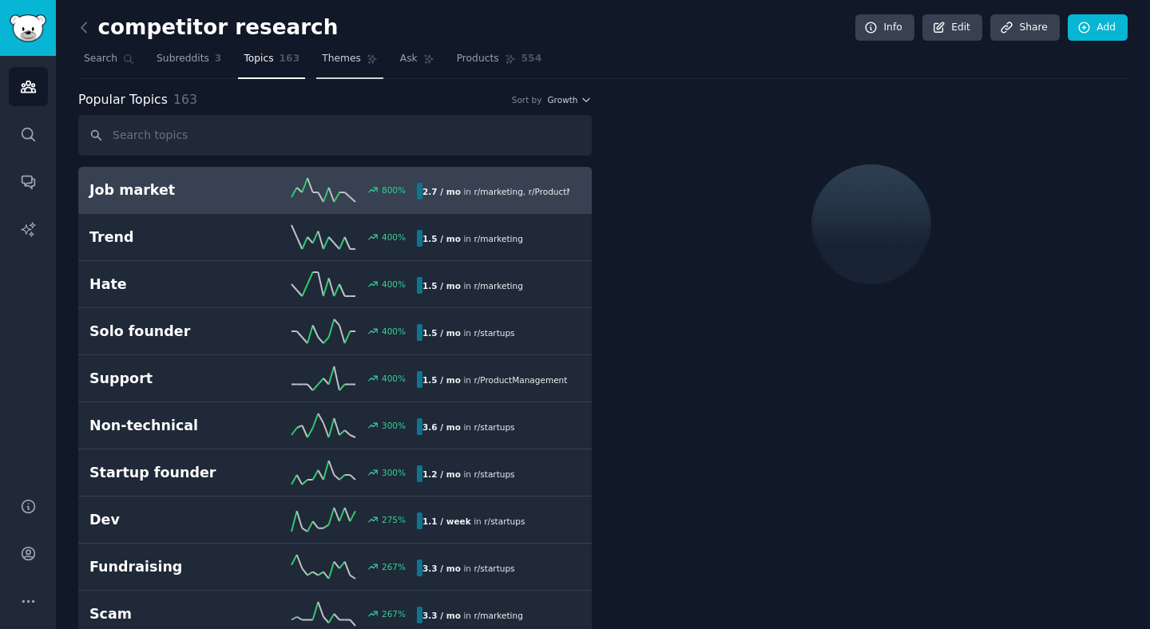
click at [356, 70] on link "Themes" at bounding box center [349, 62] width 67 height 33
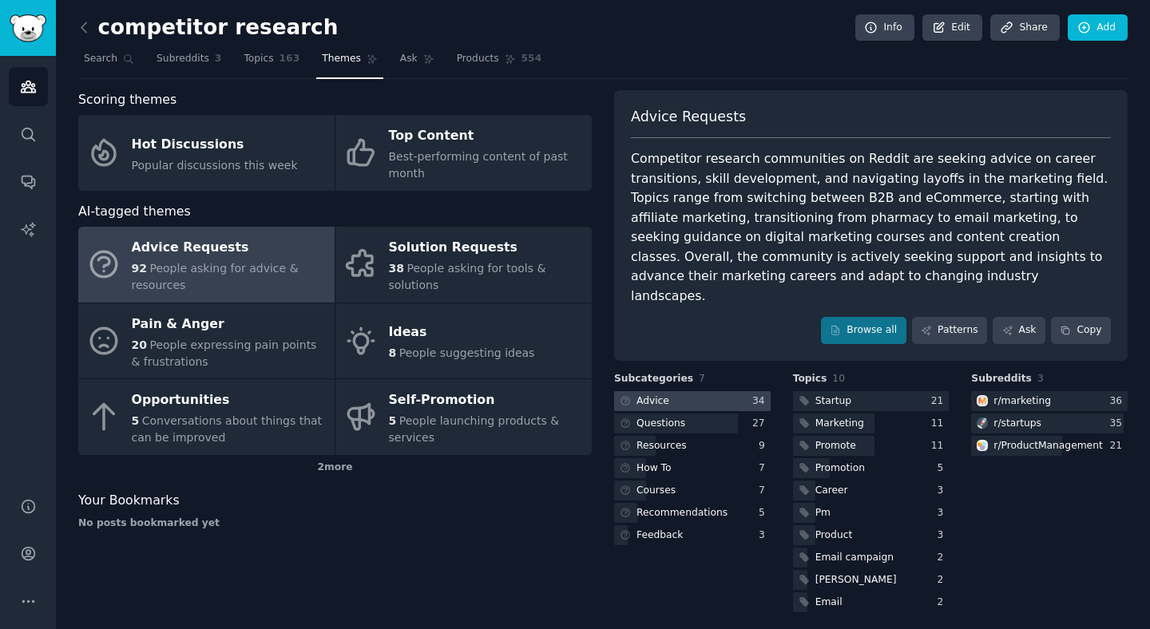
click at [676, 391] on div at bounding box center [692, 401] width 156 height 20
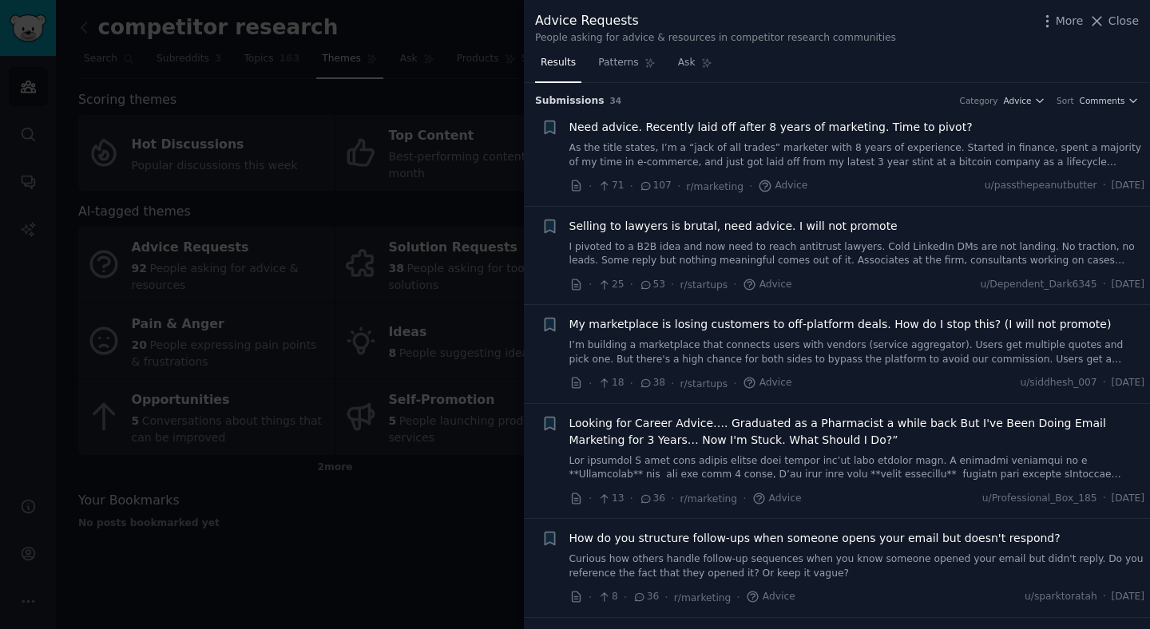
click at [439, 513] on div at bounding box center [575, 314] width 1150 height 629
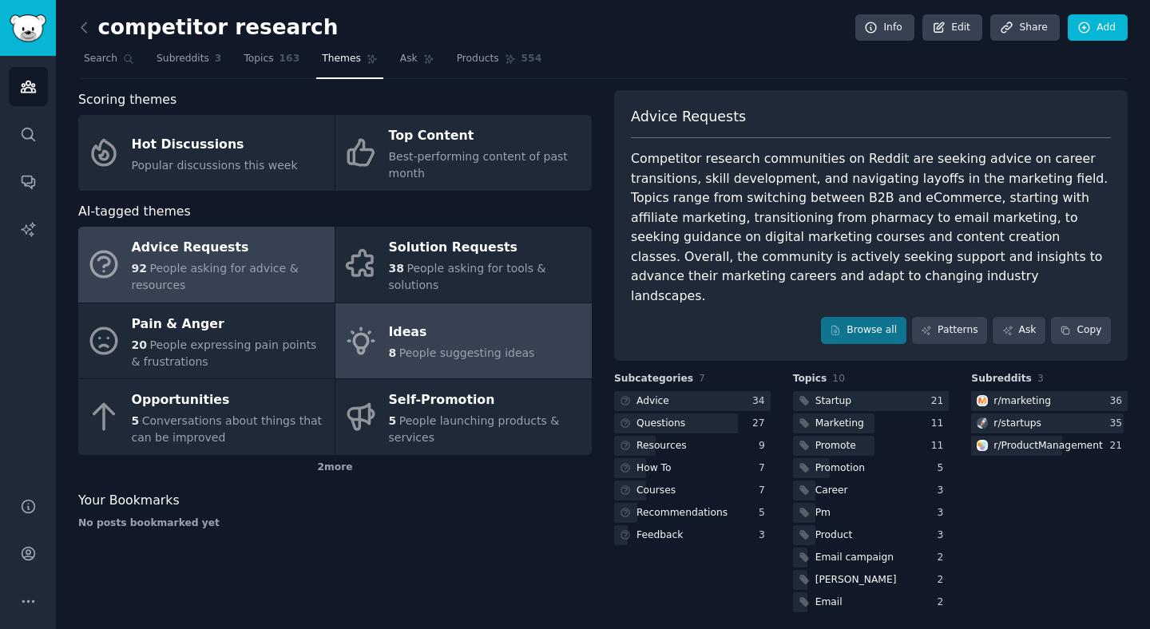
click at [430, 357] on span "People suggesting ideas" at bounding box center [467, 353] width 136 height 13
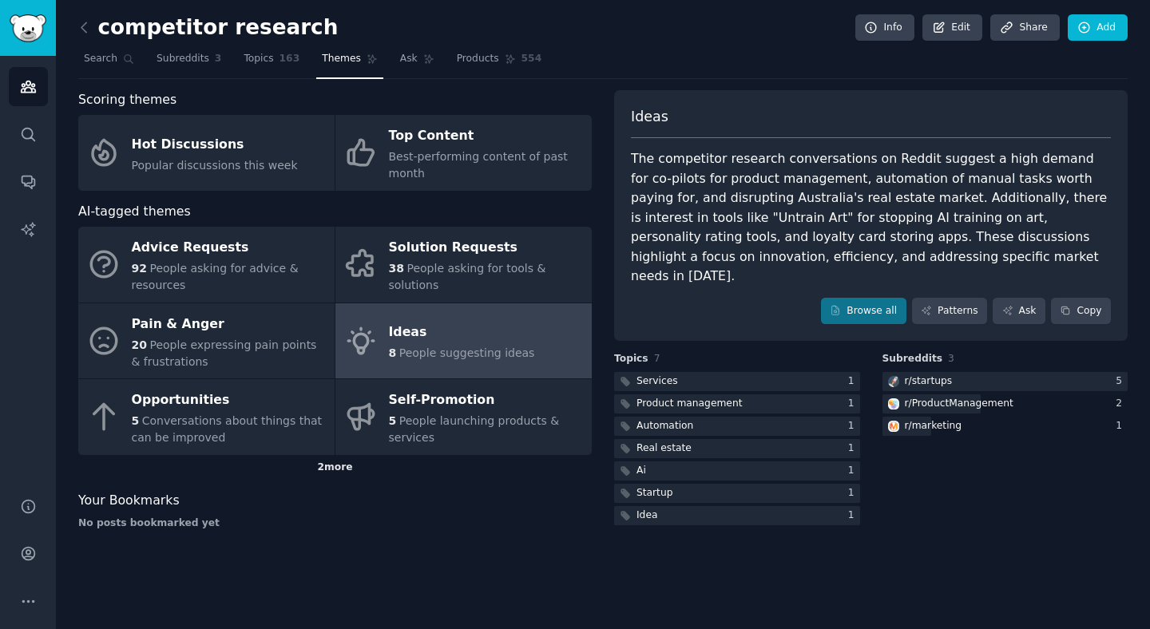
click at [339, 473] on div "2 more" at bounding box center [334, 468] width 513 height 26
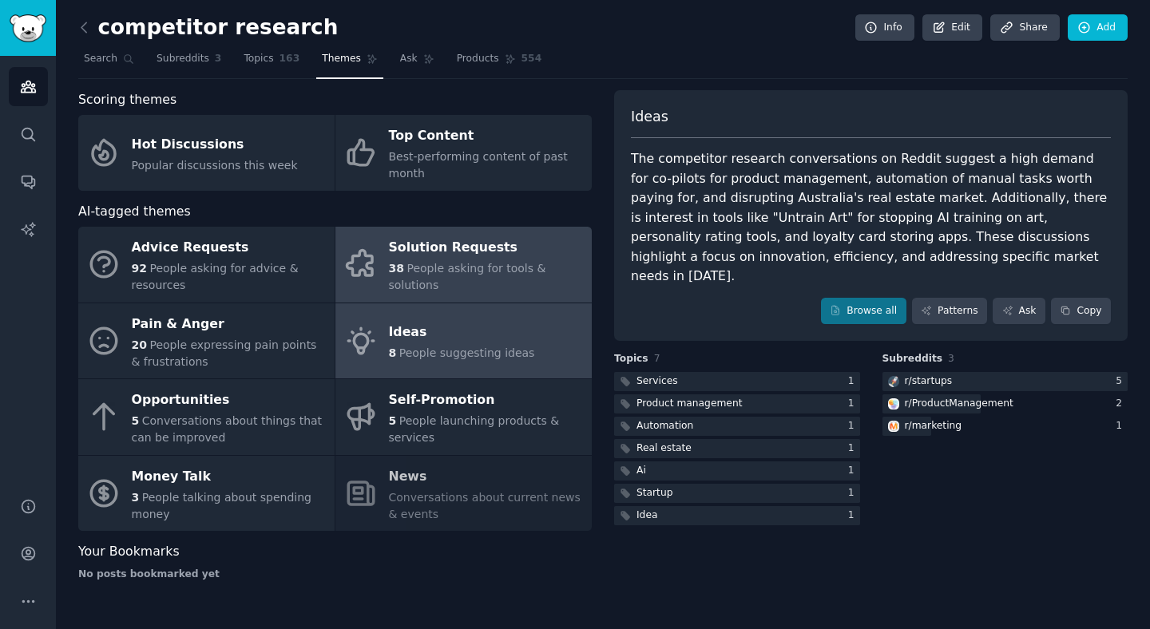
click at [457, 244] on div "Solution Requests" at bounding box center [486, 249] width 195 height 26
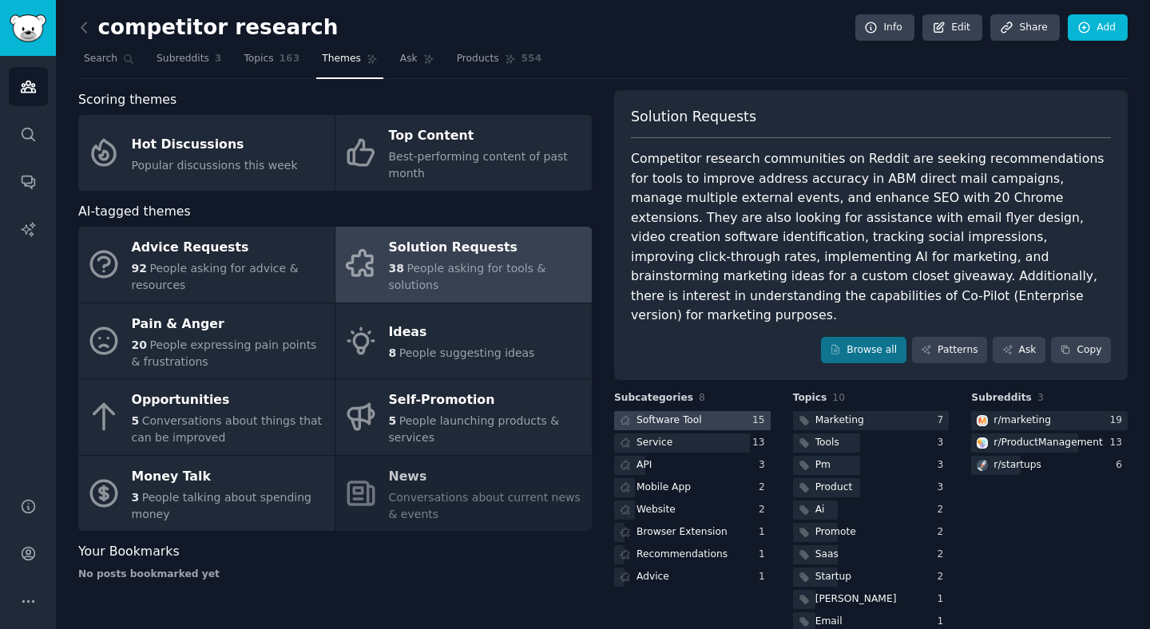
click at [704, 411] on div at bounding box center [692, 421] width 156 height 20
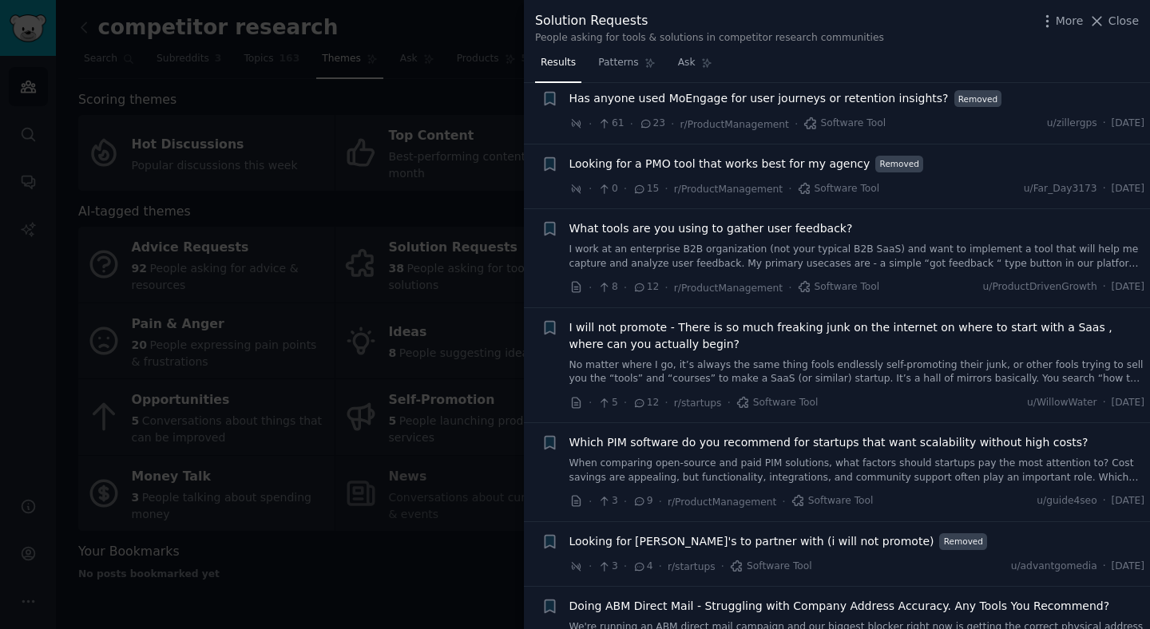
scroll to position [812, 0]
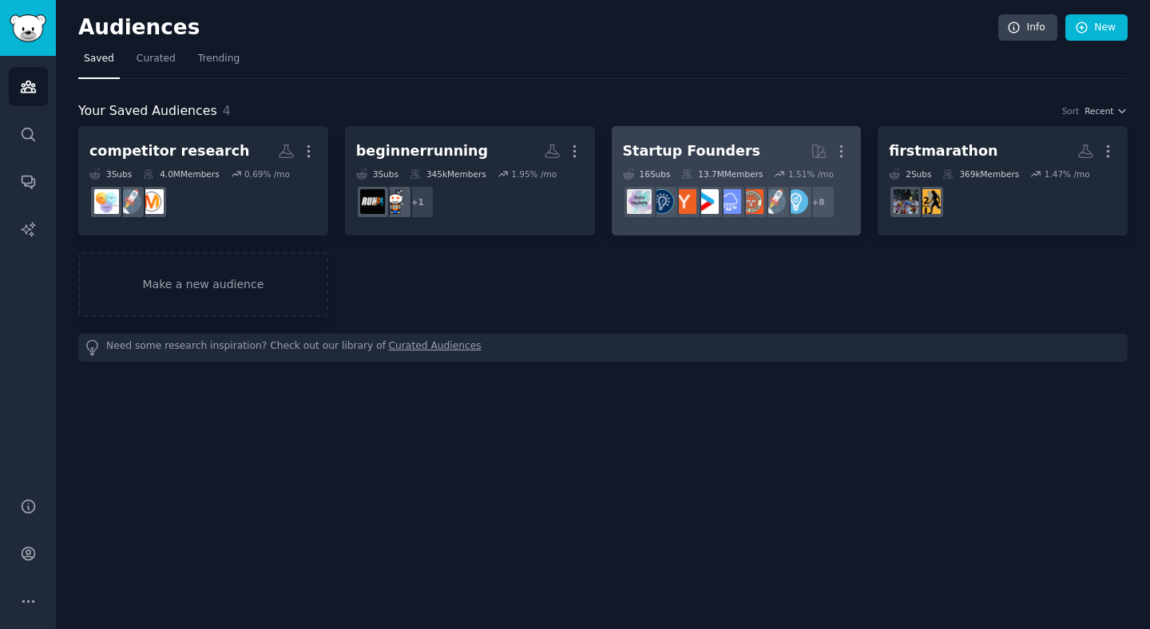
click at [718, 141] on h2 "Startup Founders More" at bounding box center [737, 151] width 228 height 28
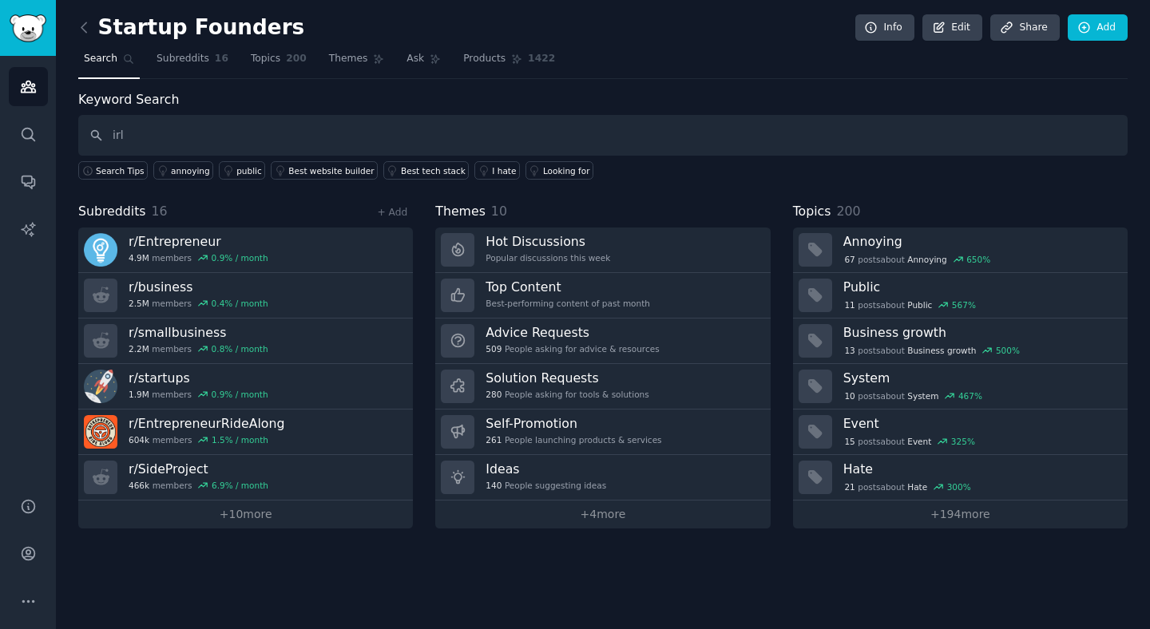
type input "irl"
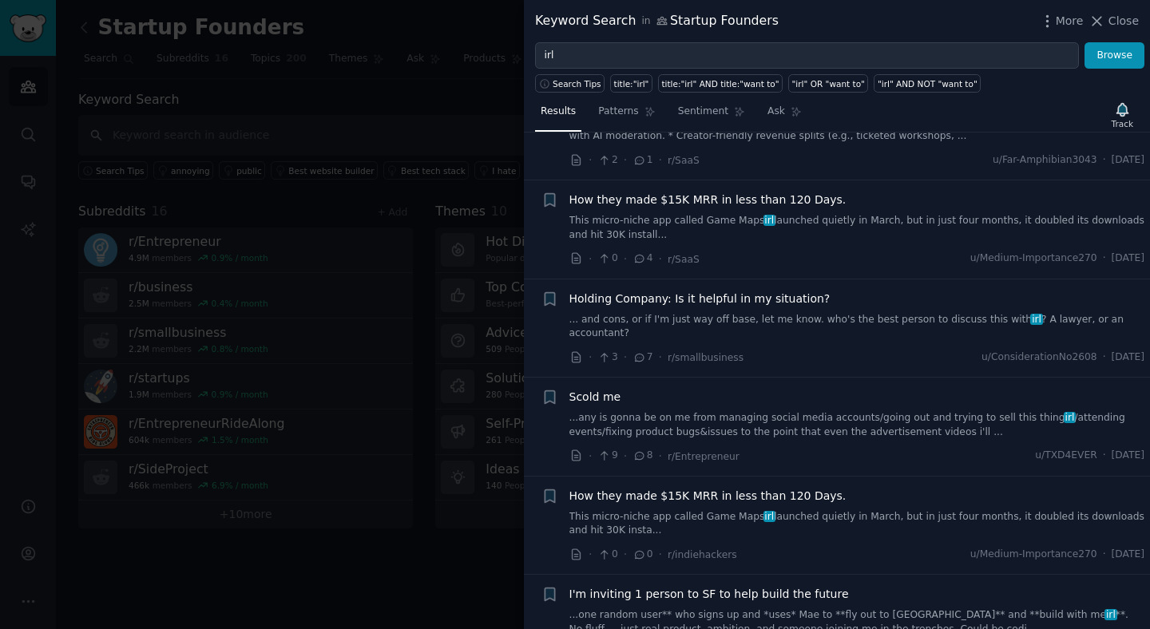
scroll to position [469, 0]
click at [784, 198] on span "How they made $15K MRR in less than 120 Days." at bounding box center [707, 200] width 277 height 17
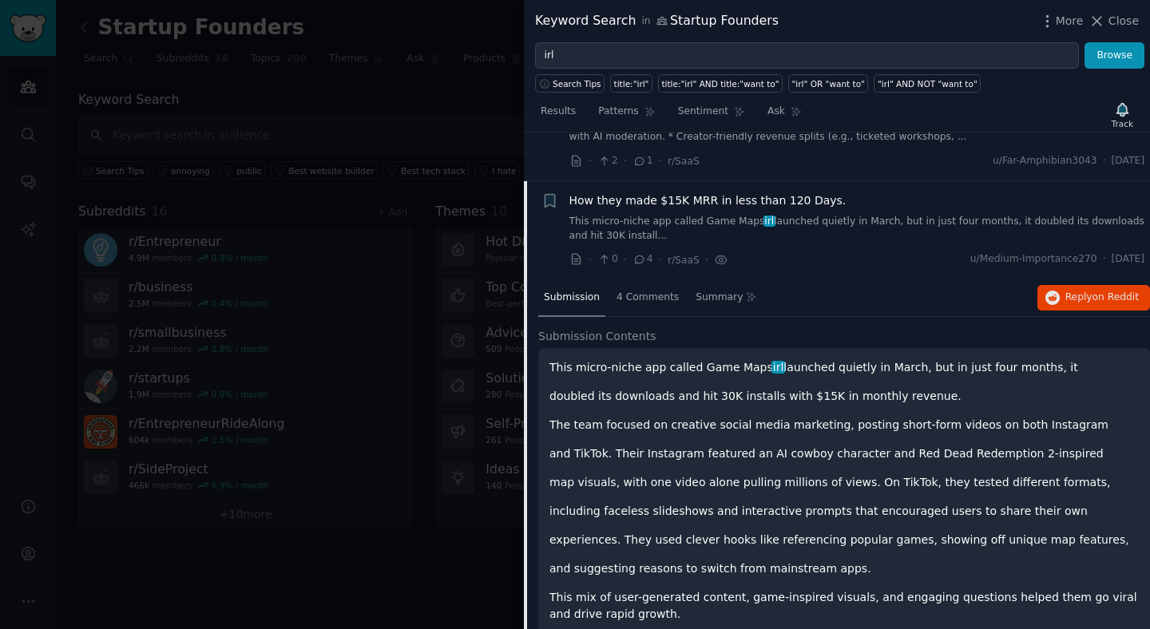
scroll to position [518, 0]
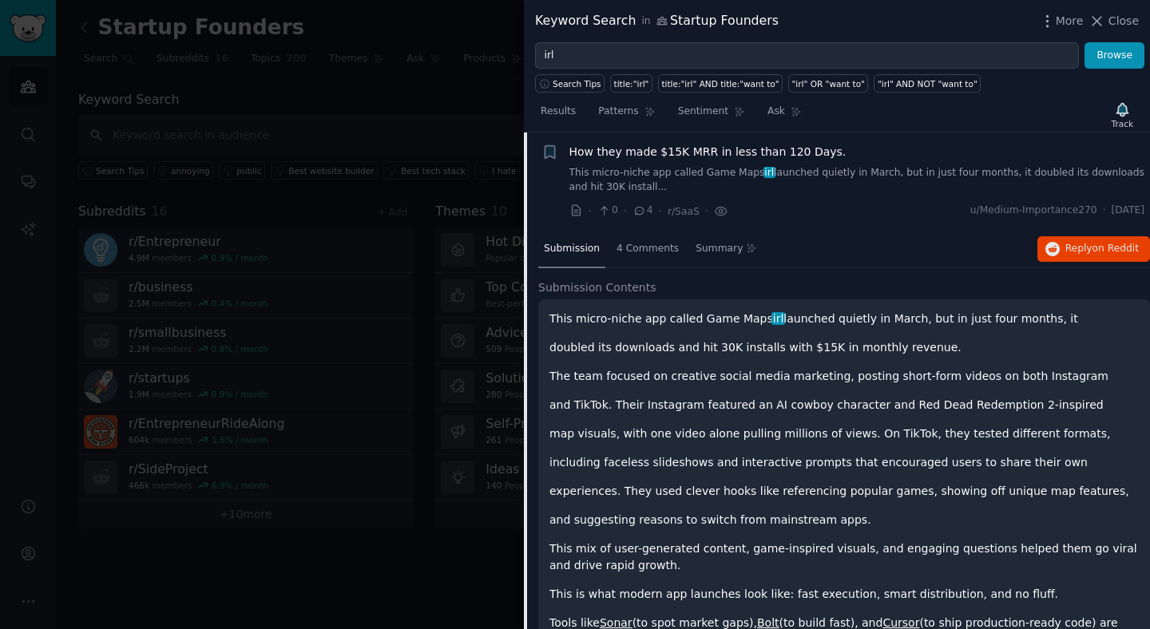
click at [778, 156] on span "How they made $15K MRR in less than 120 Days." at bounding box center [707, 152] width 277 height 17
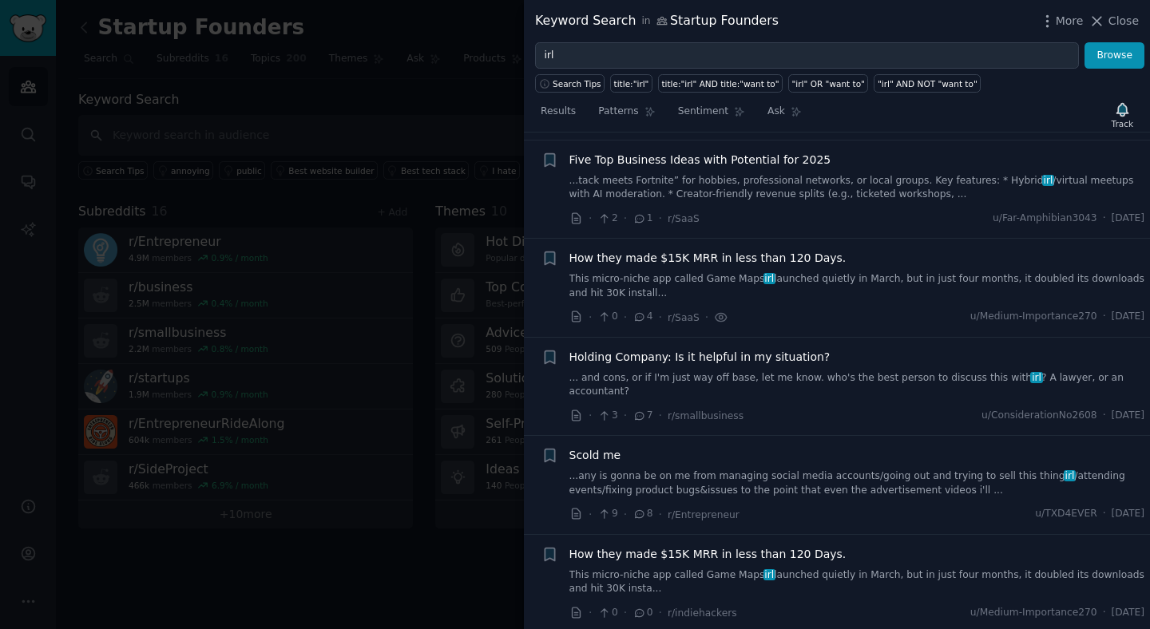
scroll to position [368, 0]
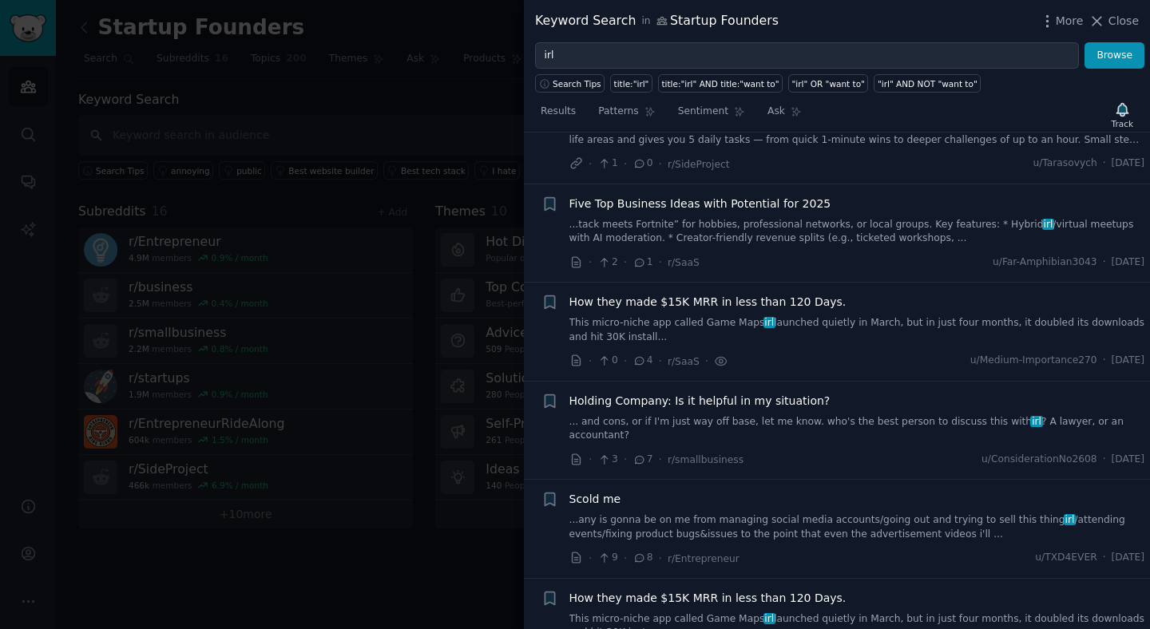
click at [834, 333] on link "This micro-niche app called Game Maps irl launched quietly in March, but in jus…" at bounding box center [857, 330] width 576 height 28
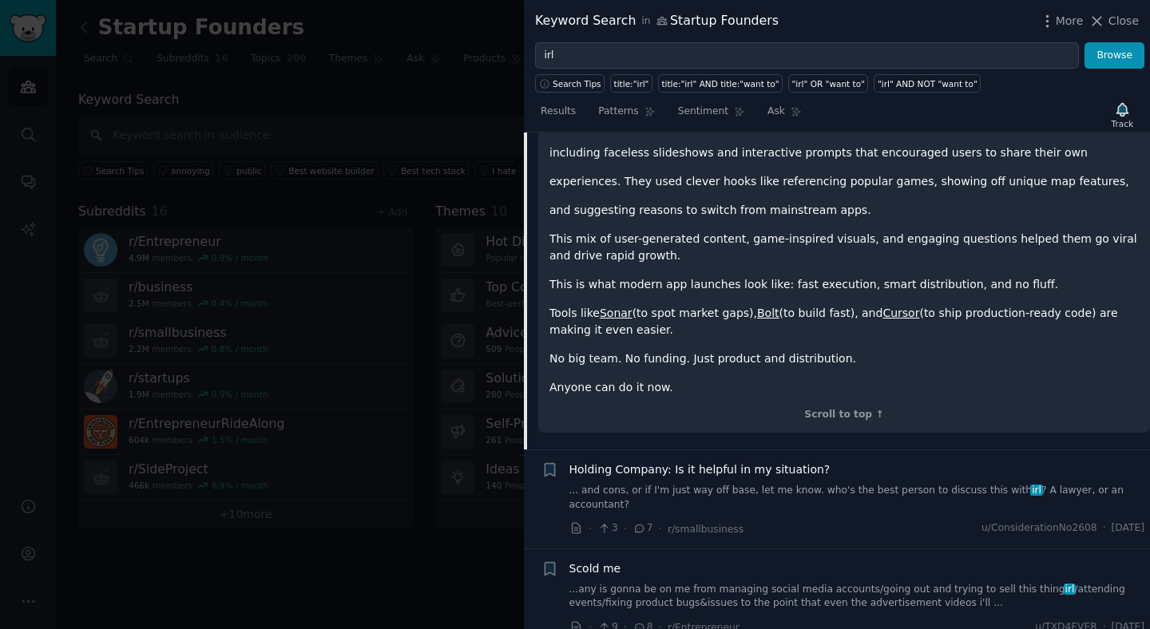
scroll to position [597, 0]
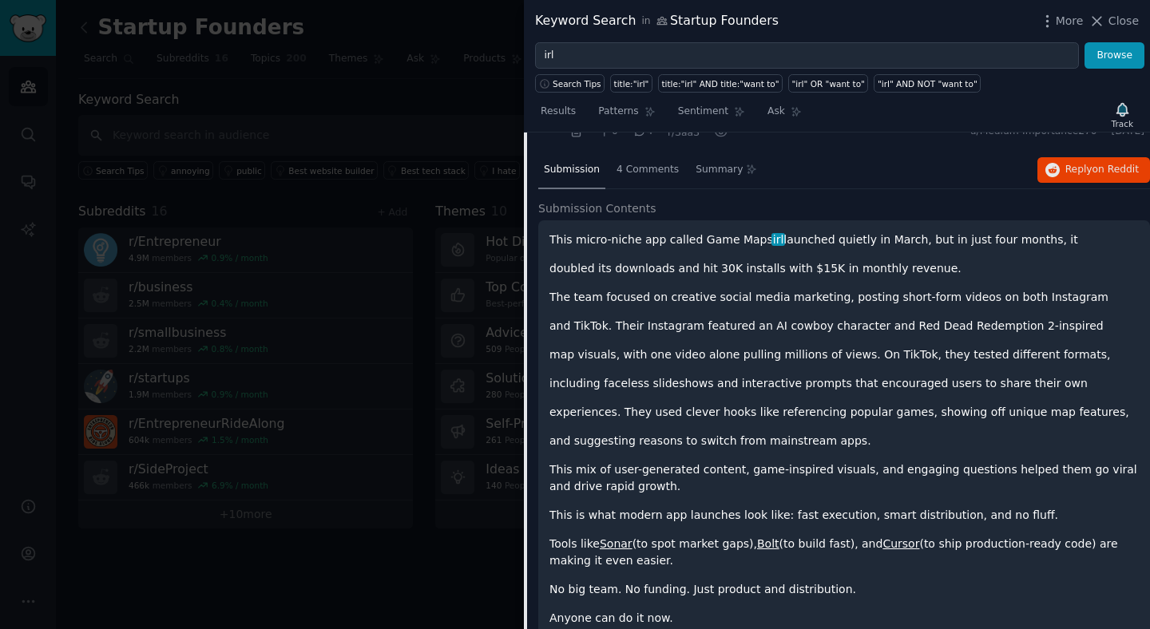
click at [681, 220] on div "This micro-niche app called Game Maps irl launched quietly in March, but in jus…" at bounding box center [844, 442] width 612 height 444
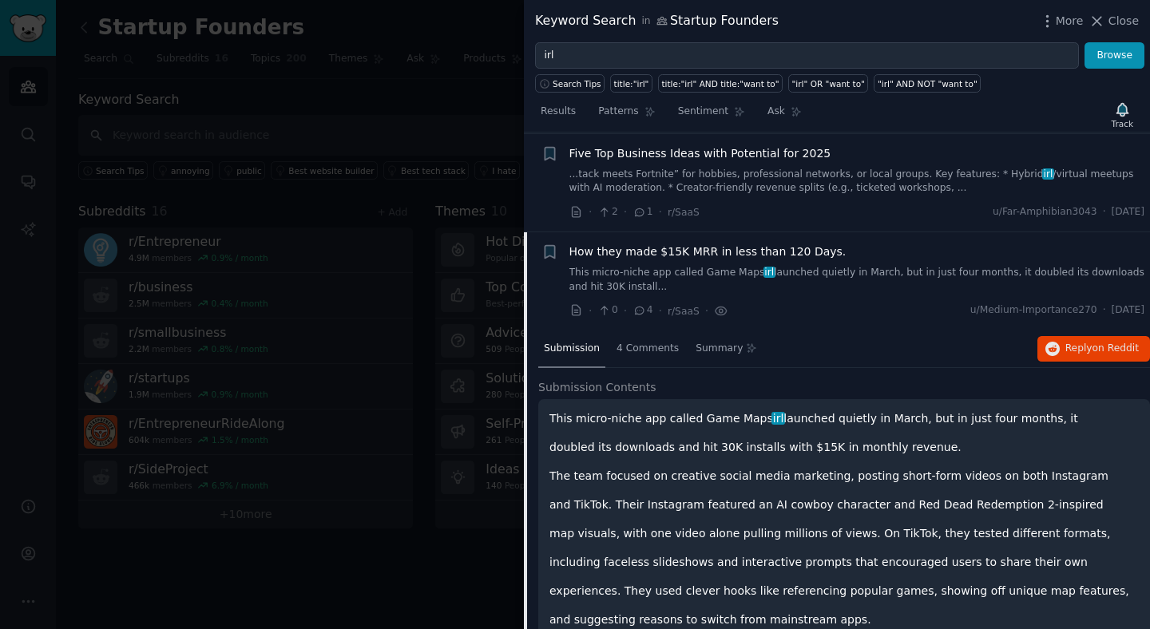
scroll to position [418, 0]
click at [1071, 343] on span "Reply on Reddit" at bounding box center [1101, 350] width 73 height 14
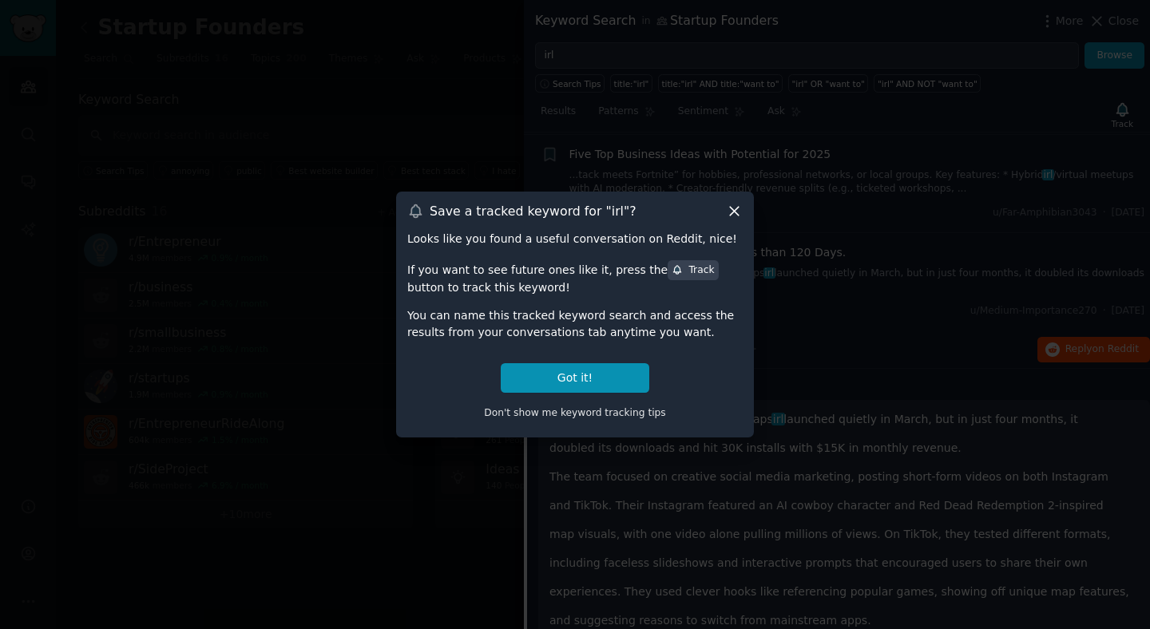
click at [736, 212] on icon at bounding box center [734, 211] width 17 height 17
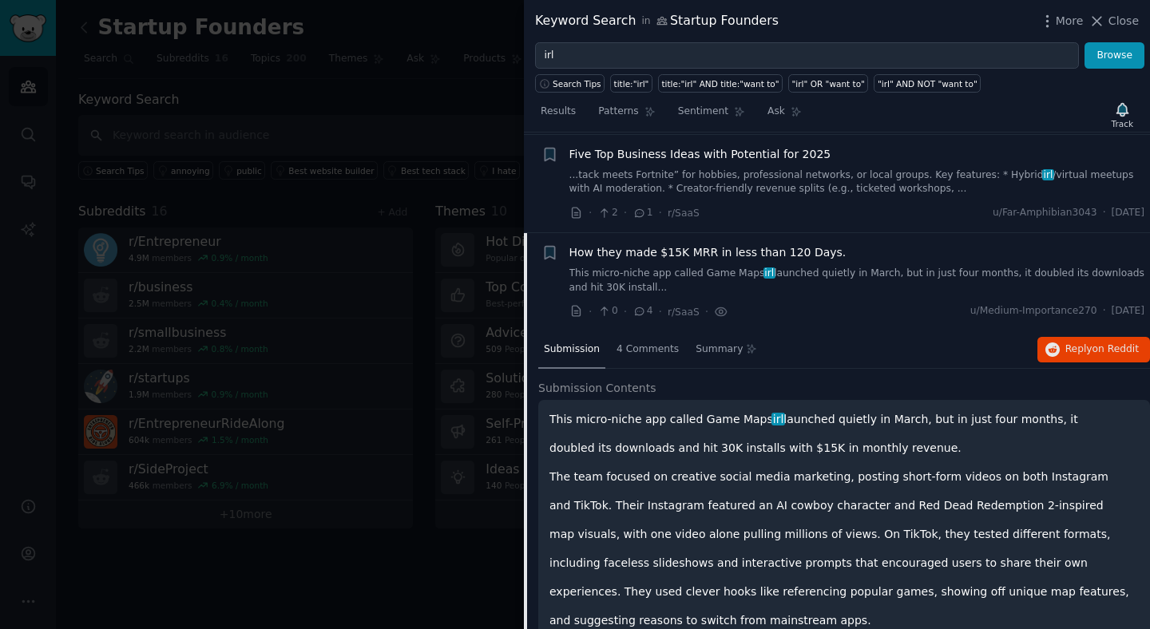
click at [685, 250] on span "How they made $15K MRR in less than 120 Days." at bounding box center [707, 252] width 277 height 17
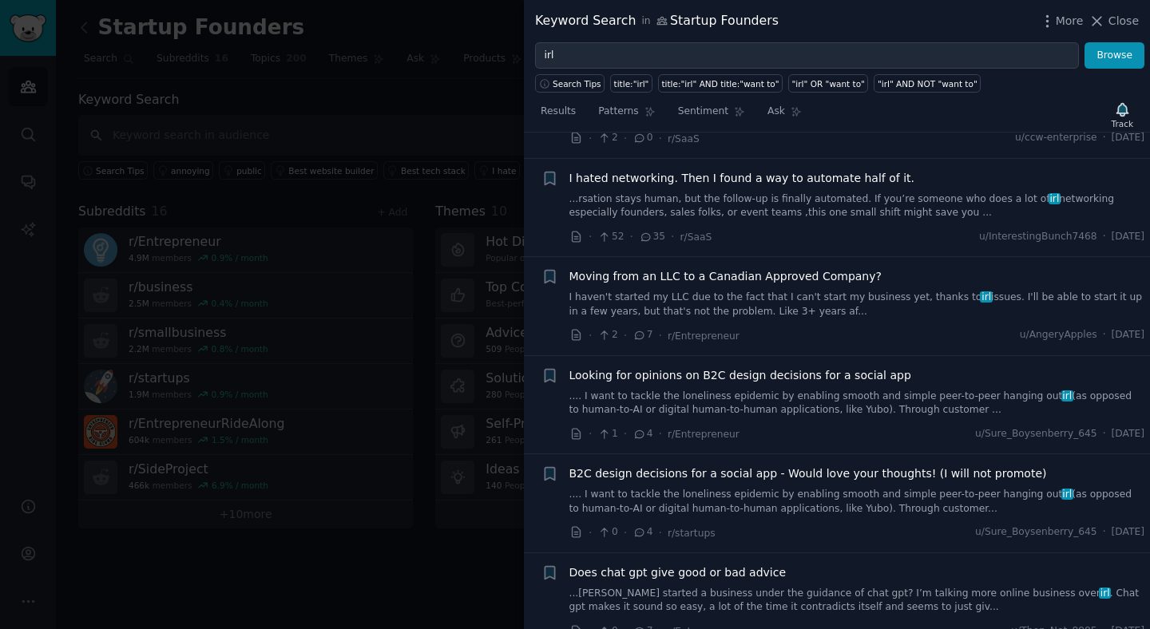
scroll to position [987, 0]
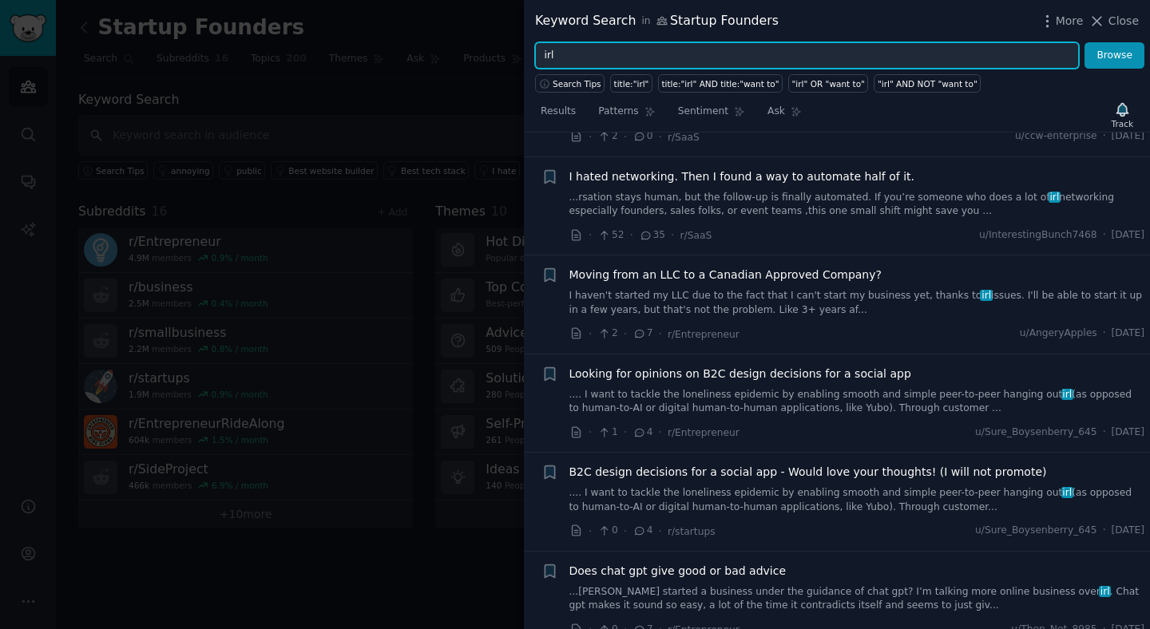
click at [685, 57] on input "irl" at bounding box center [807, 55] width 544 height 27
click at [1084, 42] on button "Browse" at bounding box center [1114, 55] width 60 height 27
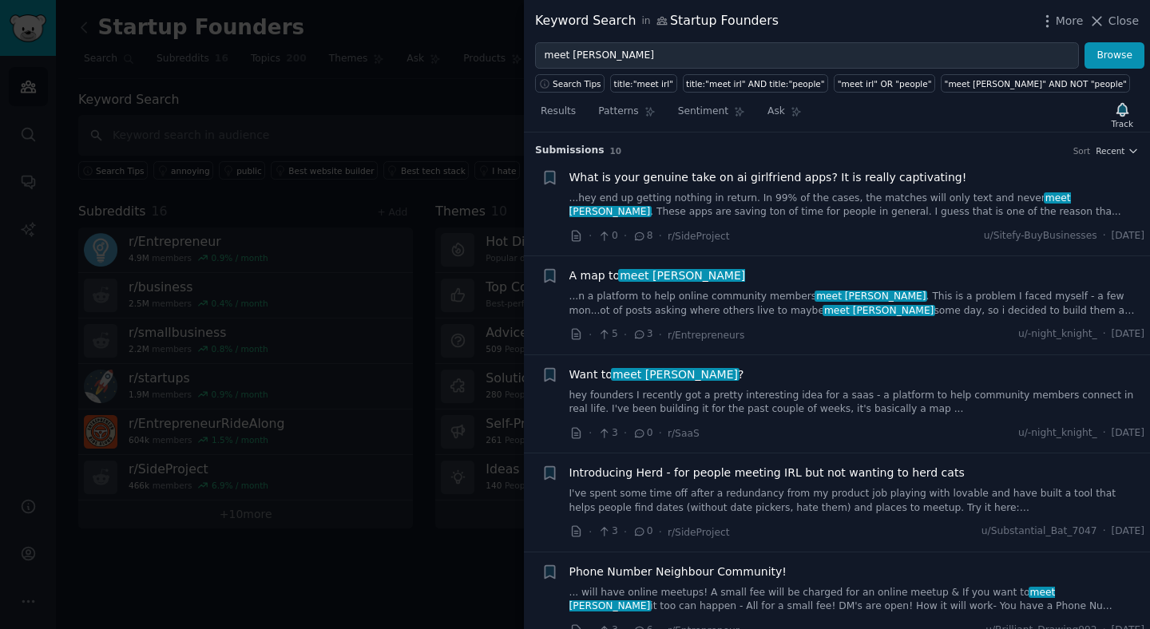
click at [911, 299] on link "...n a platform to help online community members meet [PERSON_NAME] . This is a…" at bounding box center [857, 304] width 576 height 28
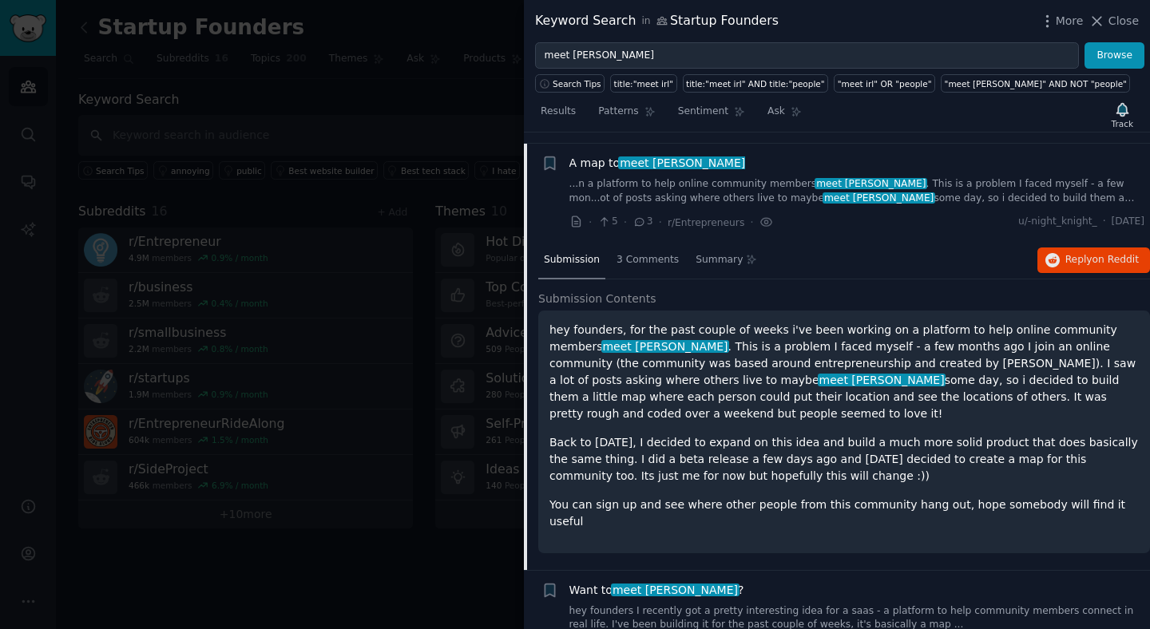
scroll to position [124, 0]
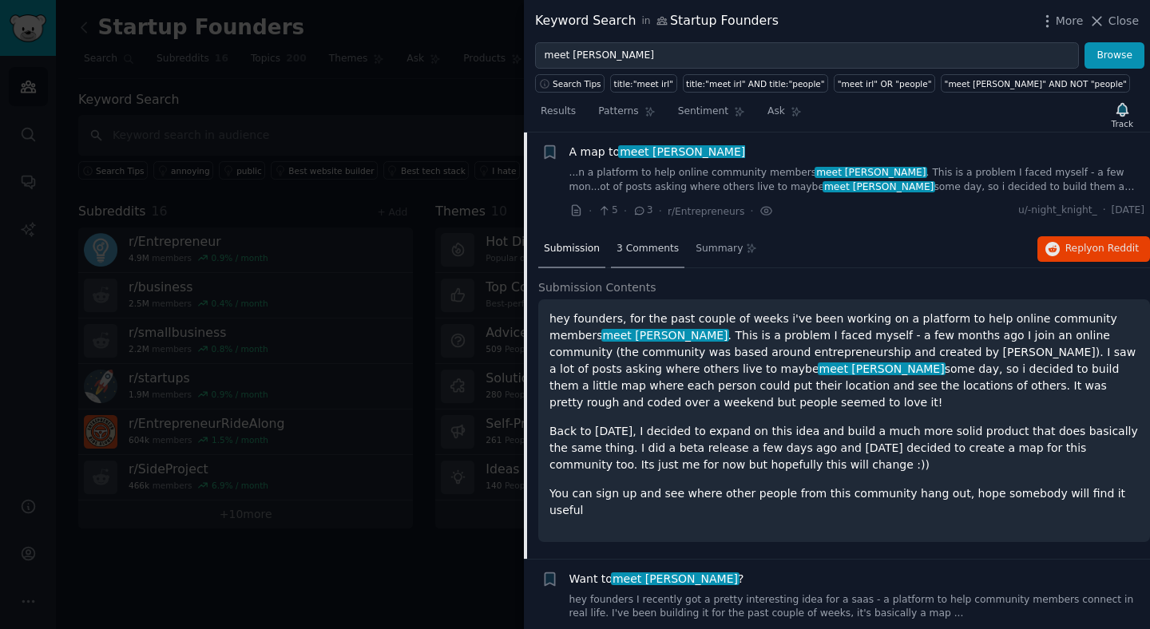
click at [671, 254] on span "3 Comments" at bounding box center [647, 249] width 62 height 14
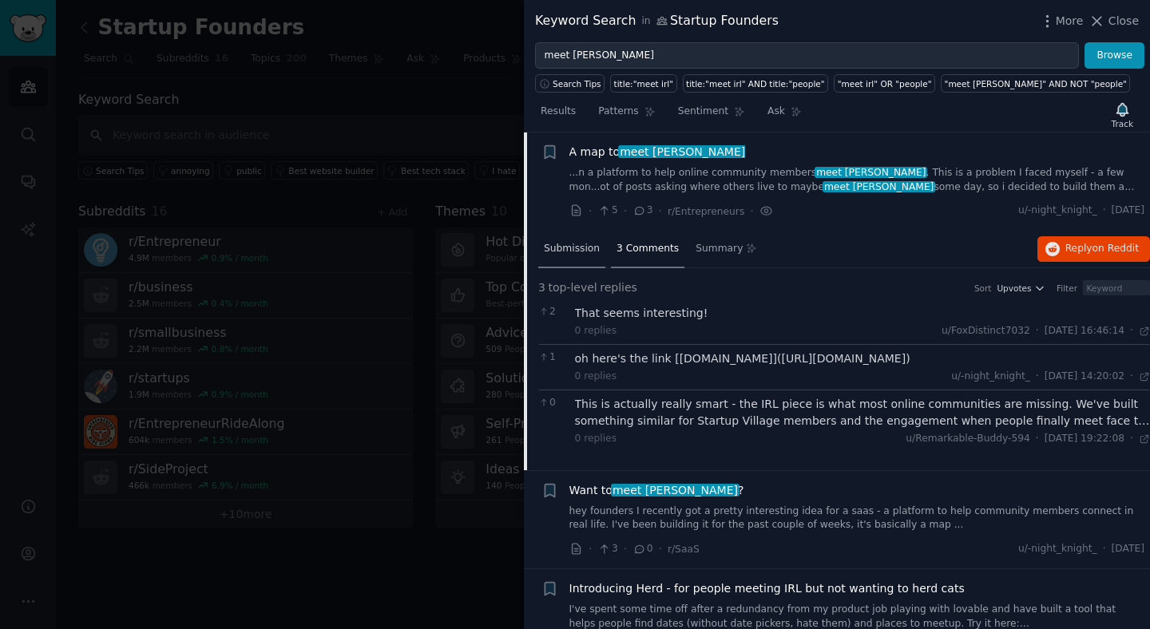
click at [576, 252] on span "Submission" at bounding box center [572, 249] width 56 height 14
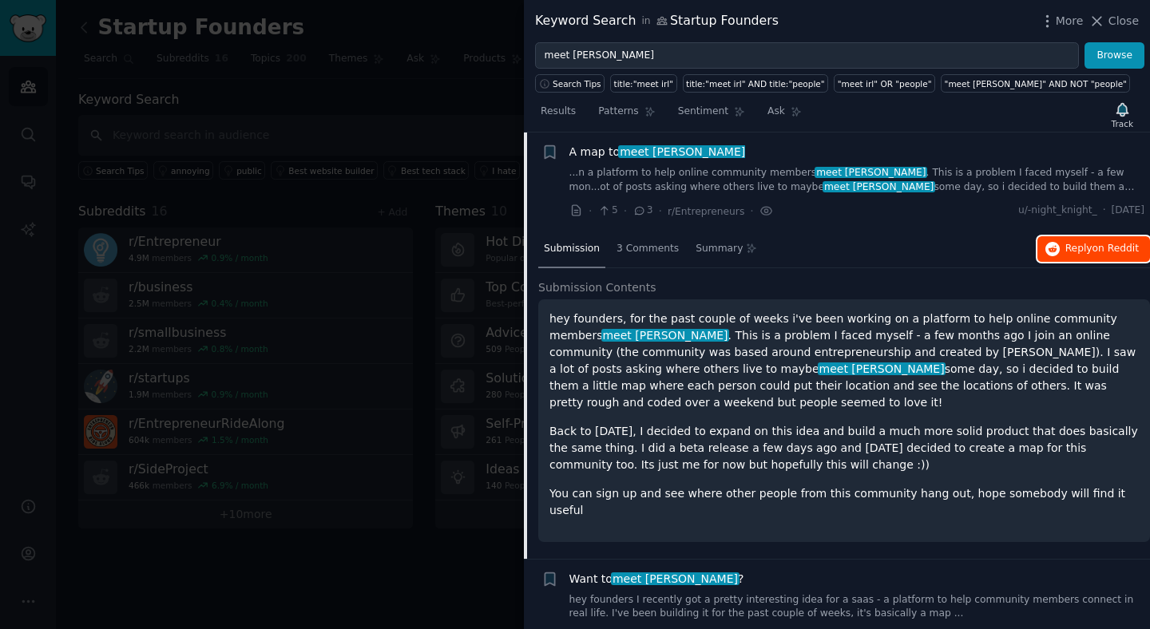
click at [1087, 245] on span "Reply on Reddit" at bounding box center [1101, 249] width 73 height 14
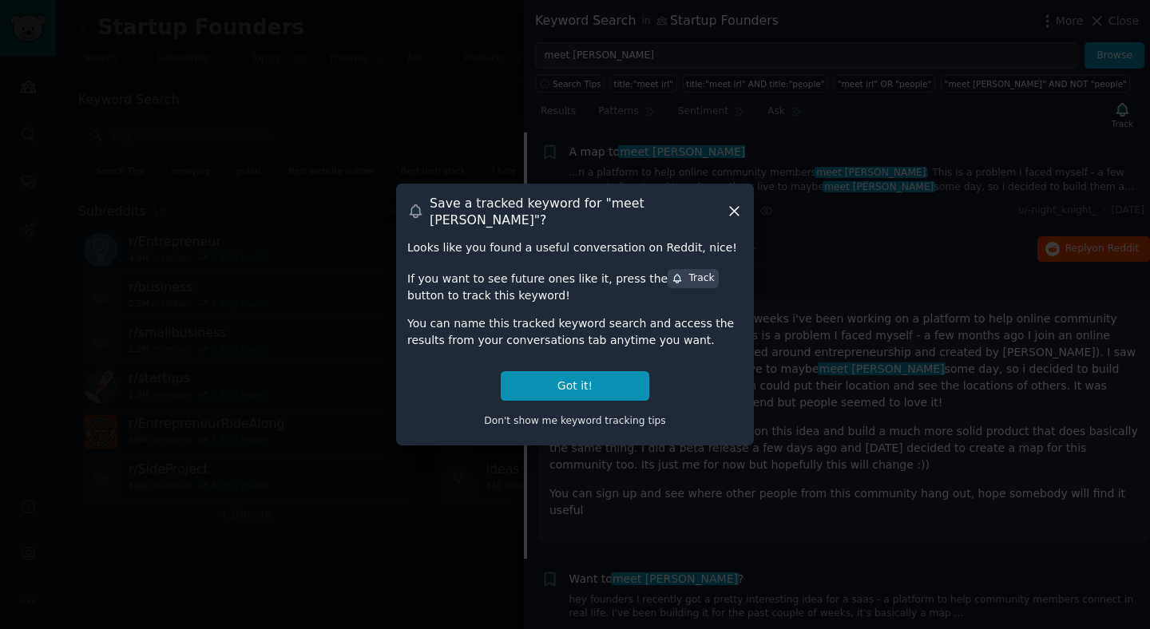
click at [729, 210] on icon at bounding box center [734, 211] width 17 height 17
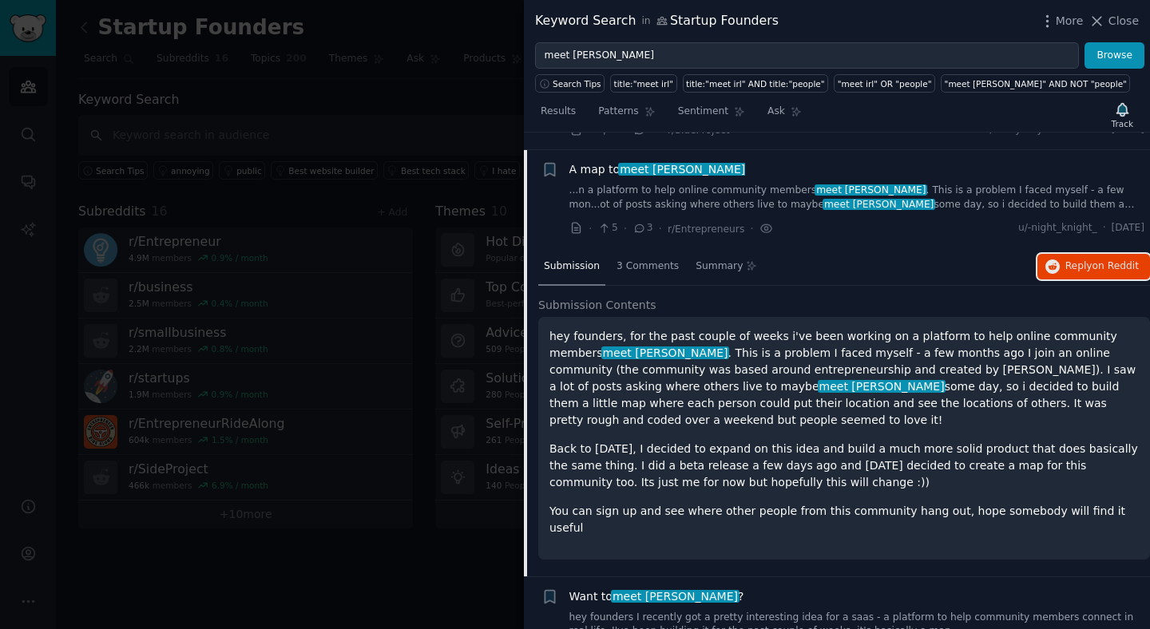
scroll to position [47, 0]
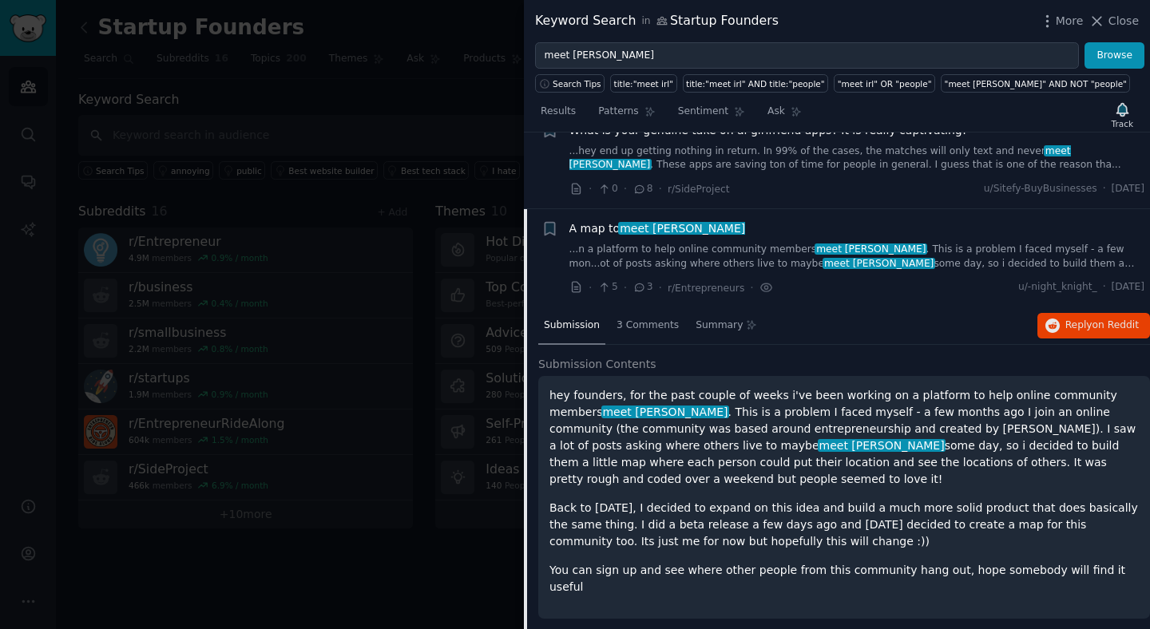
click at [920, 244] on link "...n a platform to help online community members meet [PERSON_NAME] . This is a…" at bounding box center [857, 257] width 576 height 28
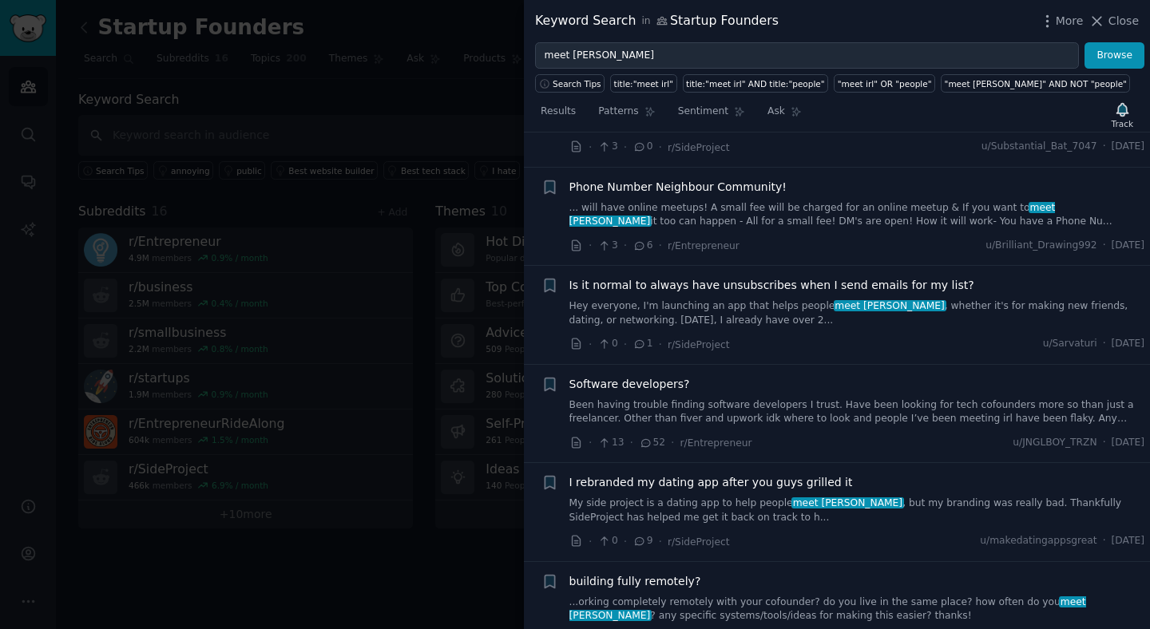
scroll to position [514, 0]
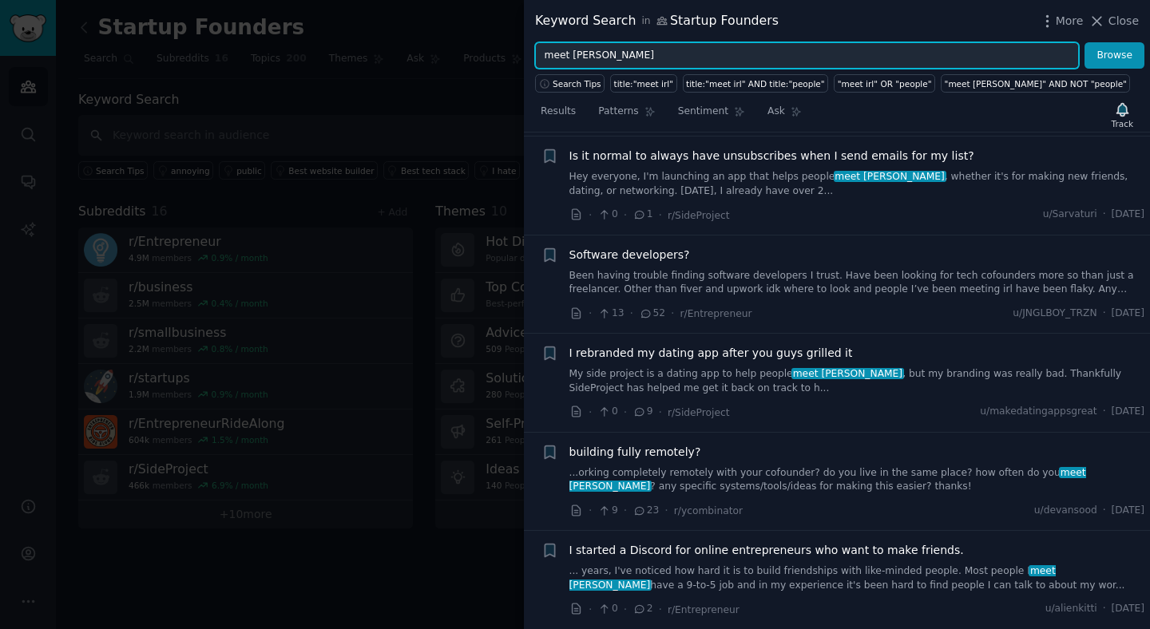
click at [658, 54] on input "meet [PERSON_NAME]" at bounding box center [807, 55] width 544 height 27
type input "meet in person"
click at [1084, 42] on button "Browse" at bounding box center [1114, 55] width 60 height 27
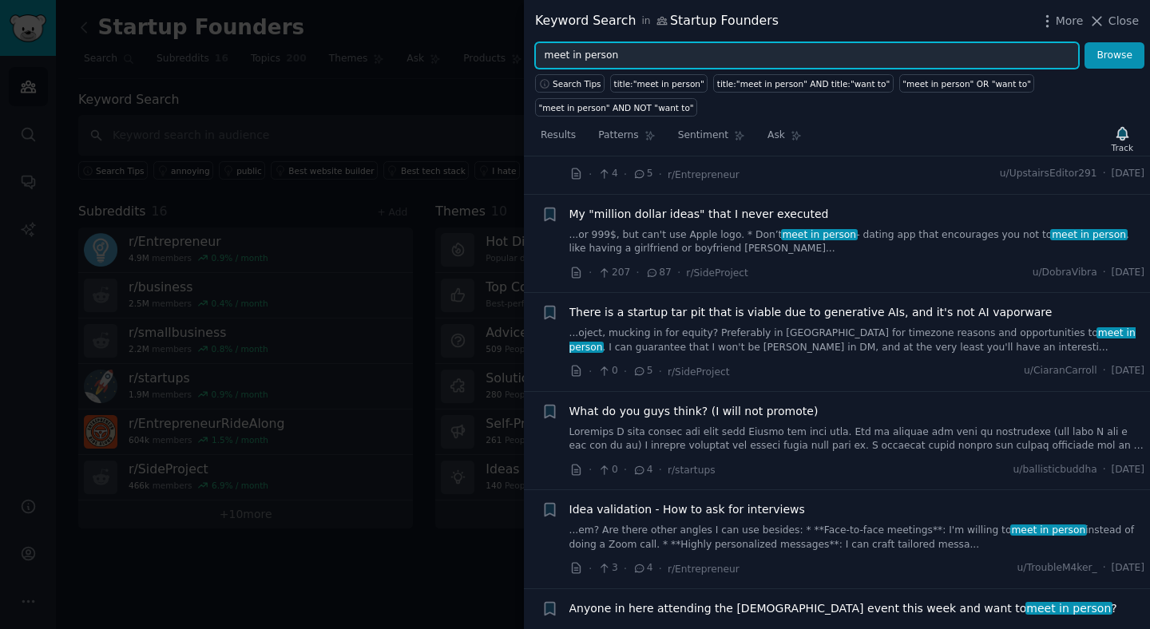
scroll to position [687, 0]
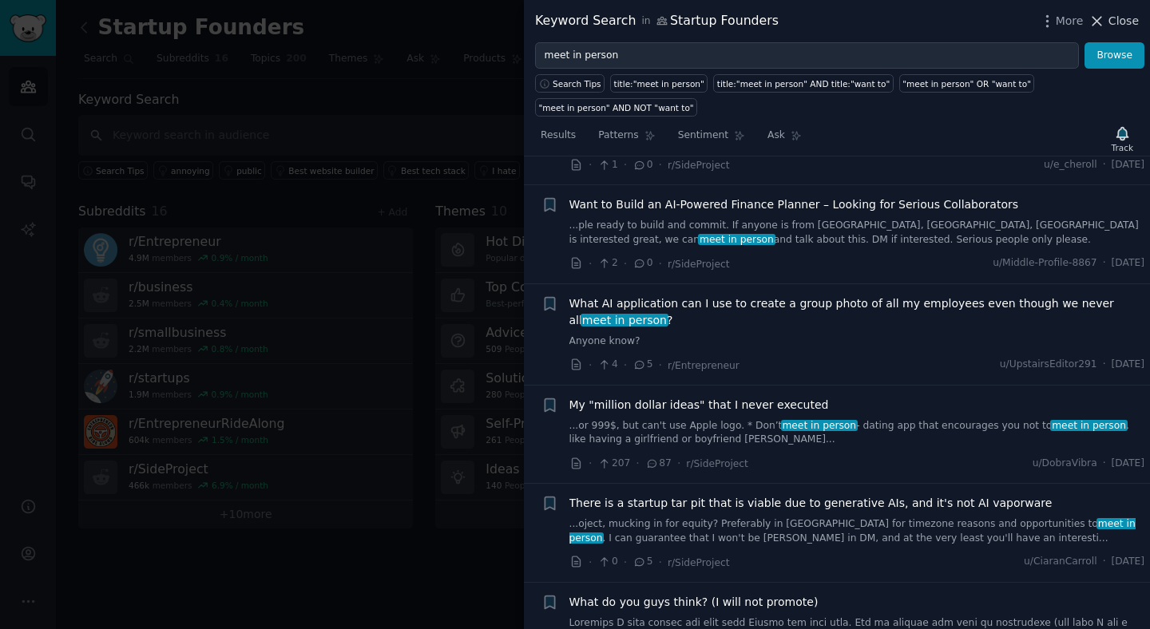
click at [1123, 19] on span "Close" at bounding box center [1123, 21] width 30 height 17
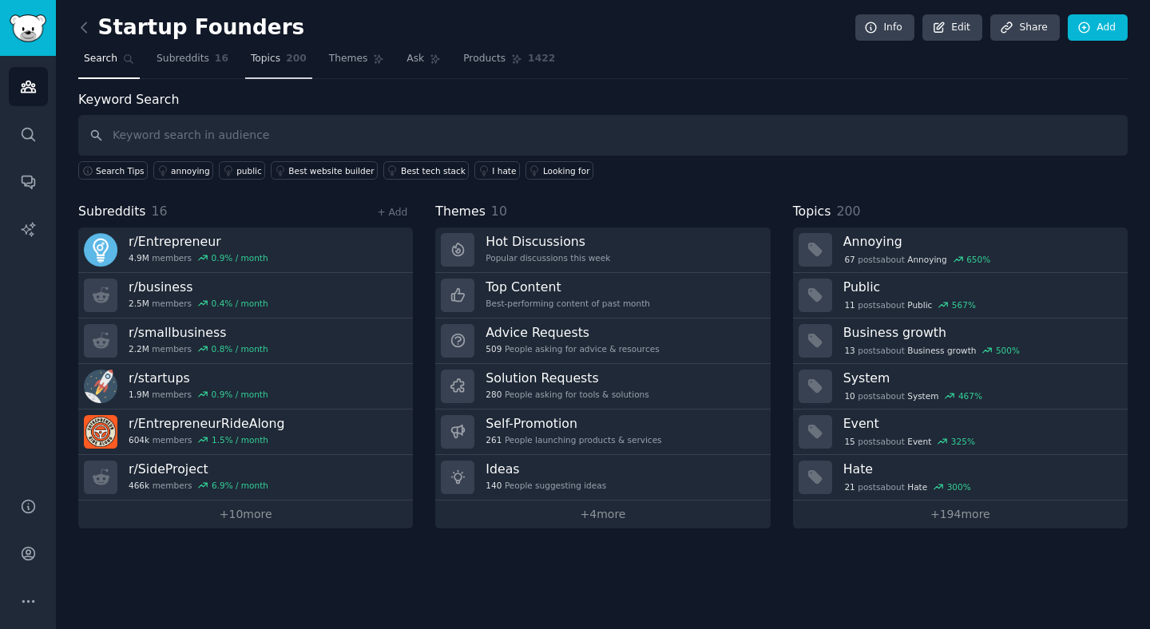
click at [267, 57] on span "Topics" at bounding box center [266, 59] width 30 height 14
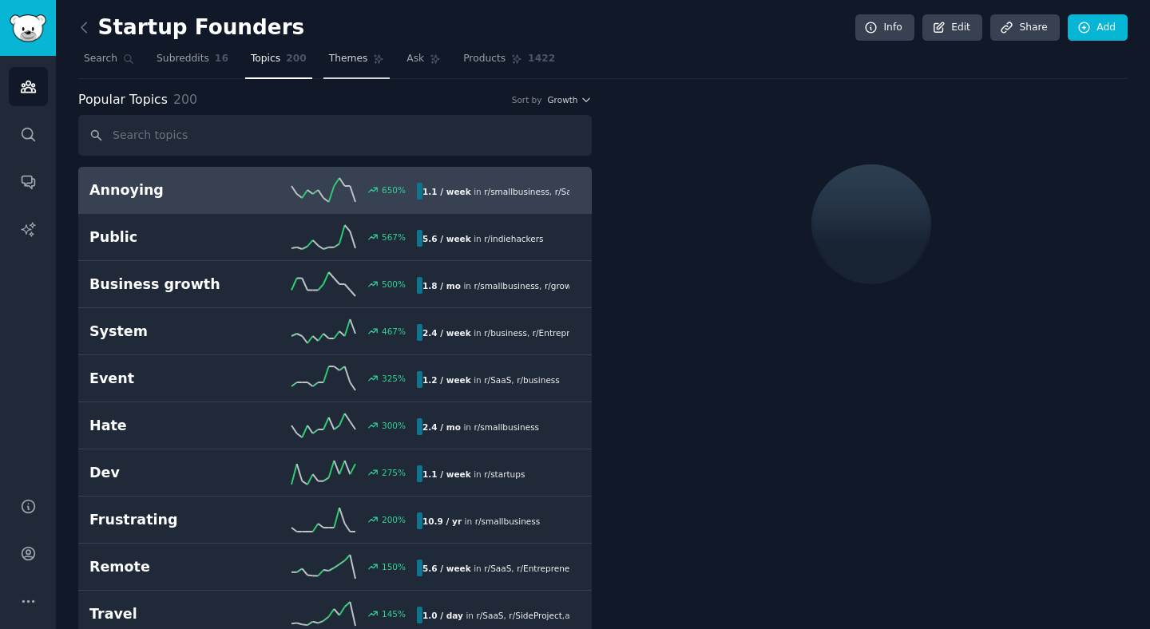
click at [341, 68] on link "Themes" at bounding box center [356, 62] width 67 height 33
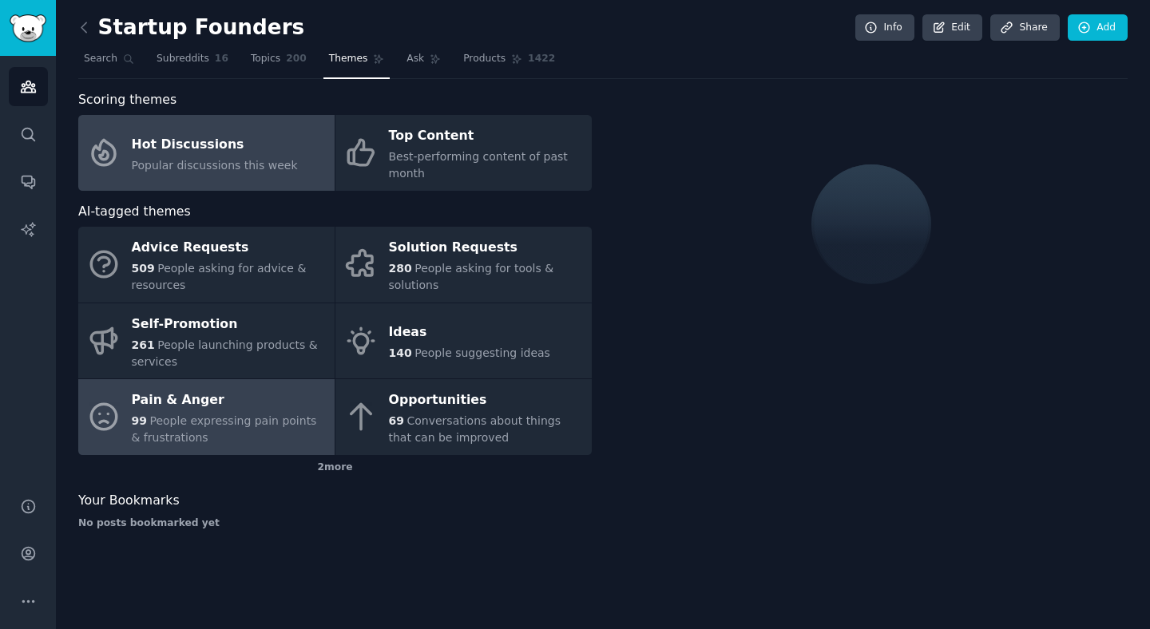
click at [264, 446] on div "99 People expressing pain points & frustrations" at bounding box center [229, 430] width 195 height 34
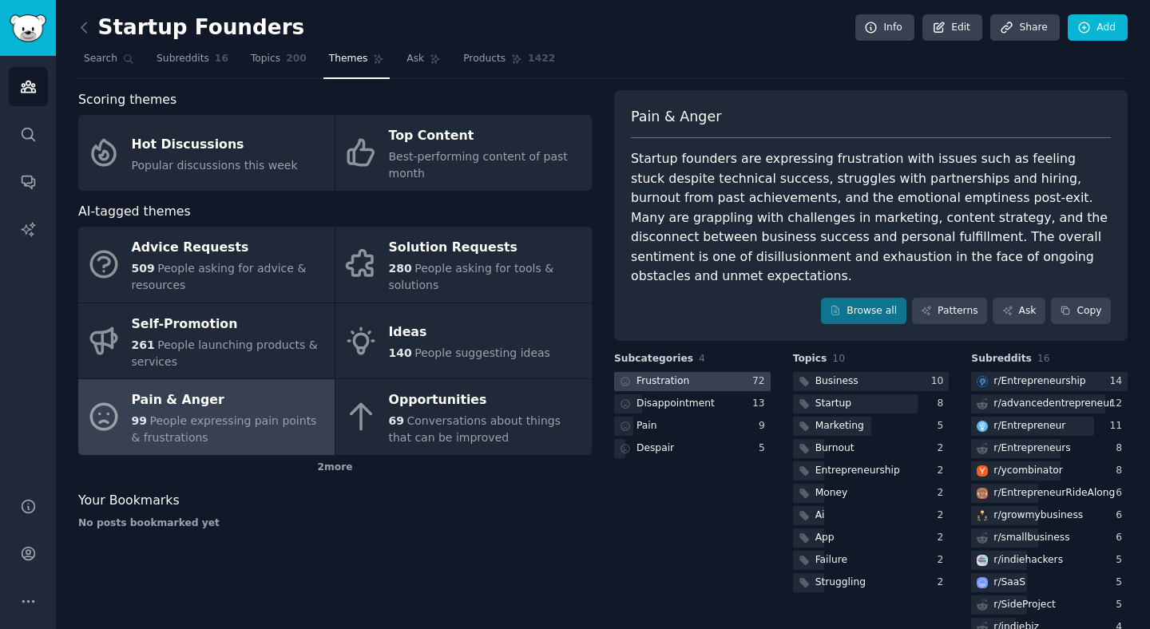
click at [671, 374] on div "Frustration" at bounding box center [662, 381] width 53 height 14
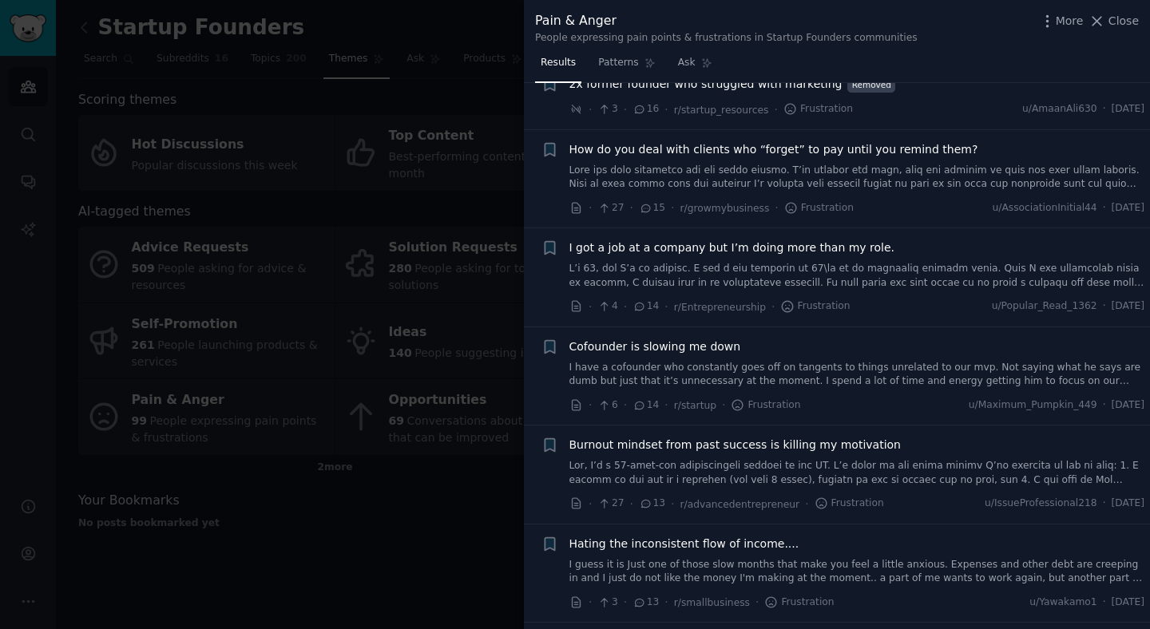
scroll to position [1897, 0]
click at [829, 145] on span "How do you deal with clients who “forget” to pay until you remind them?" at bounding box center [773, 150] width 409 height 17
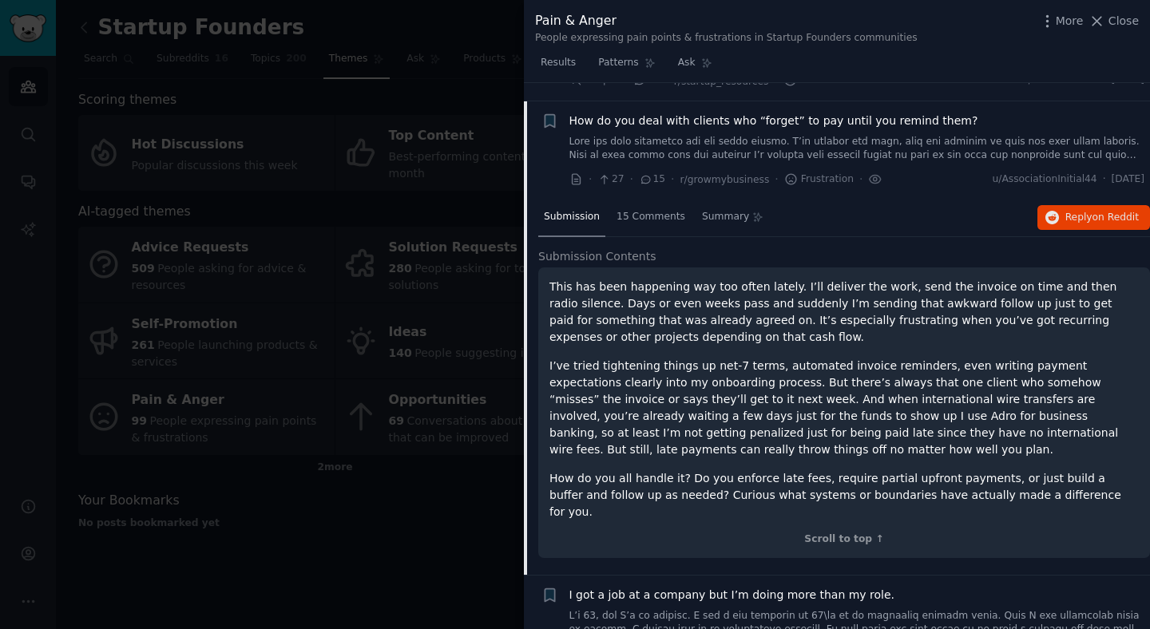
scroll to position [1902, 0]
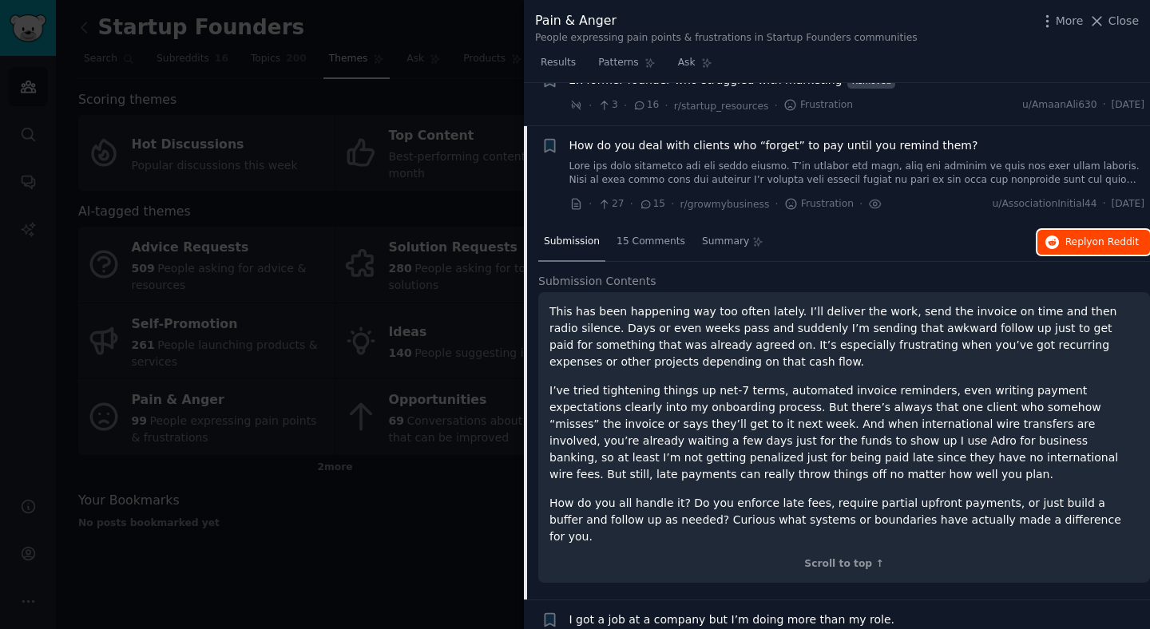
click at [1073, 236] on span "Reply on Reddit" at bounding box center [1101, 243] width 73 height 14
click at [825, 188] on div "How do you deal with clients who “forget” to pay until you remind them? · 27 · …" at bounding box center [857, 175] width 576 height 76
click at [770, 139] on span "How do you deal with clients who “forget” to pay until you remind them?" at bounding box center [773, 145] width 409 height 17
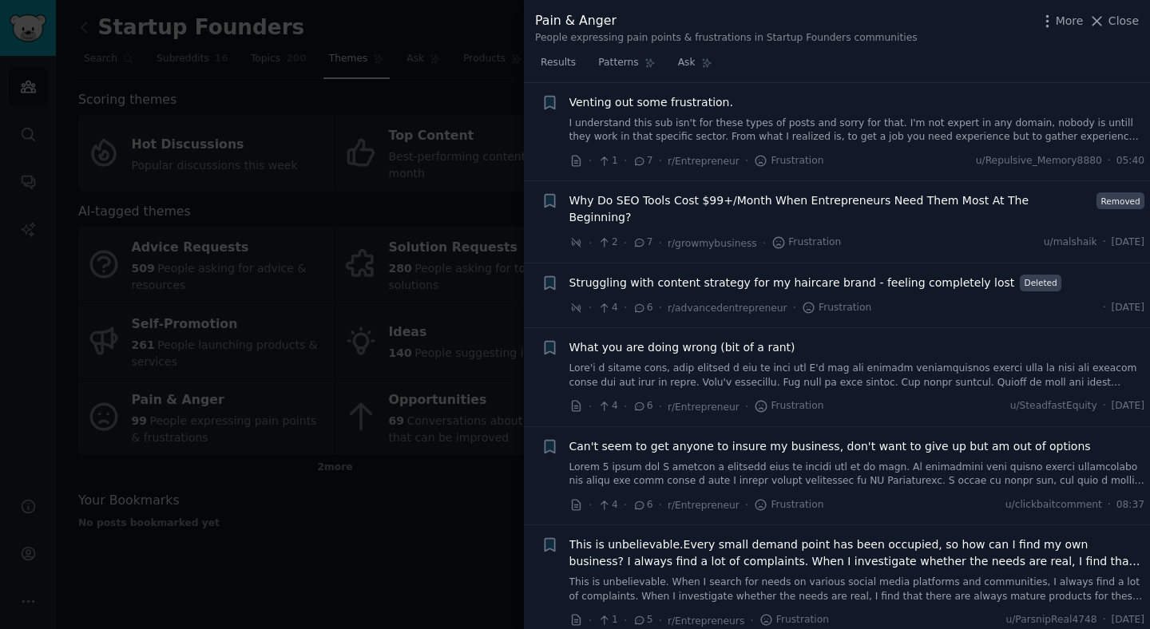
scroll to position [3335, 0]
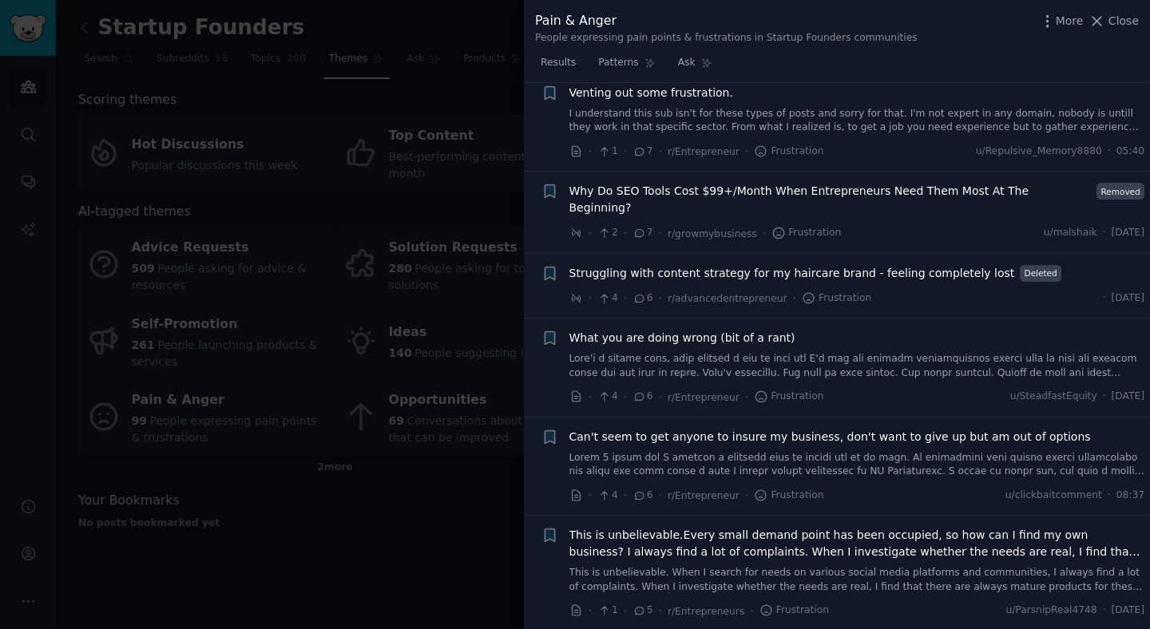
click at [433, 552] on div at bounding box center [575, 314] width 1150 height 629
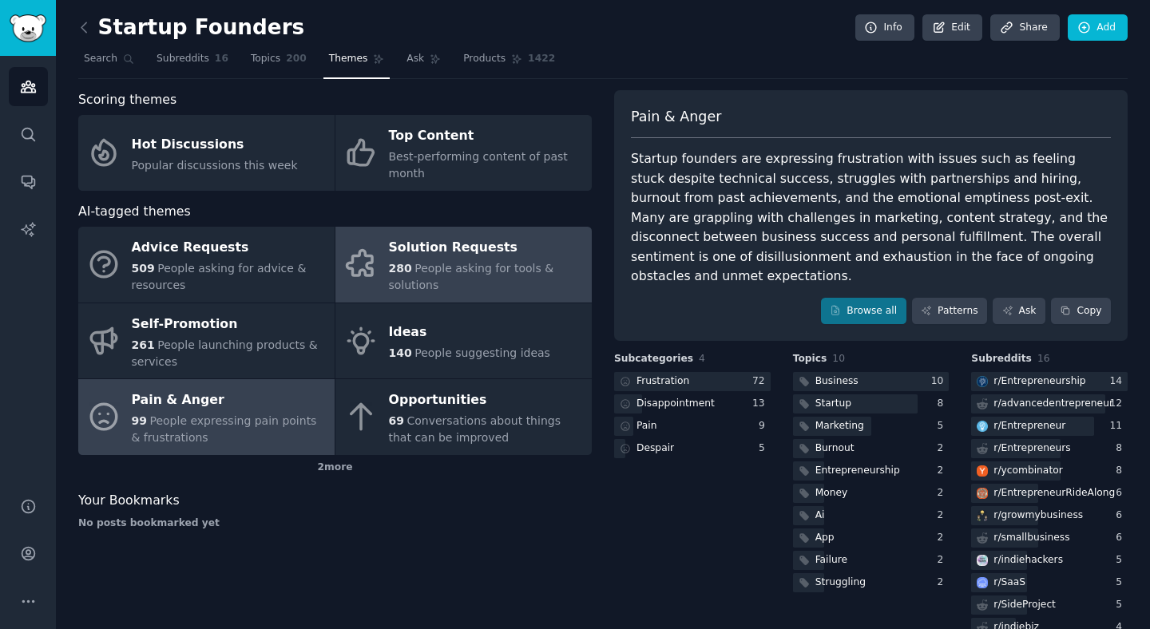
click at [444, 247] on div "Solution Requests" at bounding box center [486, 249] width 195 height 26
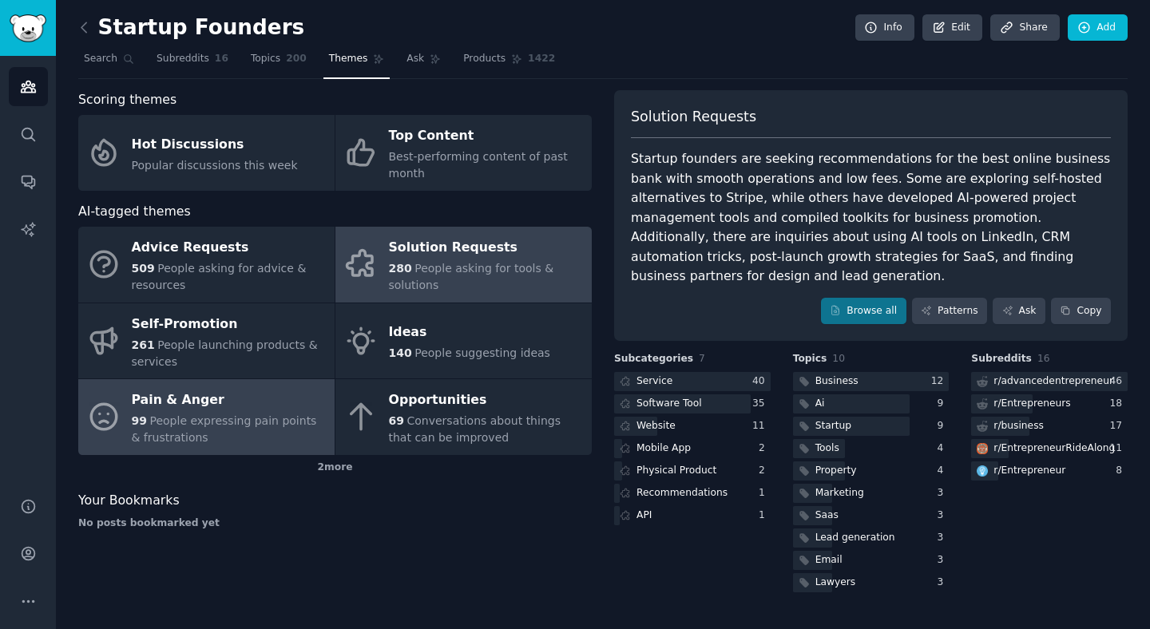
click at [265, 422] on span "People expressing pain points & frustrations" at bounding box center [224, 429] width 185 height 30
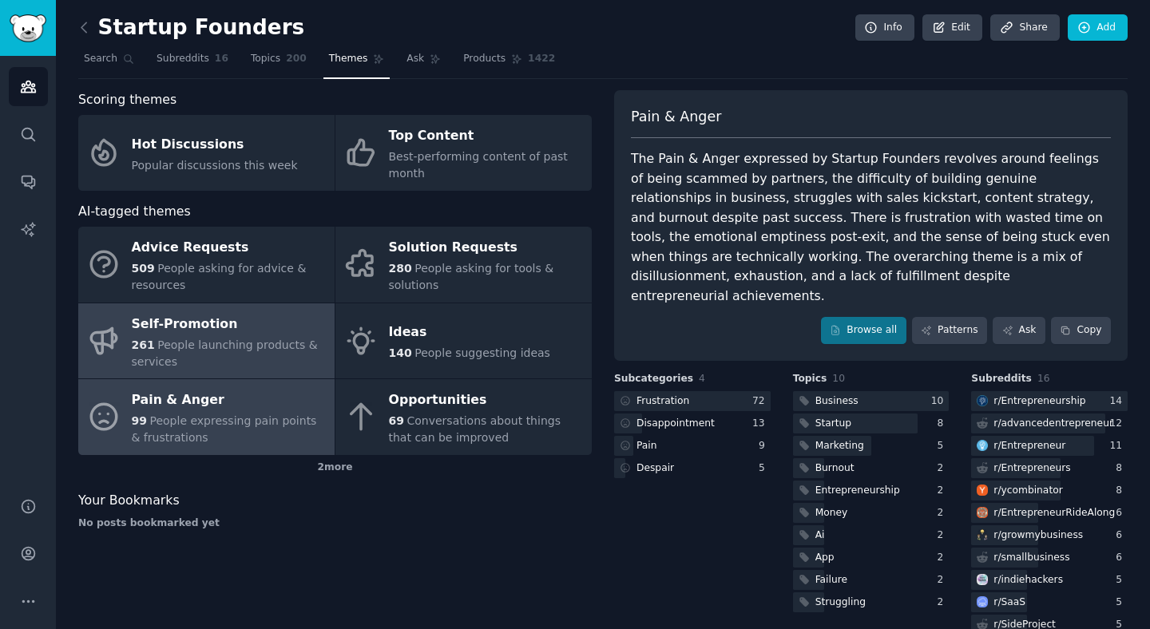
click at [251, 337] on div "261 People launching products & services" at bounding box center [229, 354] width 195 height 34
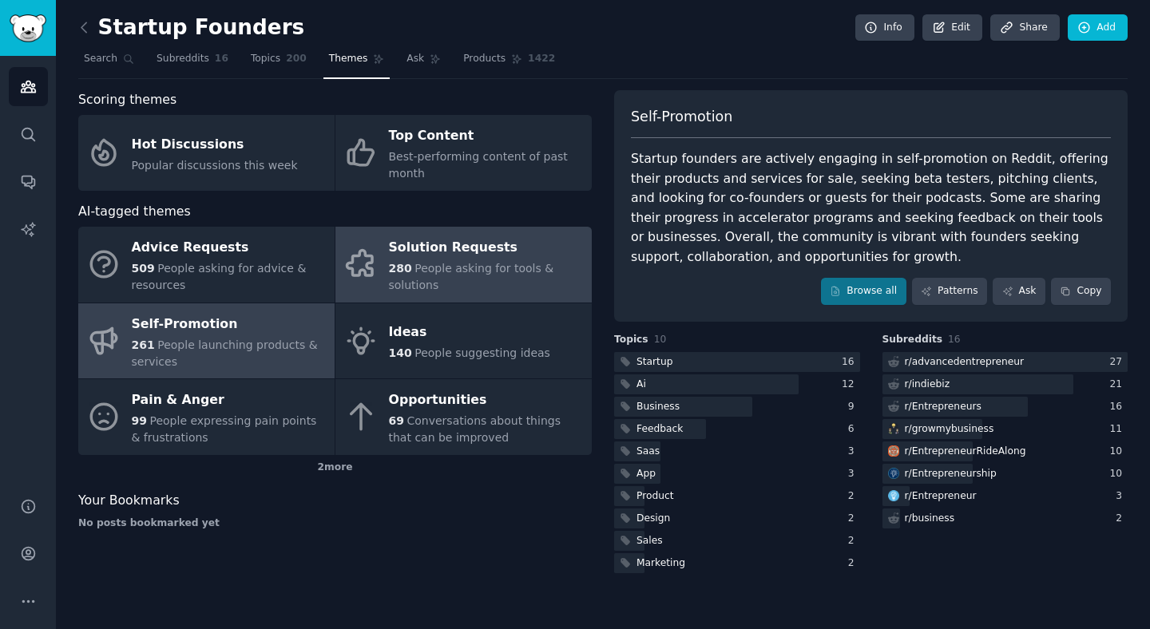
click at [466, 252] on div "Solution Requests" at bounding box center [486, 249] width 195 height 26
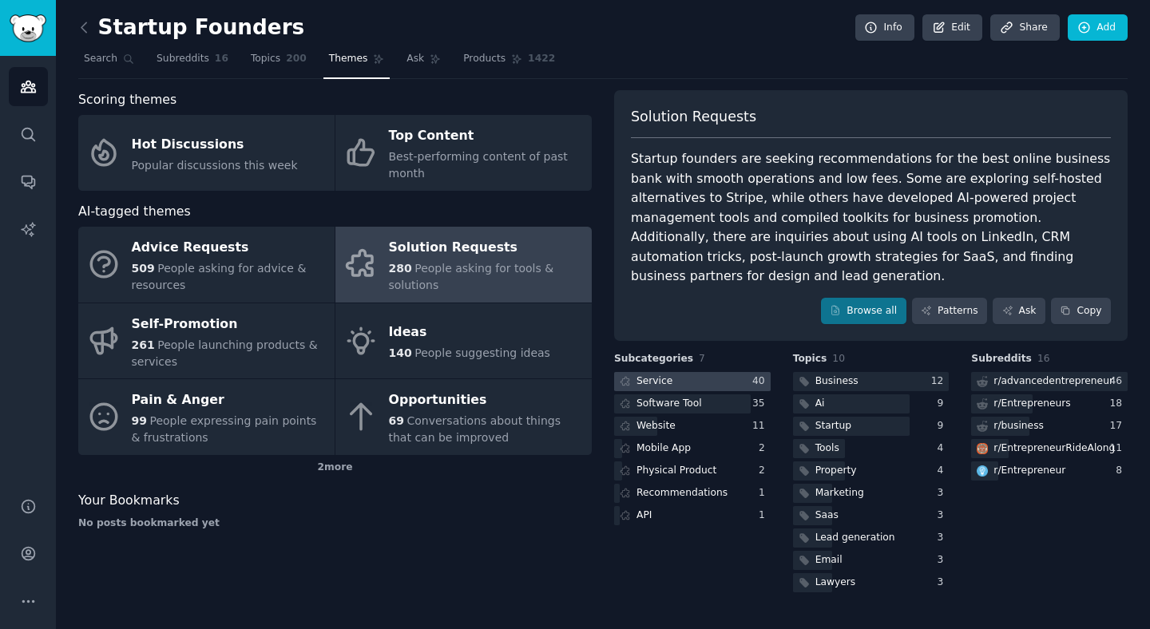
click at [713, 372] on div at bounding box center [692, 382] width 156 height 20
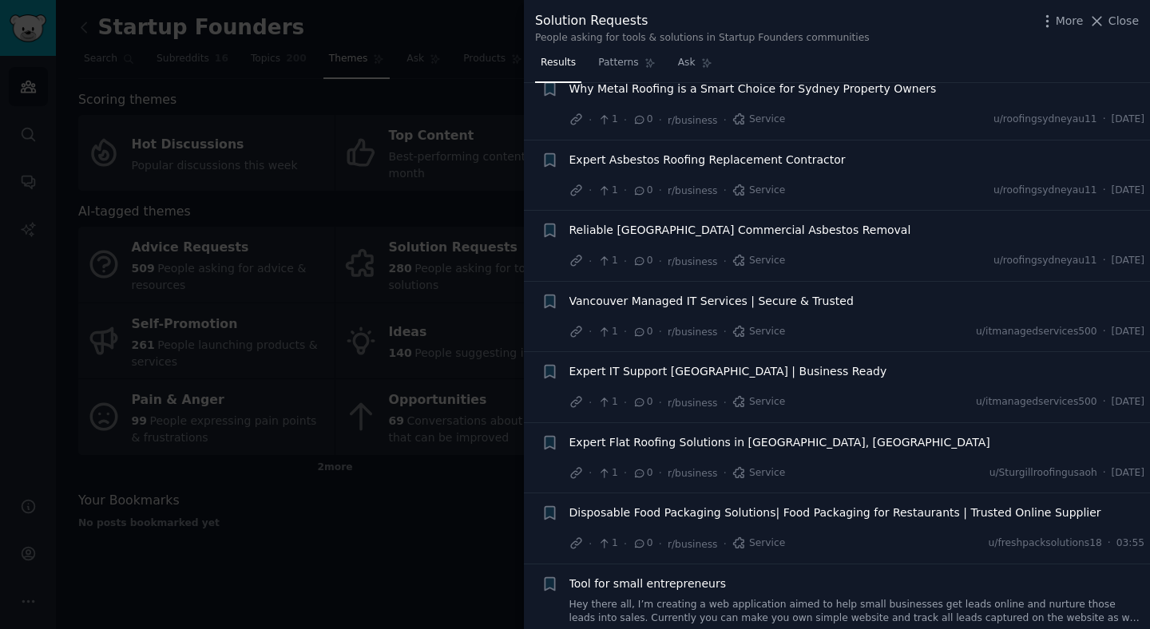
scroll to position [2761, 0]
click at [436, 547] on div at bounding box center [575, 314] width 1150 height 629
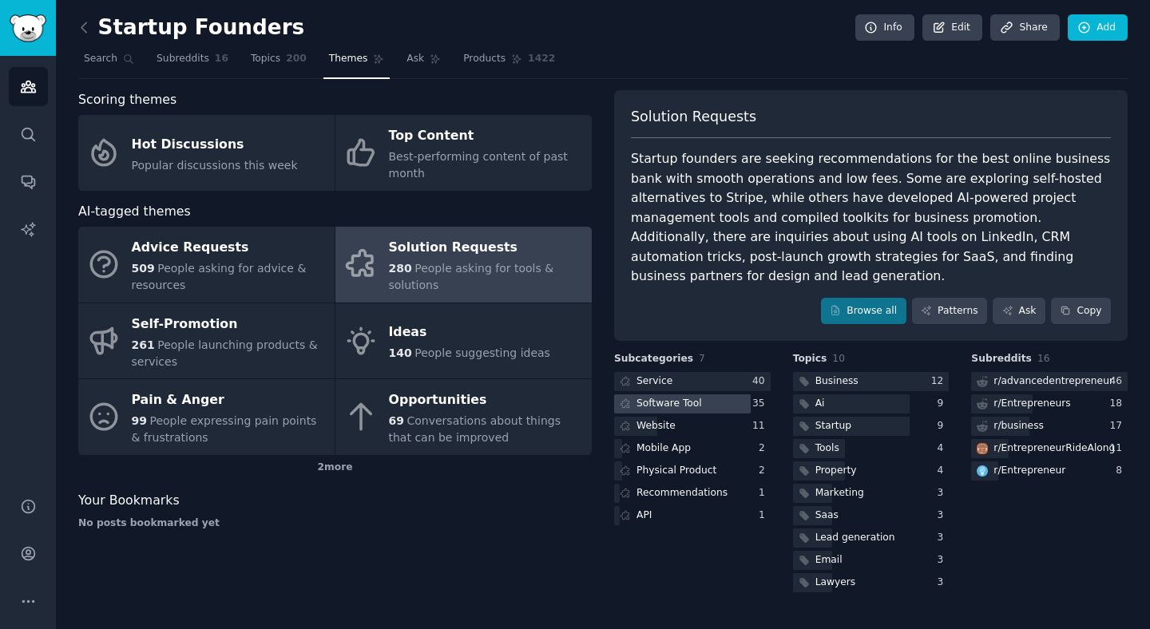
click at [672, 397] on div "Software Tool" at bounding box center [668, 404] width 65 height 14
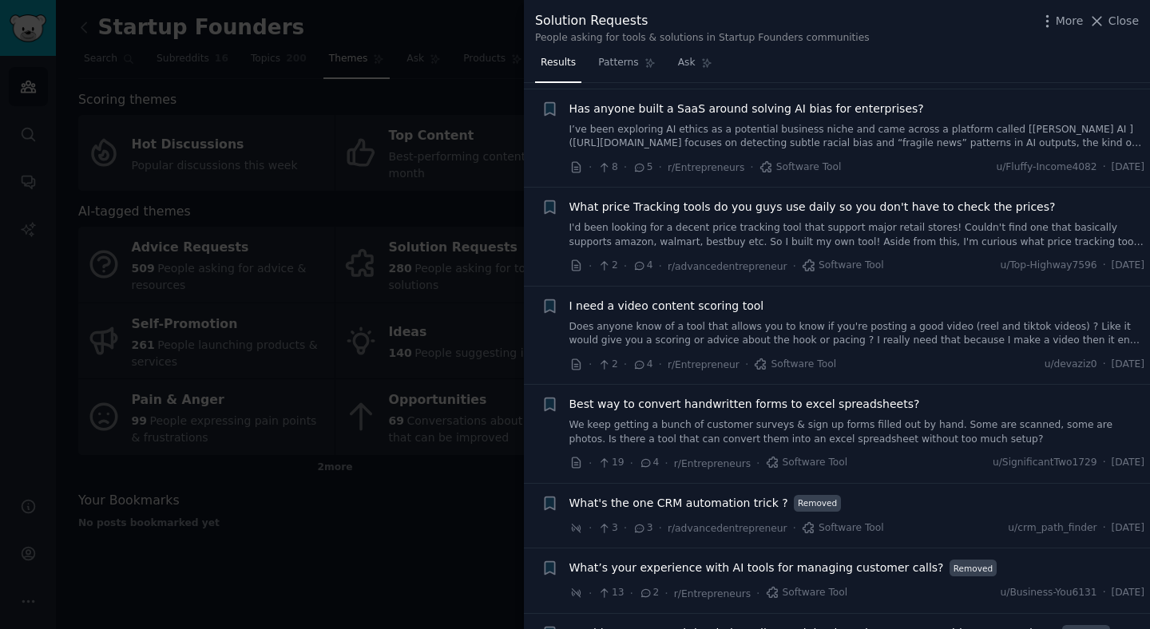
scroll to position [1844, 0]
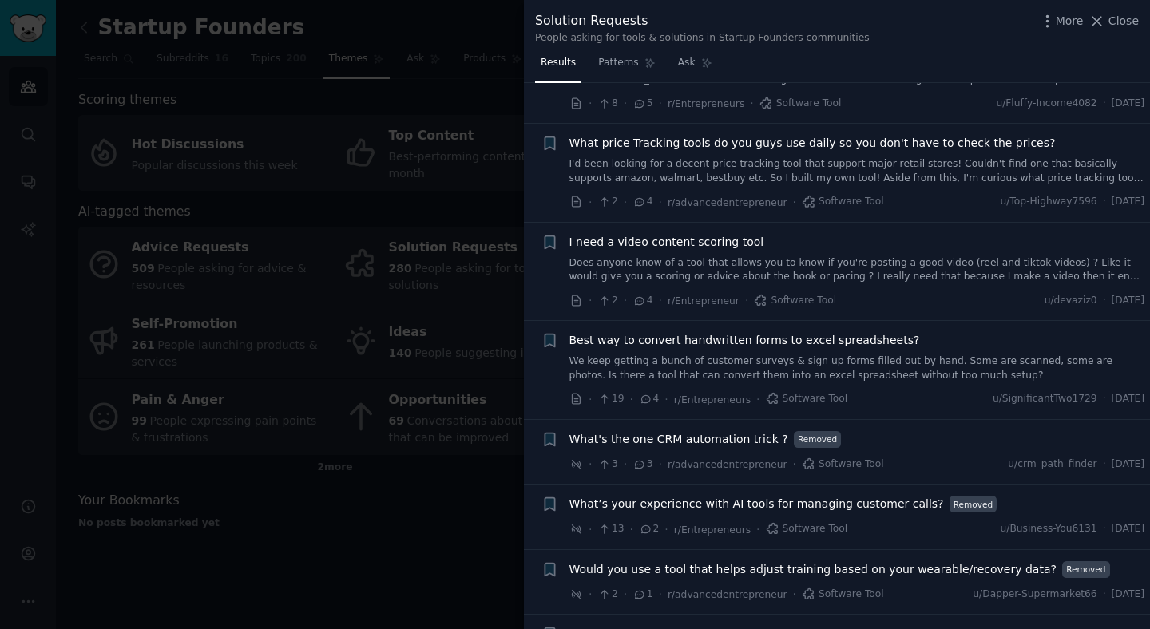
click at [489, 522] on div at bounding box center [575, 314] width 1150 height 629
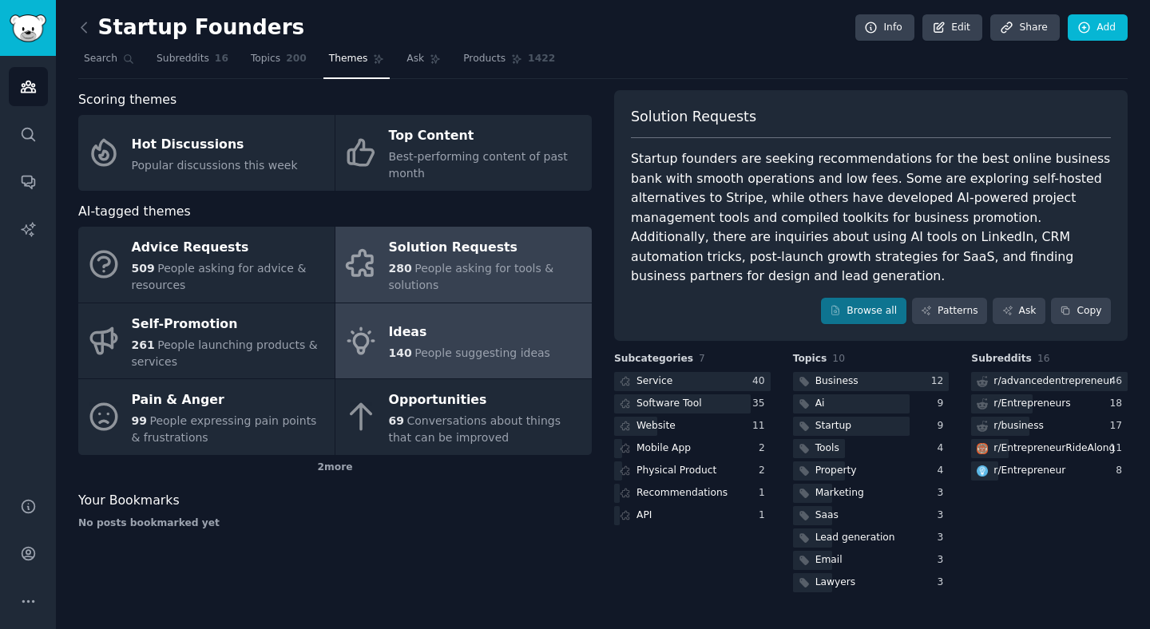
click at [446, 362] on link "Ideas 140 People suggesting ideas" at bounding box center [463, 341] width 256 height 76
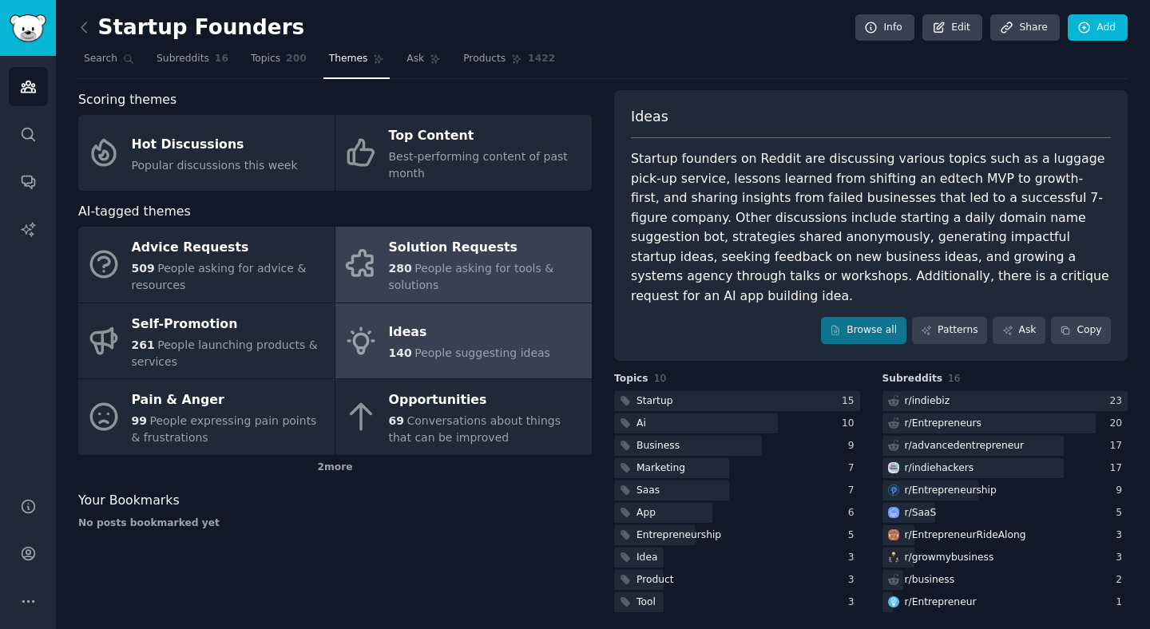
click at [454, 268] on span "People asking for tools & solutions" at bounding box center [471, 277] width 165 height 30
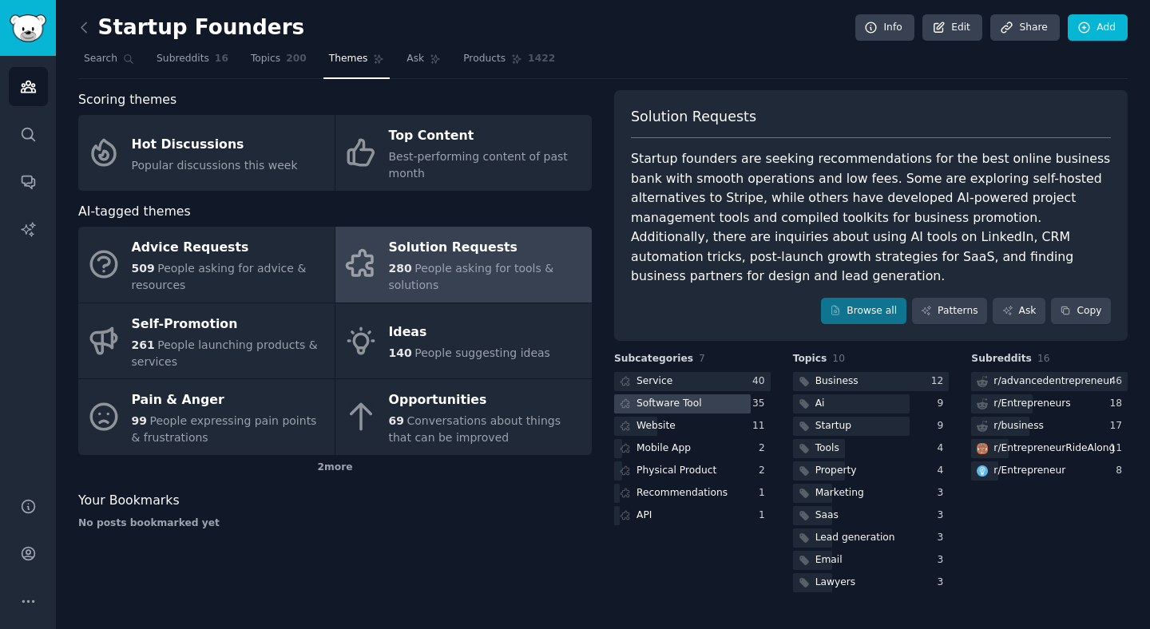
click at [681, 397] on div "Software Tool" at bounding box center [668, 404] width 65 height 14
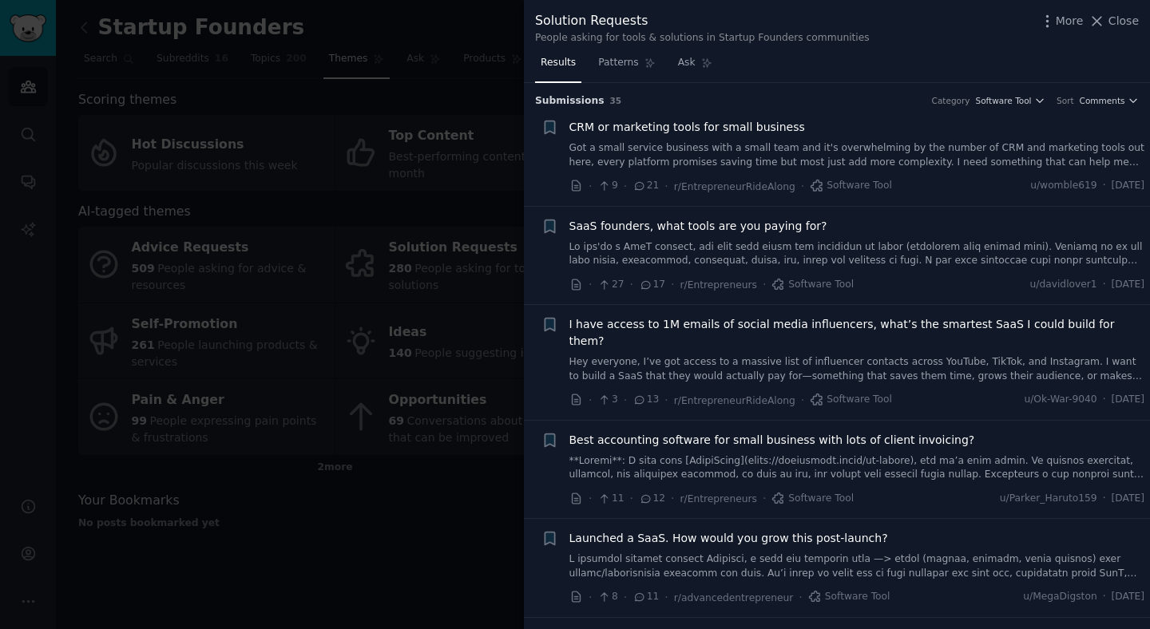
scroll to position [1811, 0]
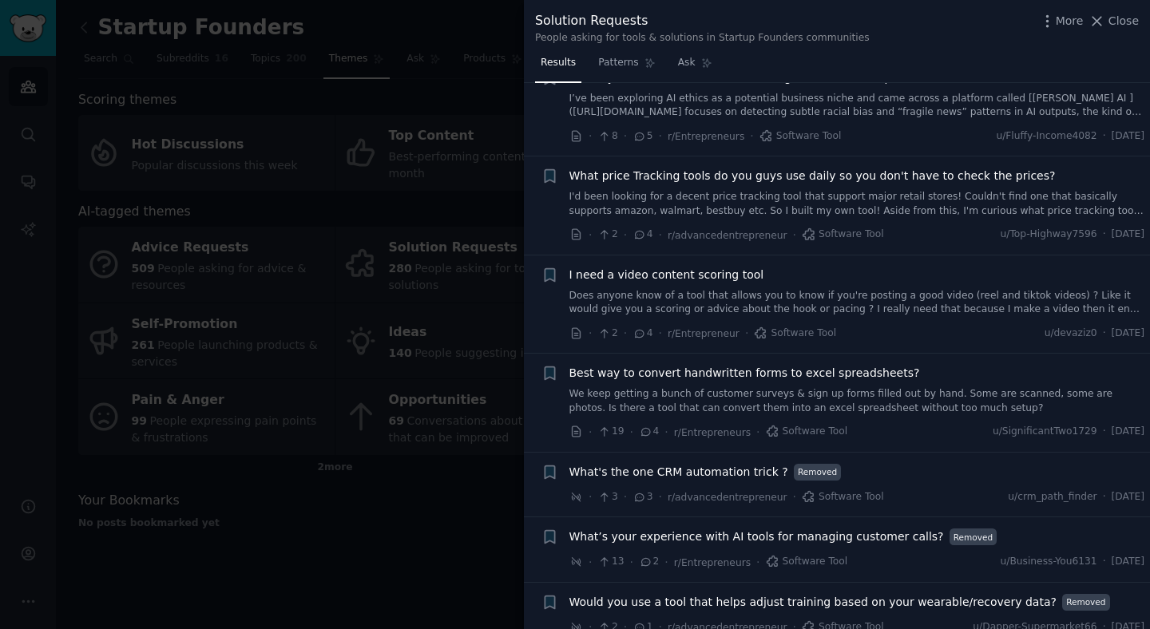
click at [637, 365] on span "Best way to convert handwritten forms to excel spreadsheets?" at bounding box center [744, 373] width 351 height 17
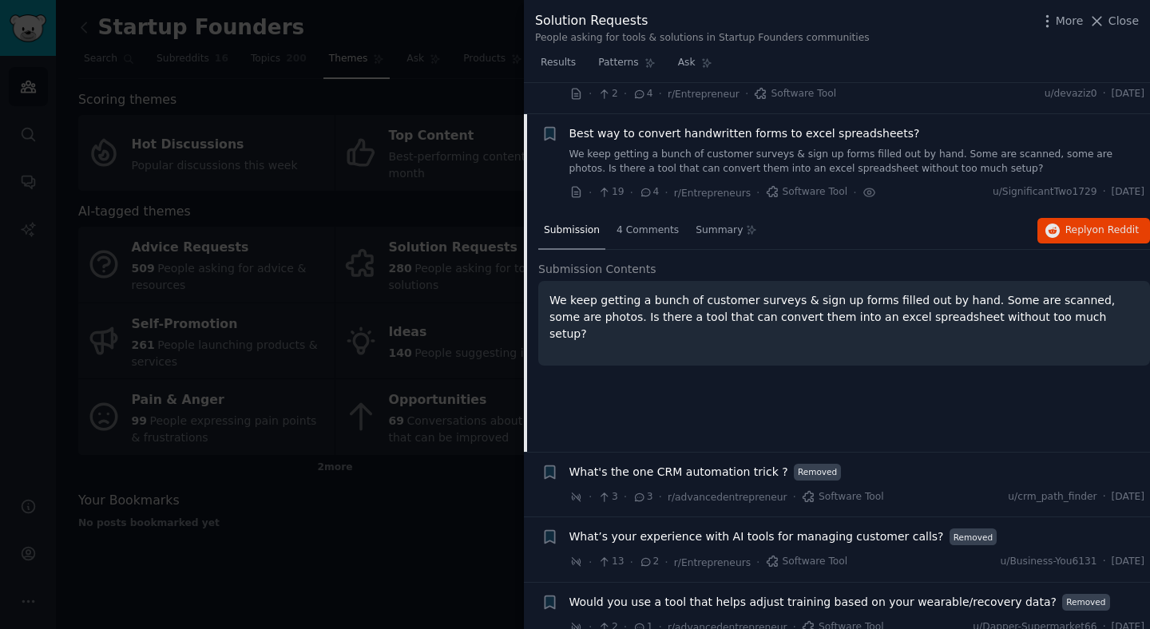
scroll to position [2065, 0]
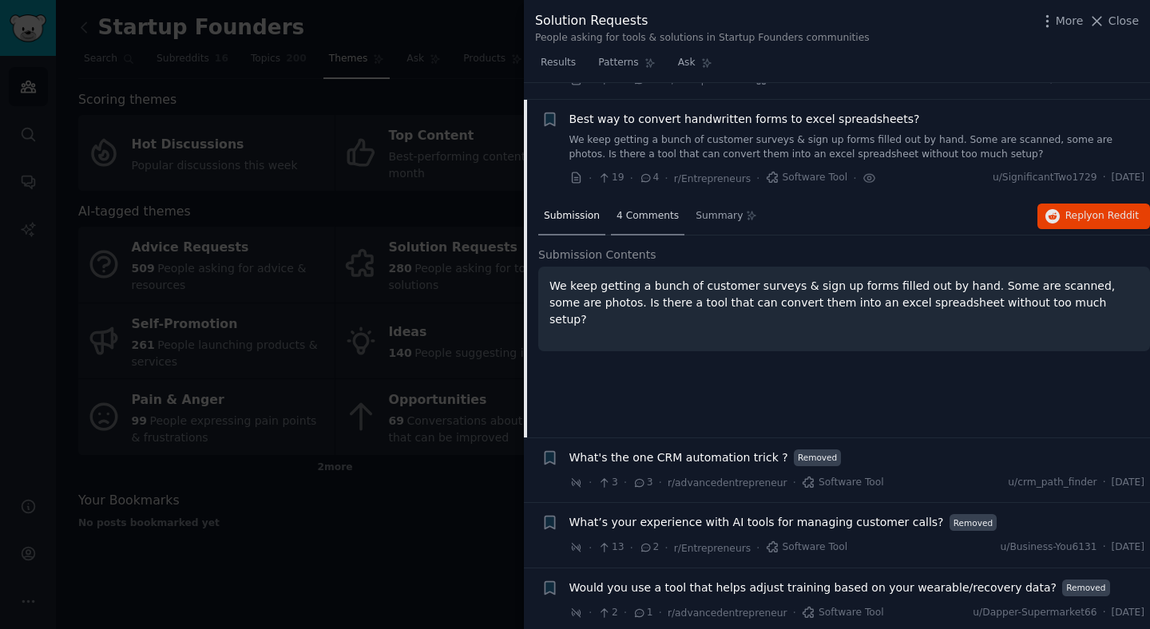
click at [634, 212] on div "4 Comments" at bounding box center [647, 217] width 73 height 38
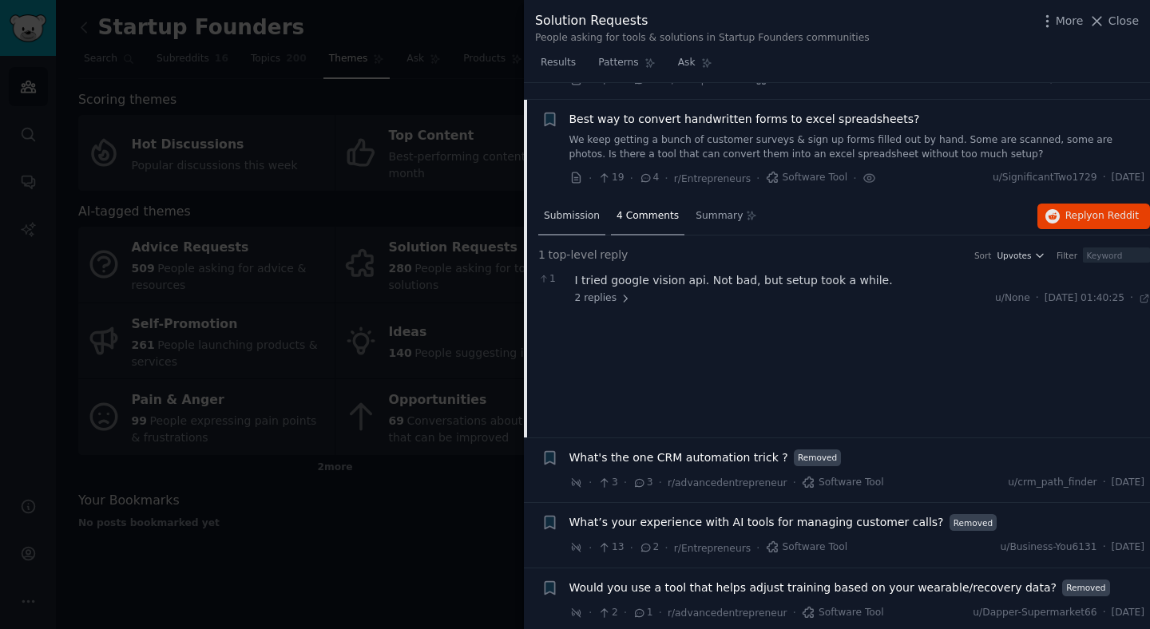
click at [564, 198] on div "Submission" at bounding box center [571, 217] width 67 height 38
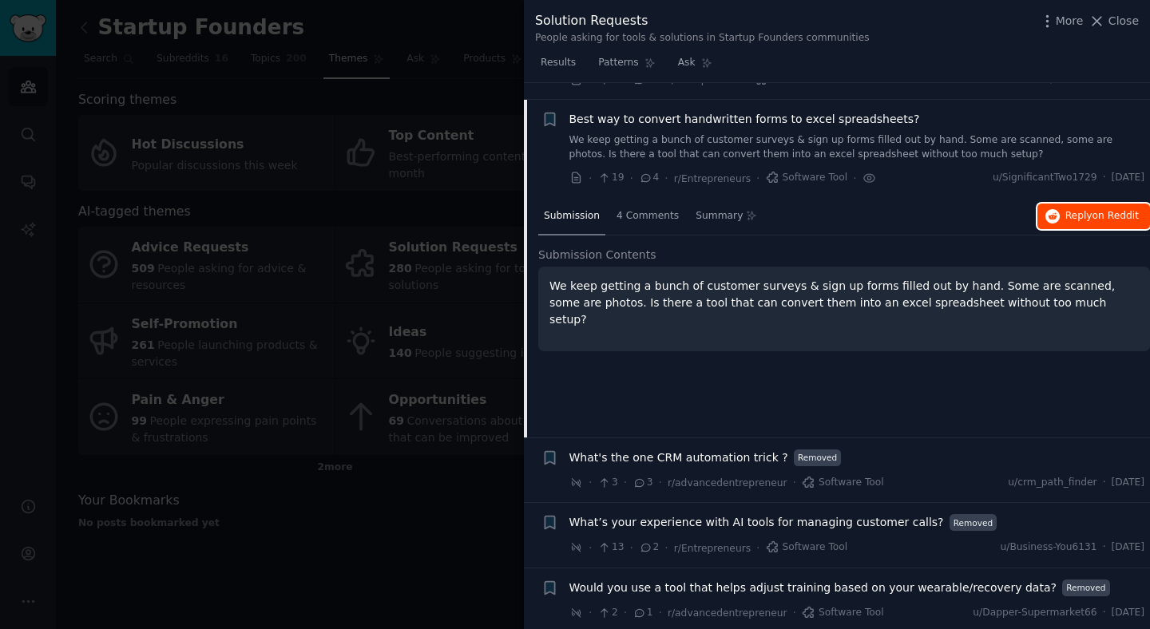
click at [1109, 209] on span "Reply on Reddit" at bounding box center [1101, 216] width 73 height 14
click at [1134, 20] on span "Close" at bounding box center [1123, 21] width 30 height 17
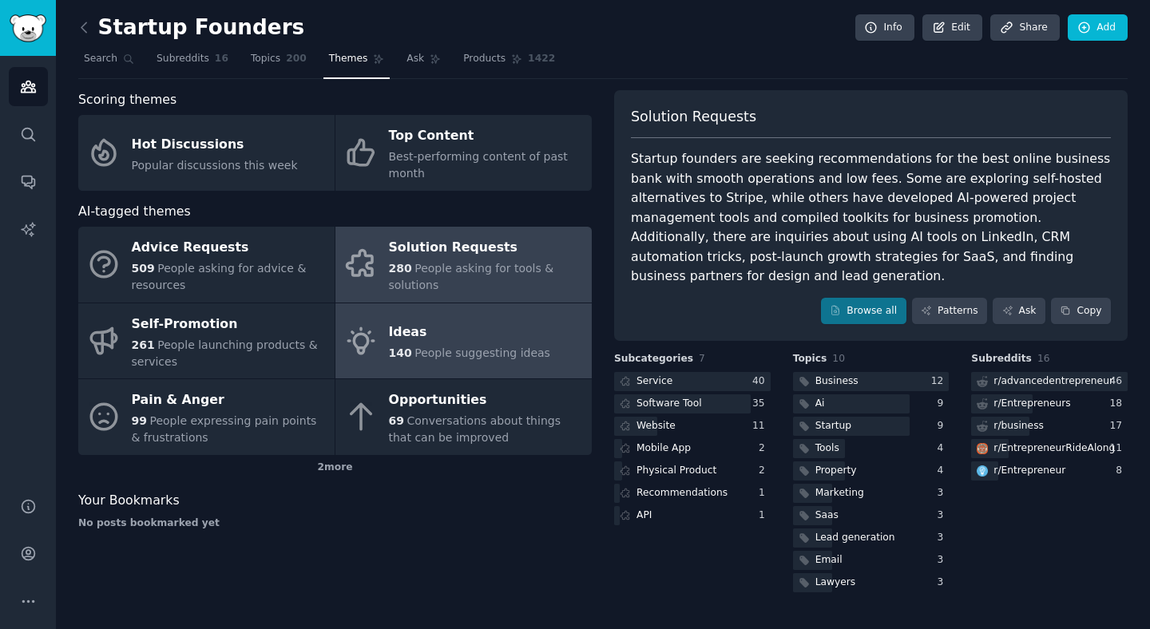
click at [461, 324] on div "Ideas" at bounding box center [469, 333] width 161 height 26
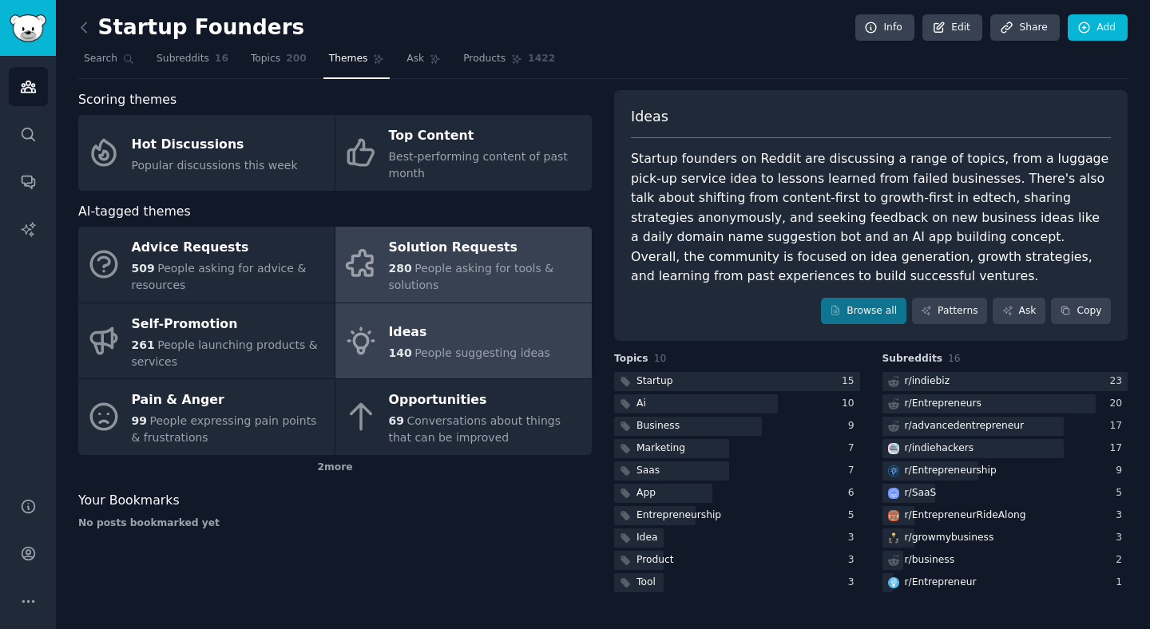
click at [457, 240] on div "Solution Requests" at bounding box center [486, 249] width 195 height 26
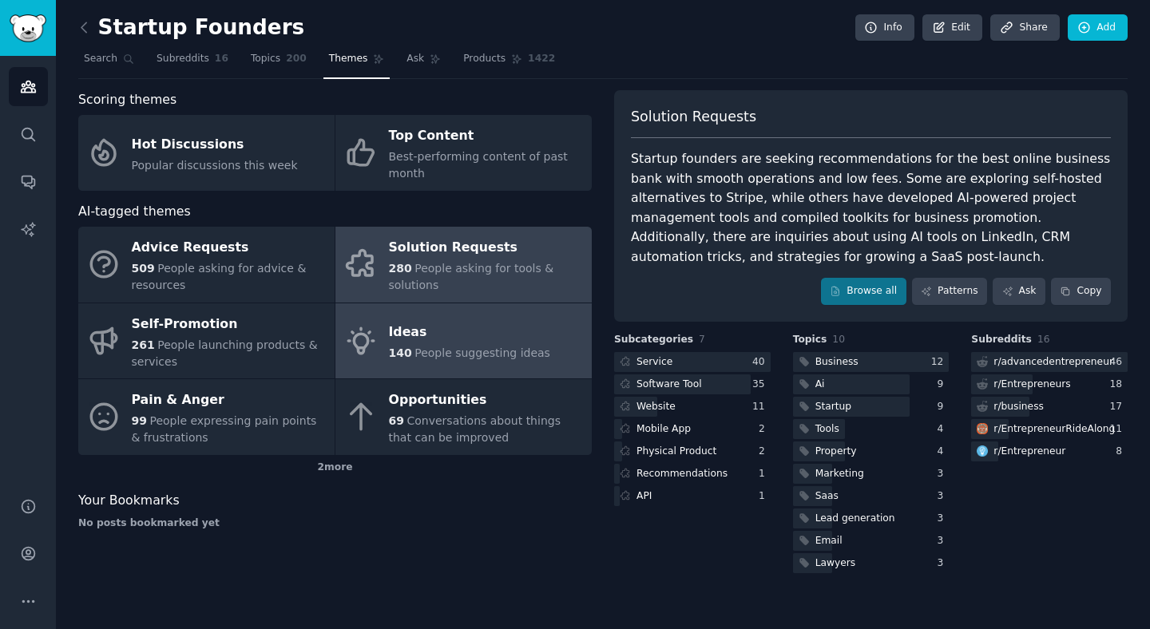
click at [496, 326] on div "Ideas" at bounding box center [469, 333] width 161 height 26
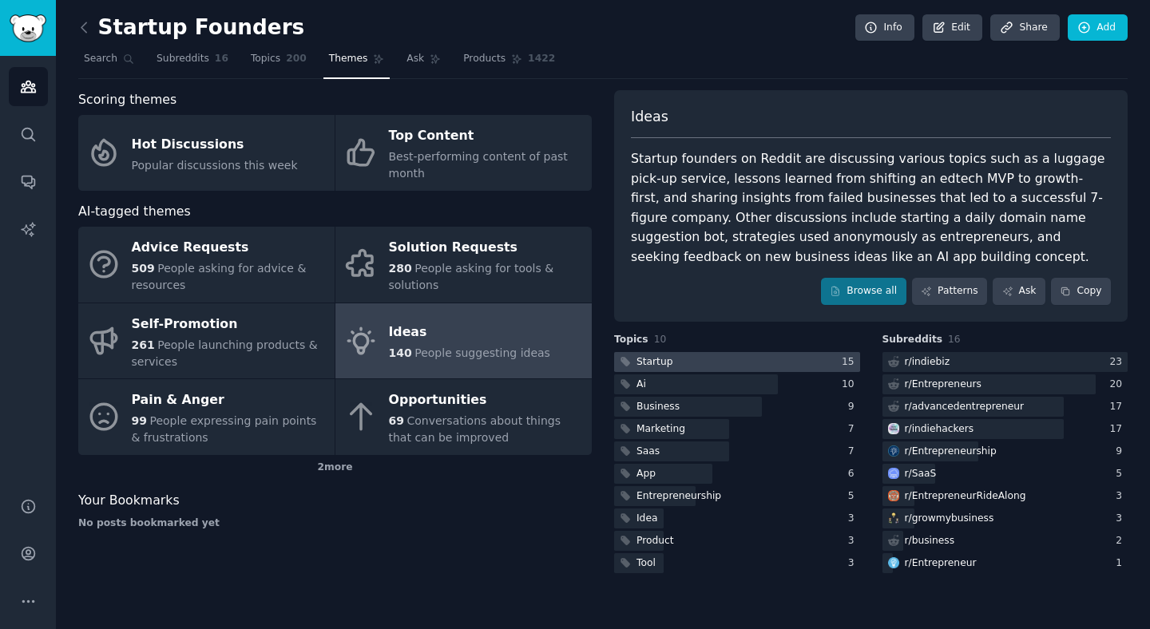
click at [687, 357] on div at bounding box center [737, 362] width 246 height 20
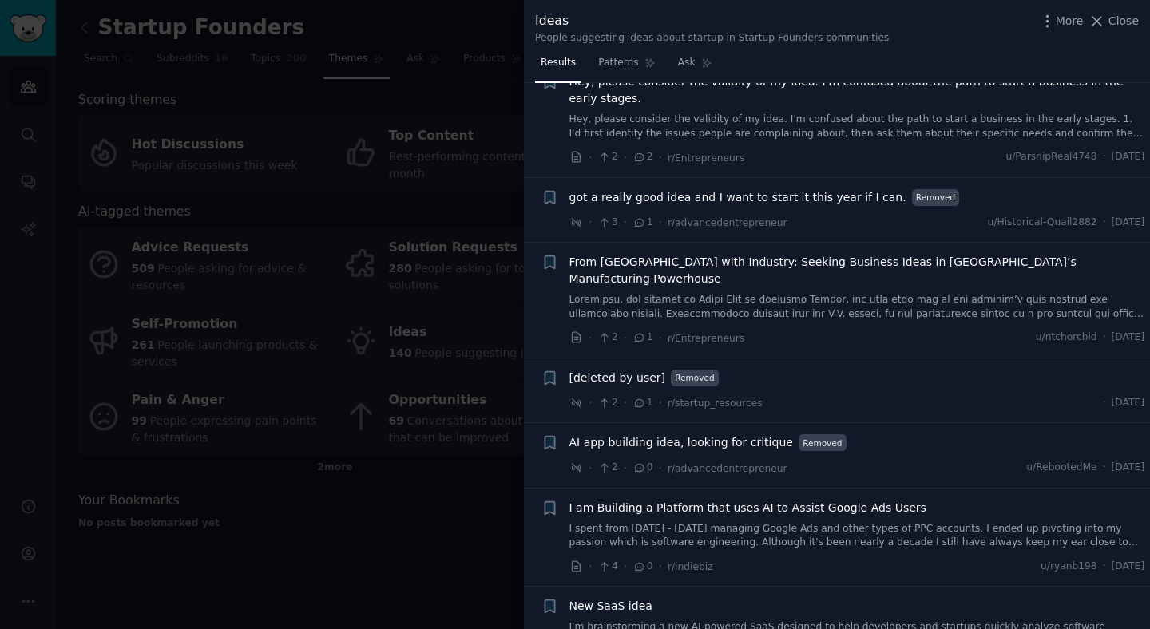
scroll to position [1782, 0]
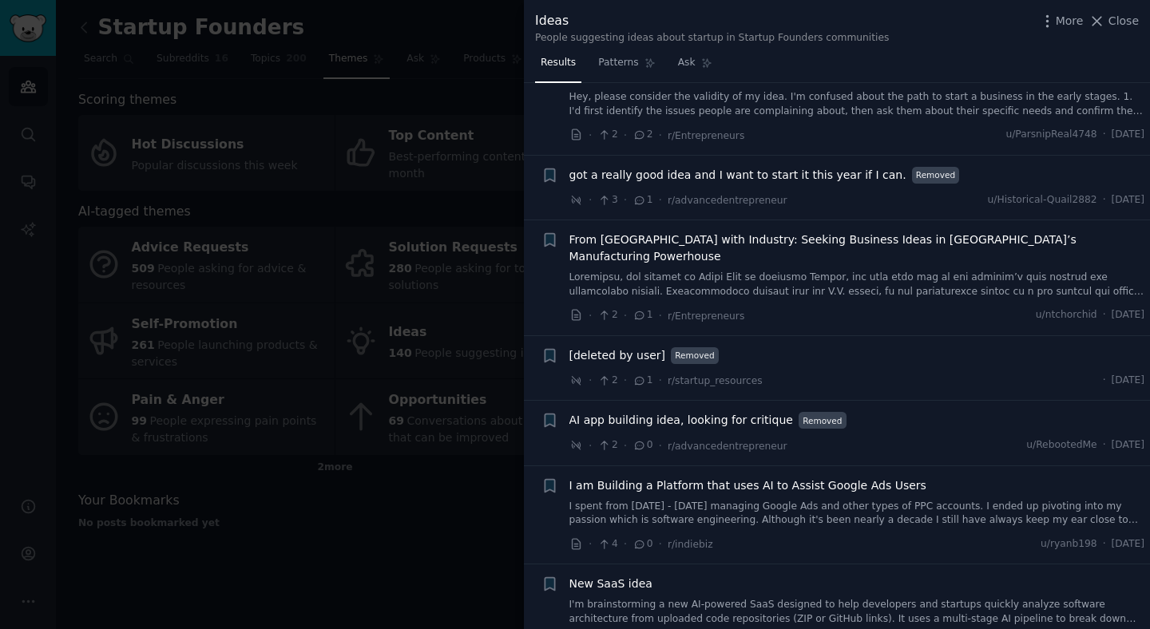
click at [436, 479] on div at bounding box center [575, 314] width 1150 height 629
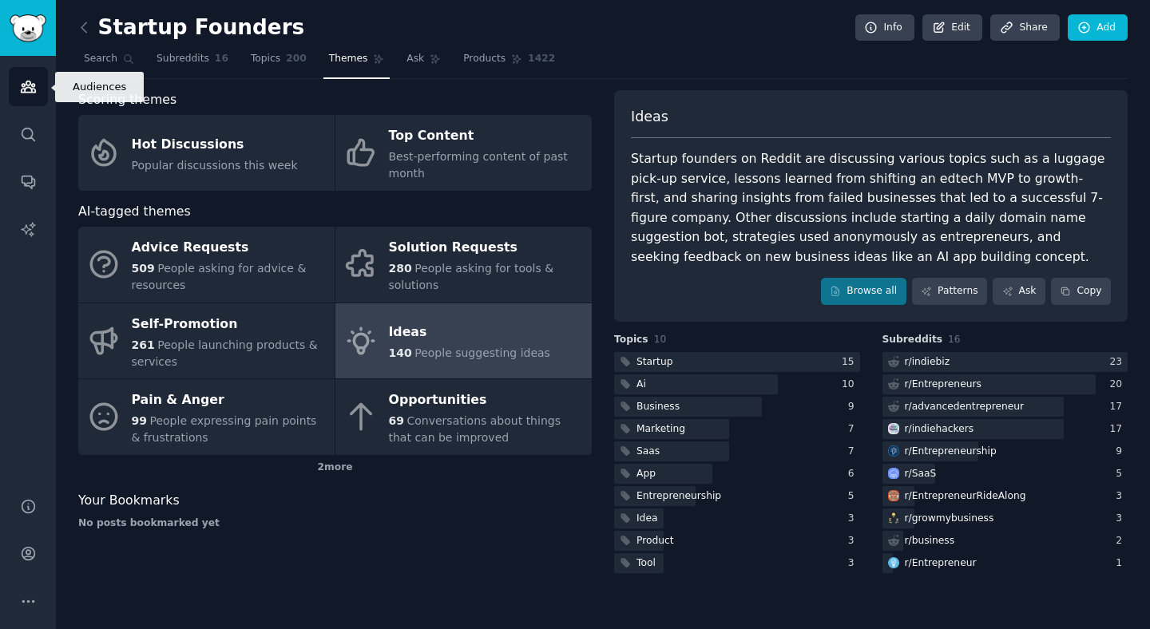
click at [36, 85] on link "Audiences" at bounding box center [28, 86] width 39 height 39
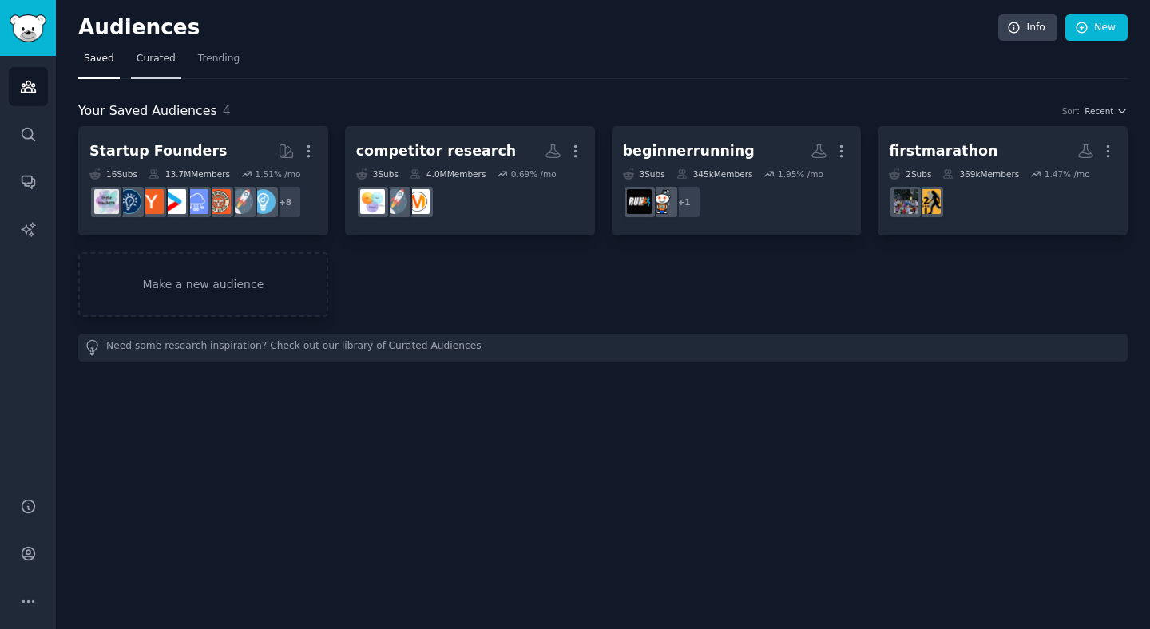
click at [153, 64] on span "Curated" at bounding box center [156, 59] width 39 height 14
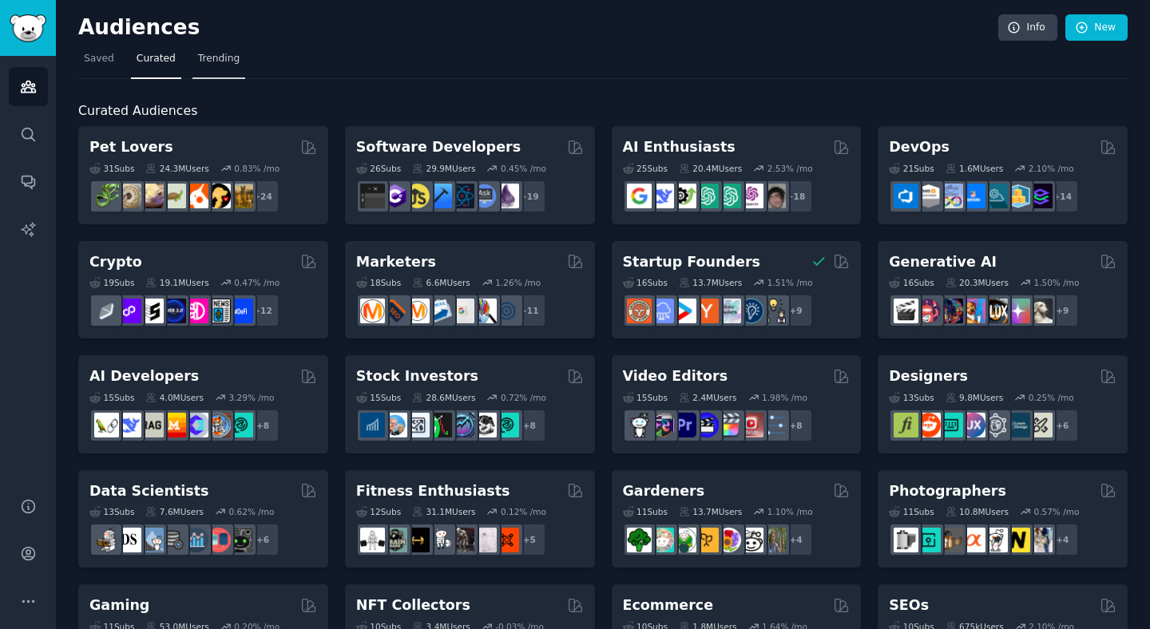
click at [238, 64] on link "Trending" at bounding box center [218, 62] width 53 height 33
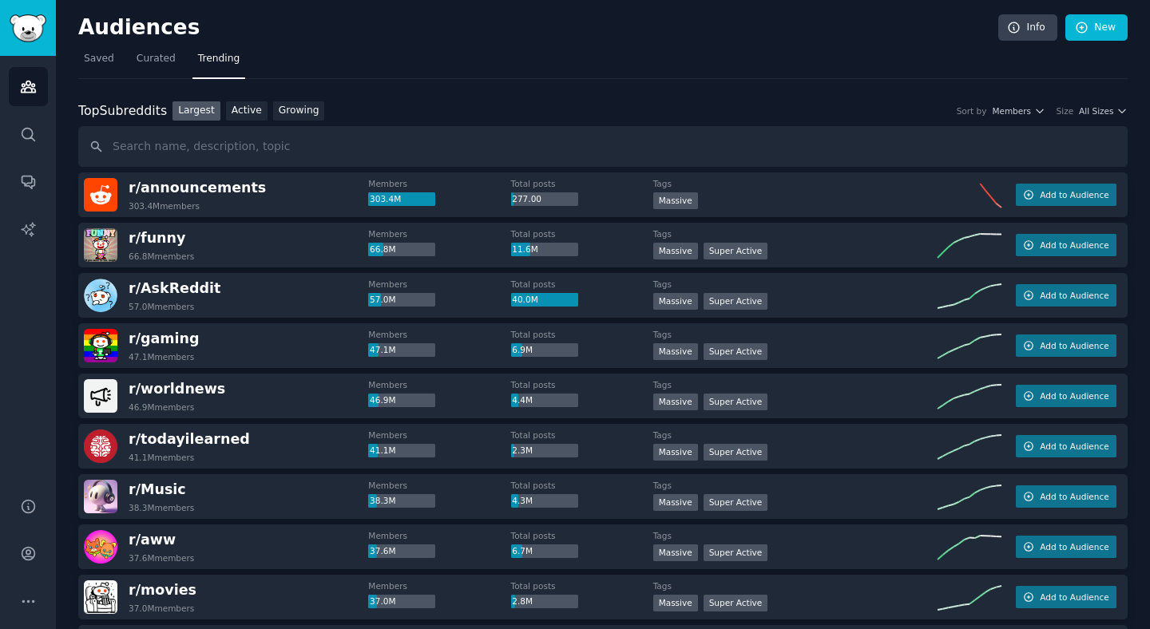
click at [299, 105] on link "Growing" at bounding box center [299, 111] width 52 height 20
